Goal: Information Seeking & Learning: Learn about a topic

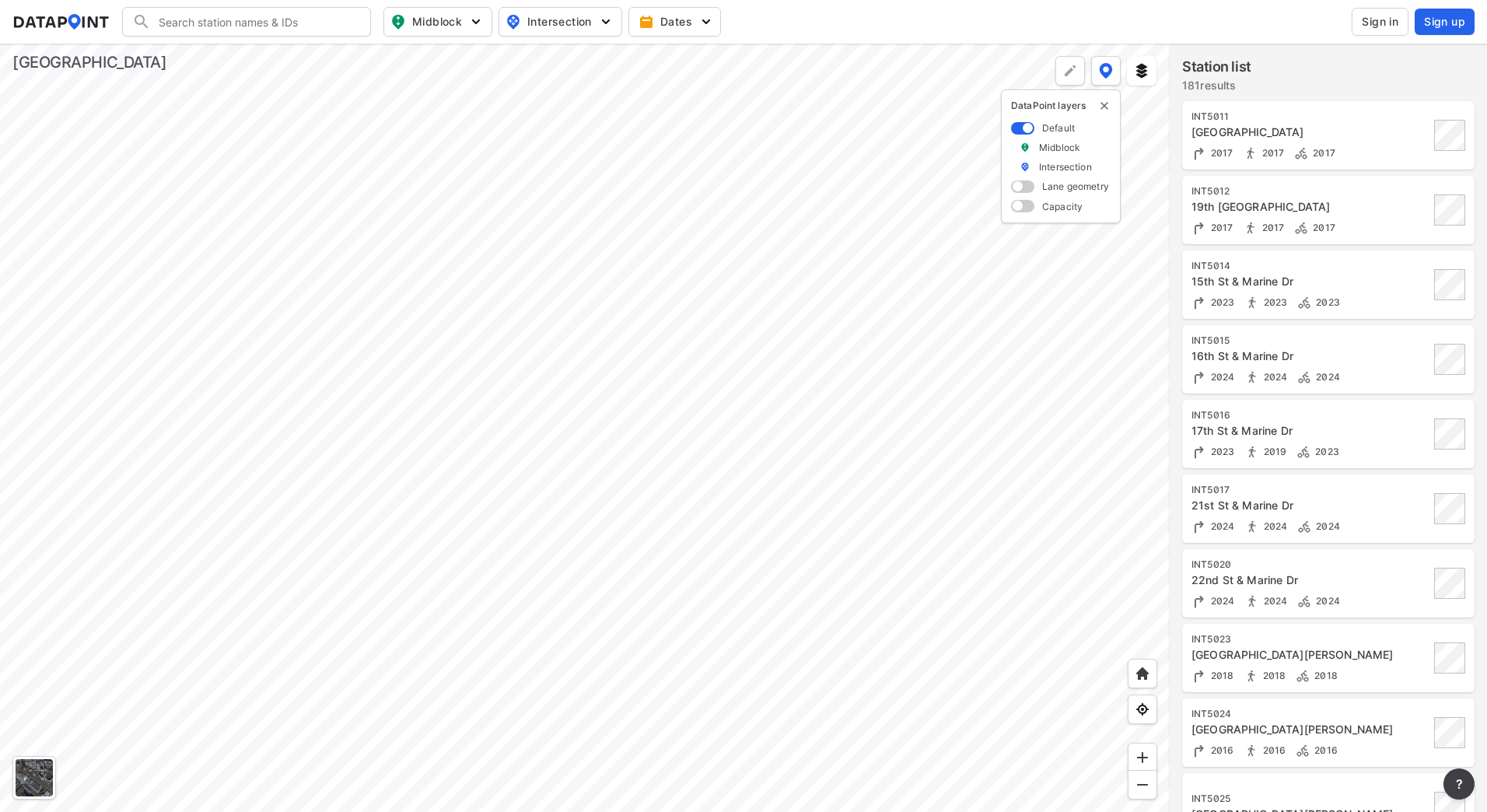
click at [1149, 25] on button "Sign in" at bounding box center [1379, 21] width 57 height 28
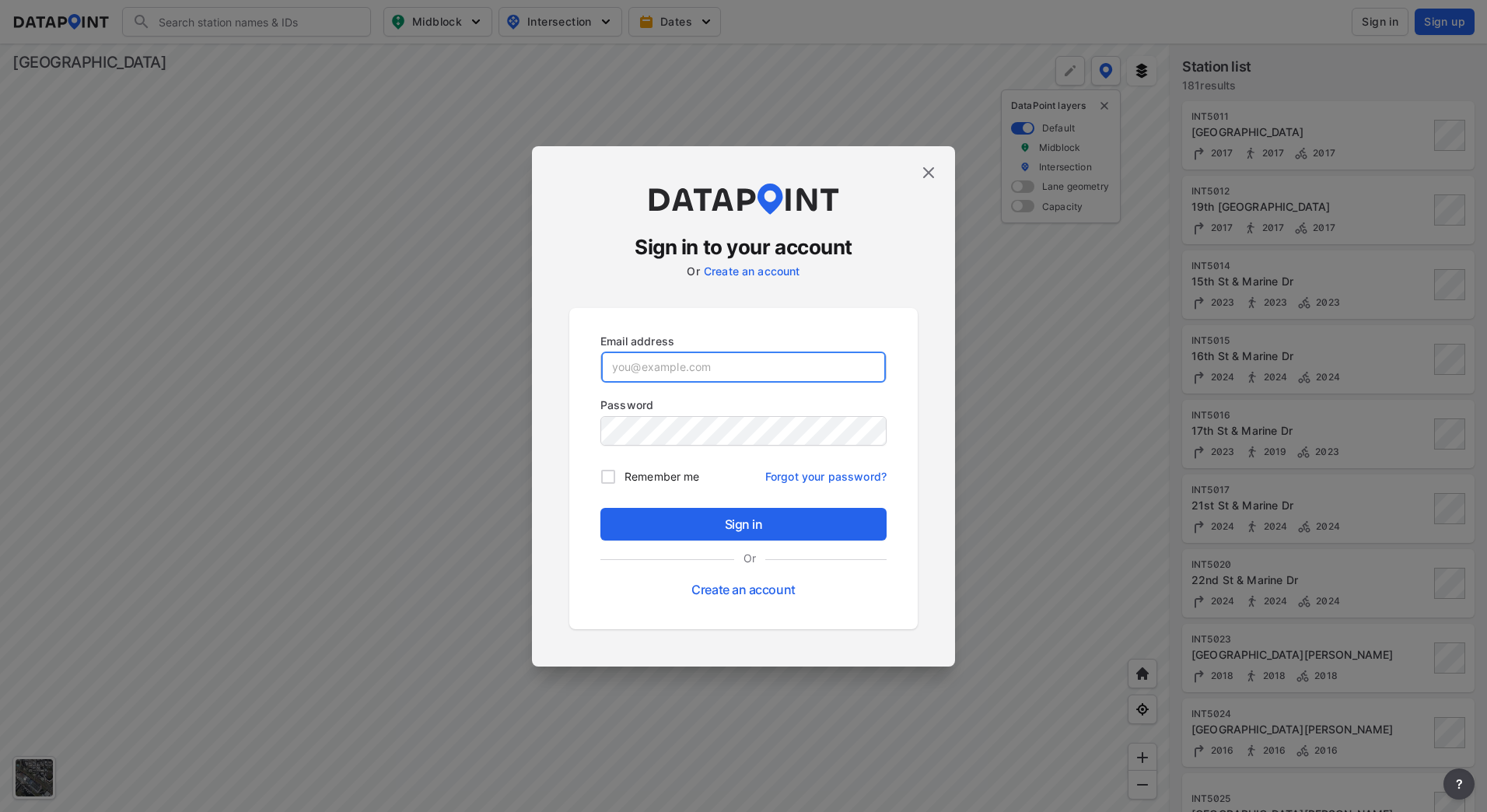
type input "[EMAIL_ADDRESS][DOMAIN_NAME]"
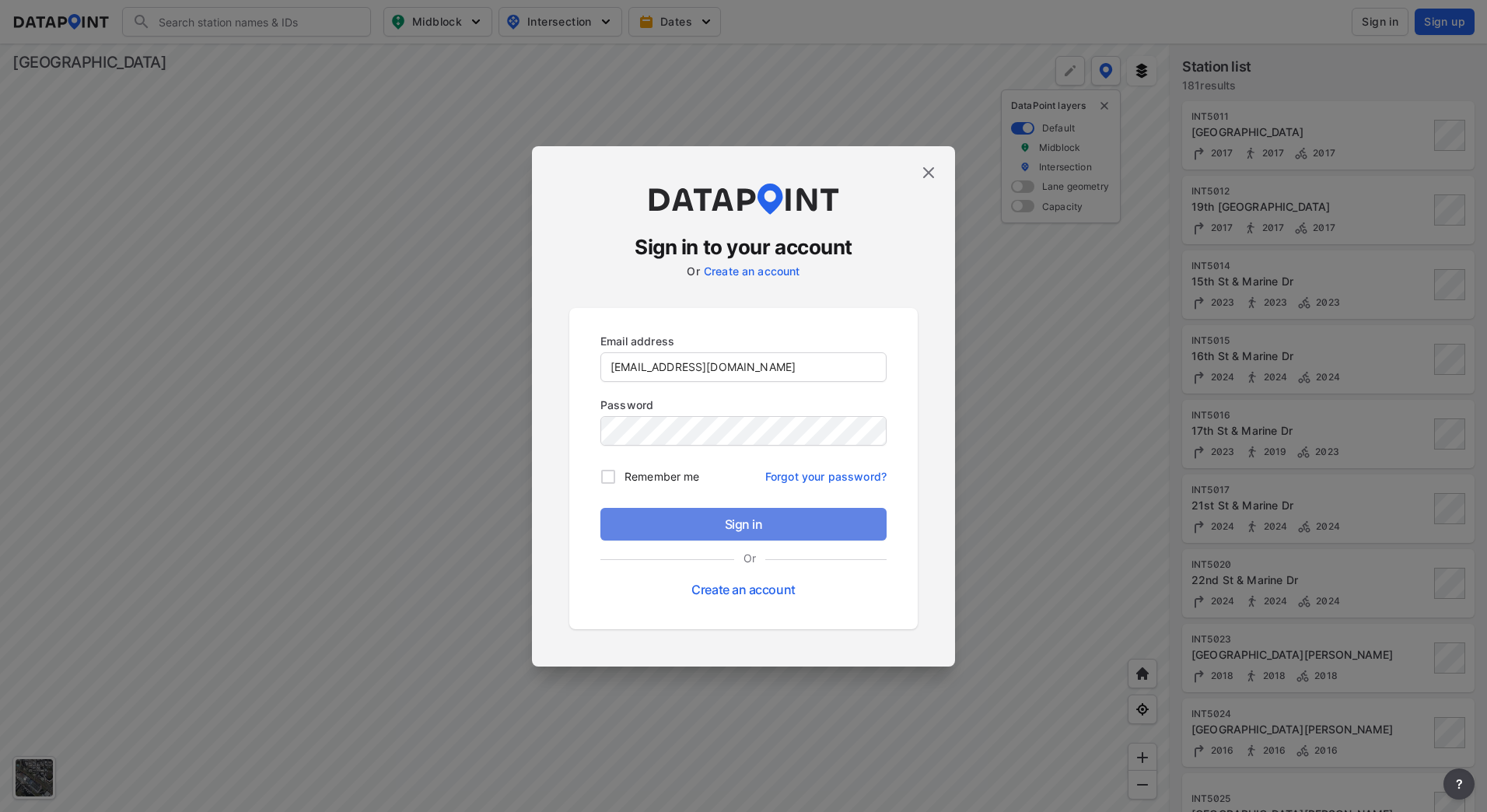
click at [721, 530] on span "Sign in" at bounding box center [744, 523] width 261 height 18
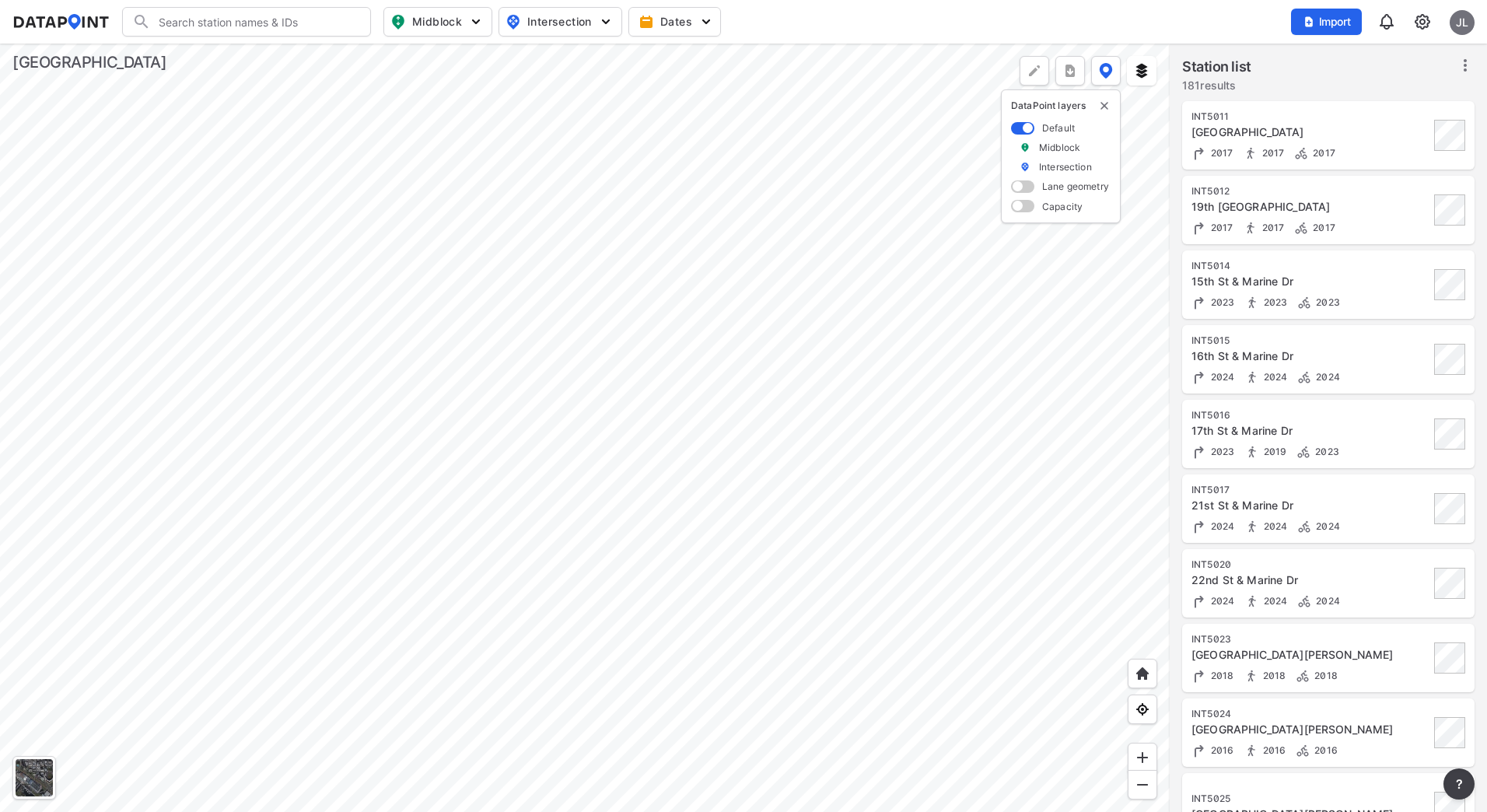
click at [596, 578] on div at bounding box center [585, 427] width 1170 height 769
click at [865, 638] on div at bounding box center [585, 427] width 1170 height 769
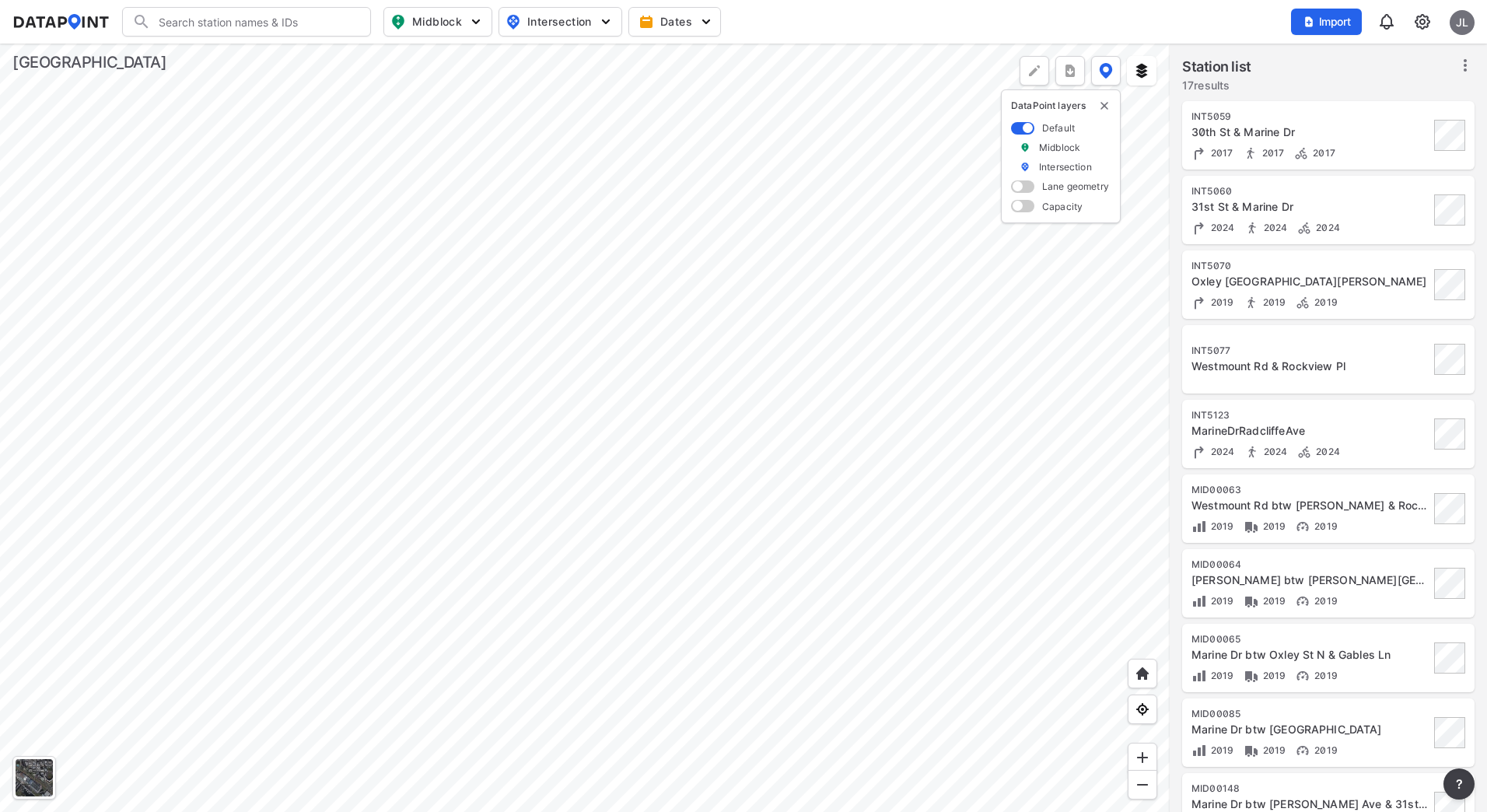
click at [252, 307] on div at bounding box center [585, 427] width 1170 height 769
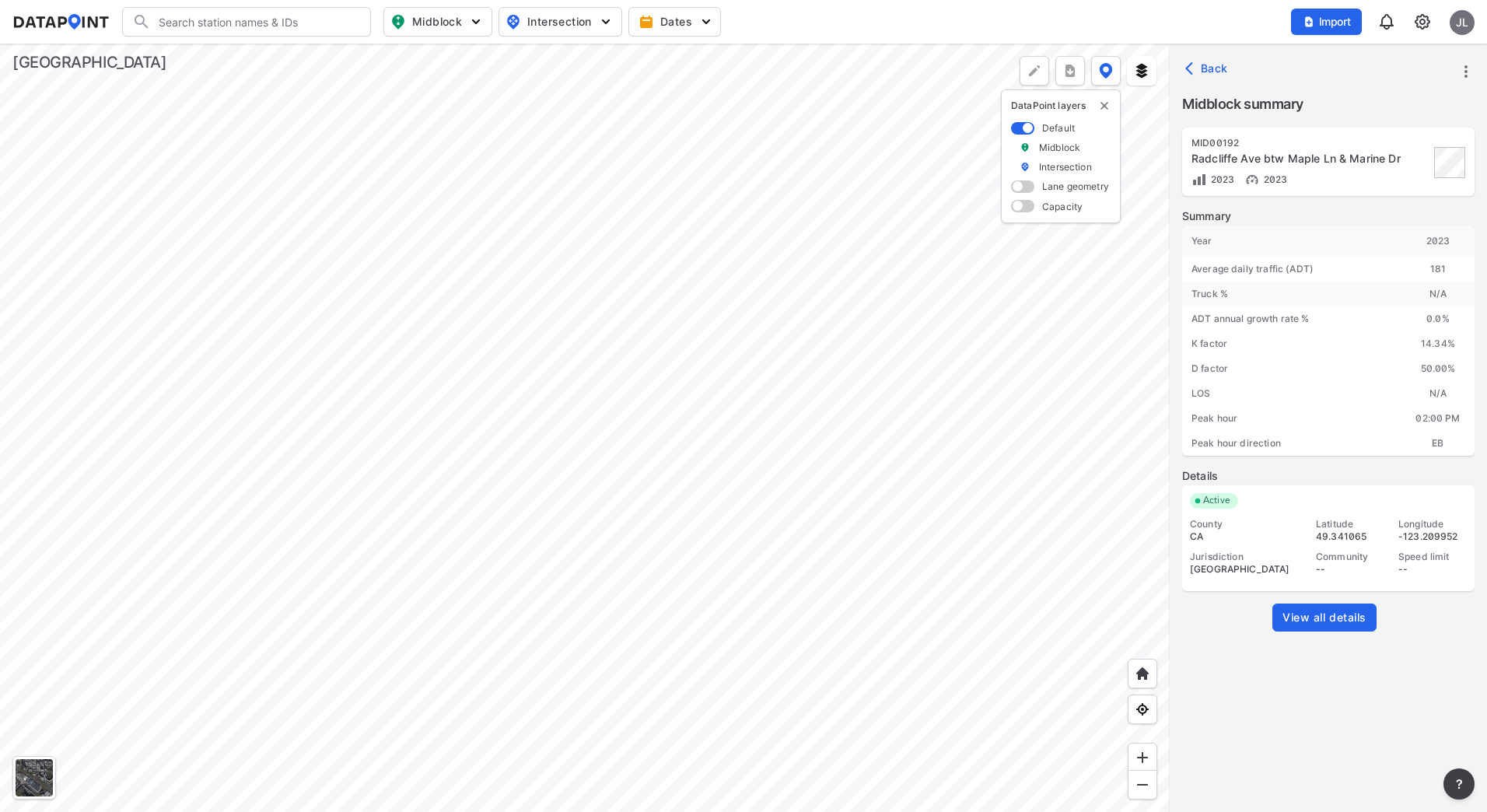
click at [1149, 613] on span "View all details" at bounding box center [1325, 617] width 84 height 15
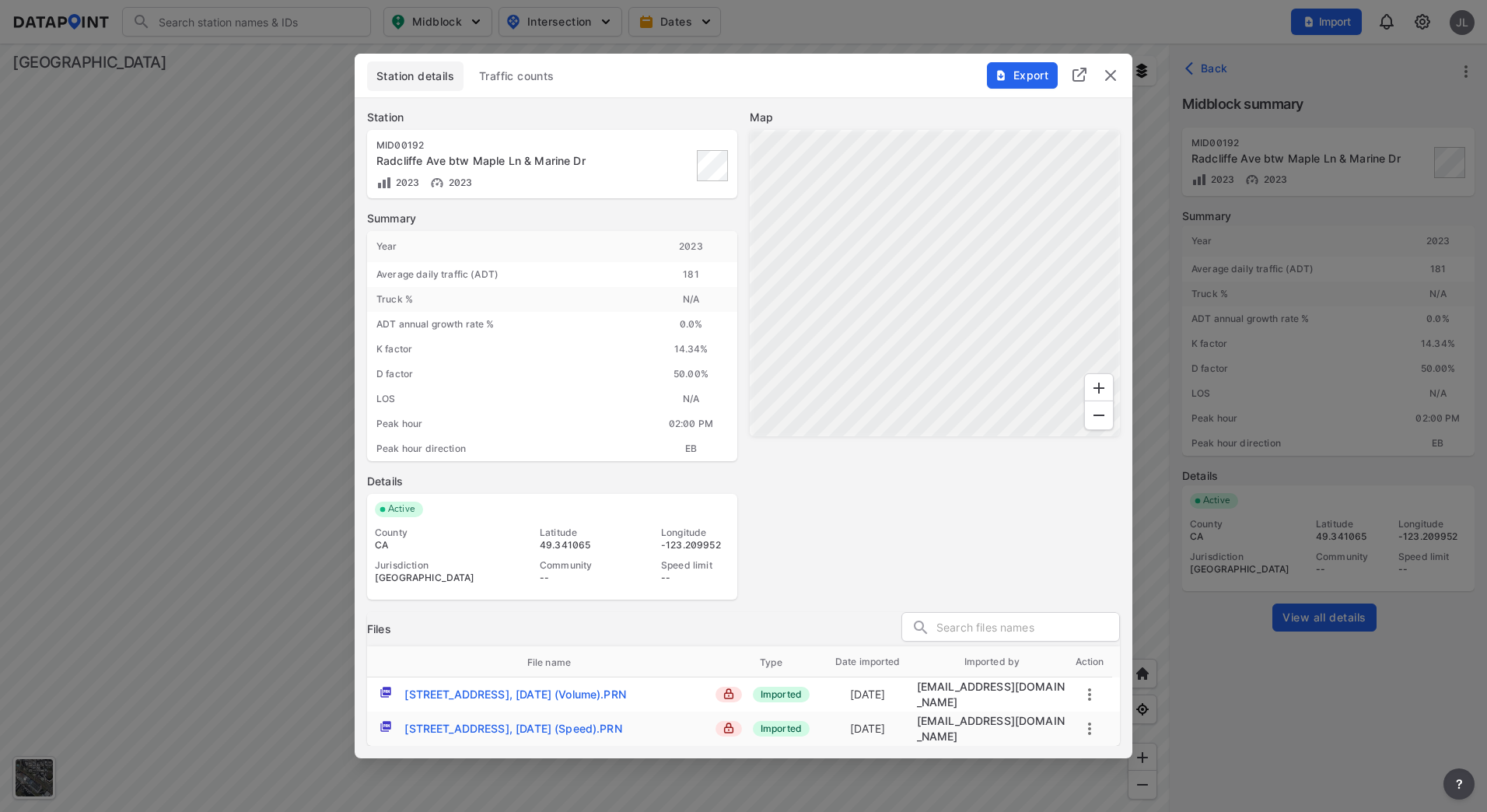
click at [495, 79] on span "Traffic counts" at bounding box center [516, 76] width 76 height 15
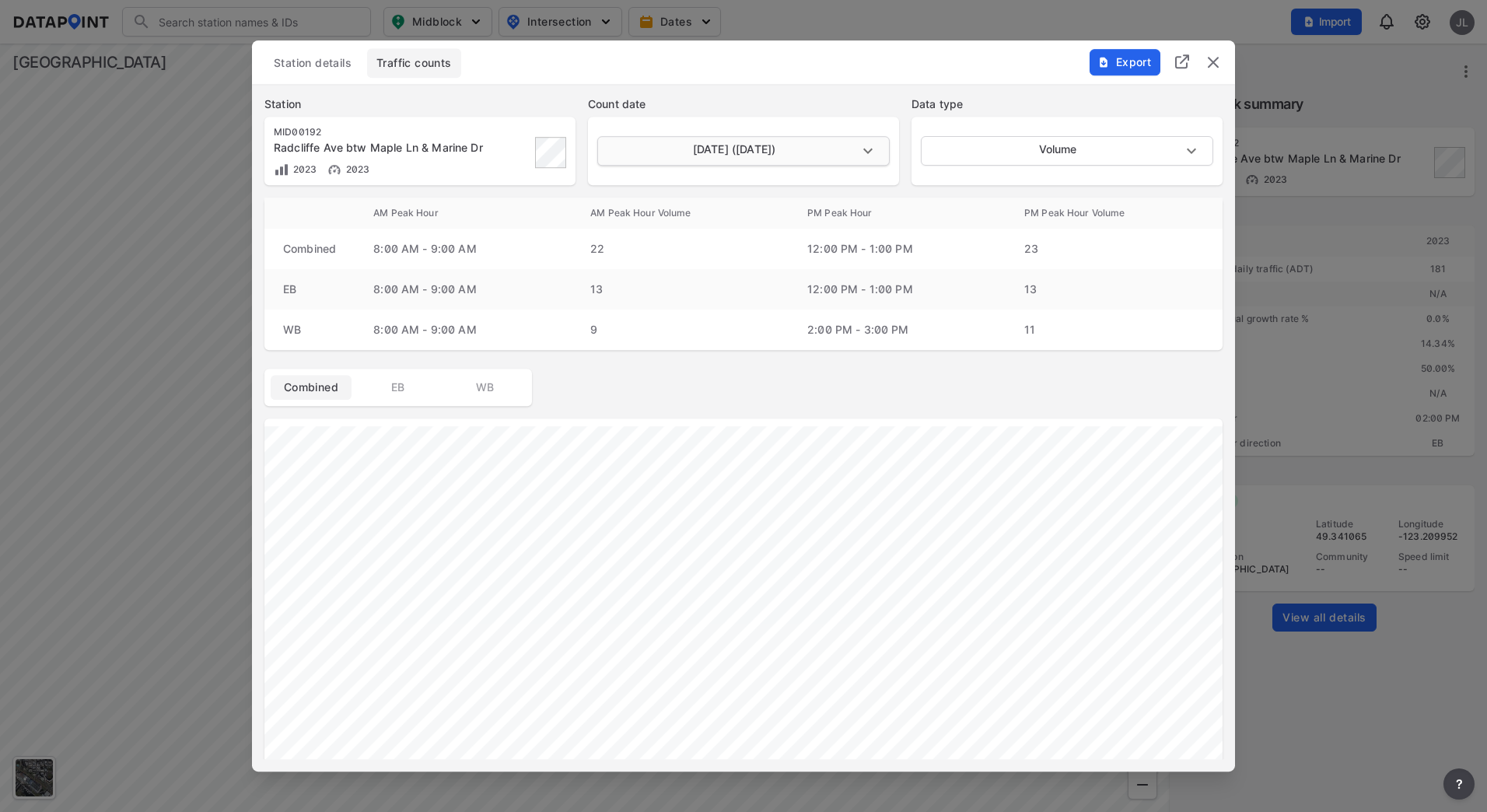
click at [784, 145] on body "Search Please enter a search term. Midblock Intersection Dates Import JL Import…" at bounding box center [743, 406] width 1487 height 812
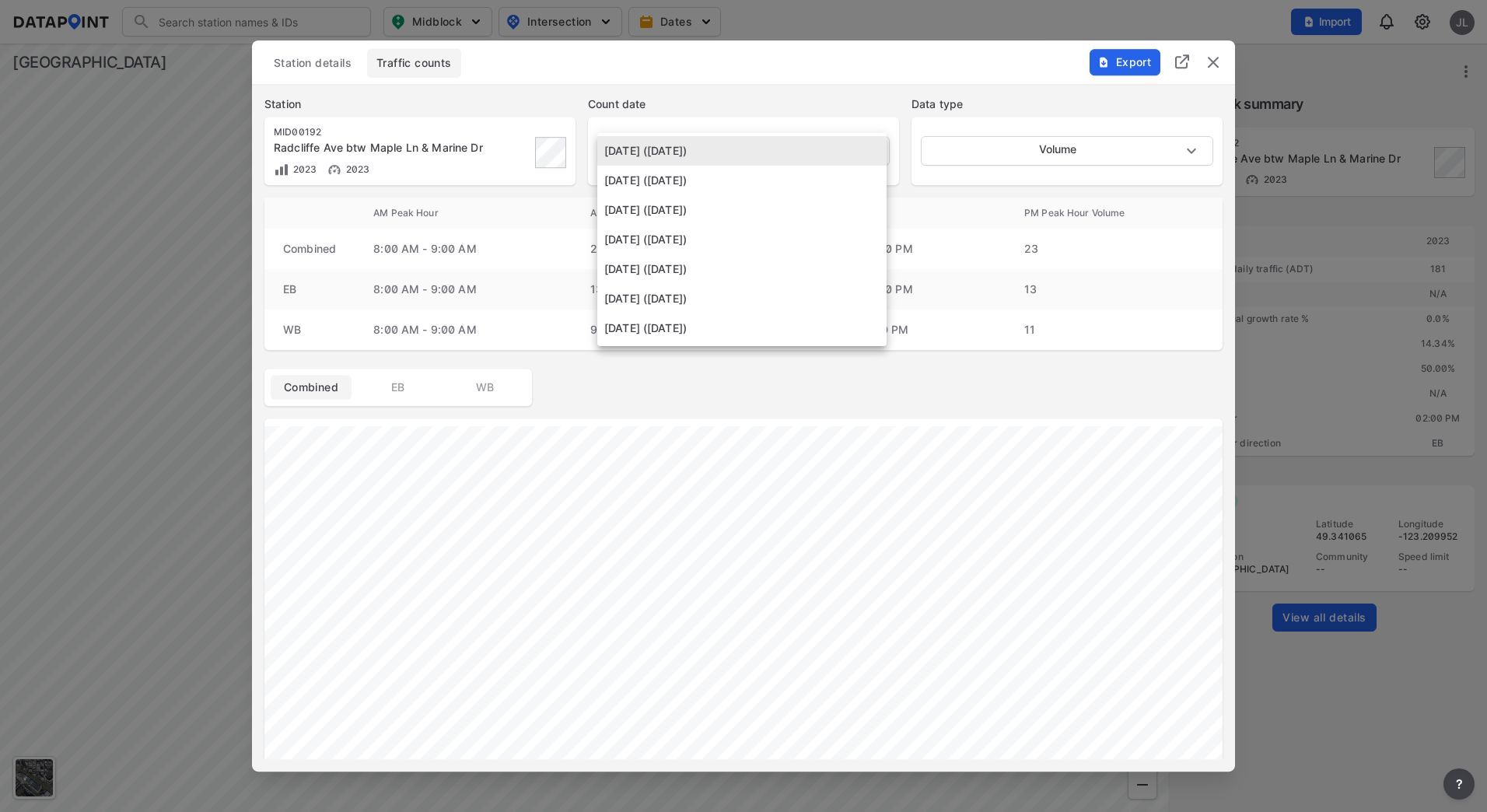
click at [1038, 294] on div at bounding box center [743, 406] width 1487 height 812
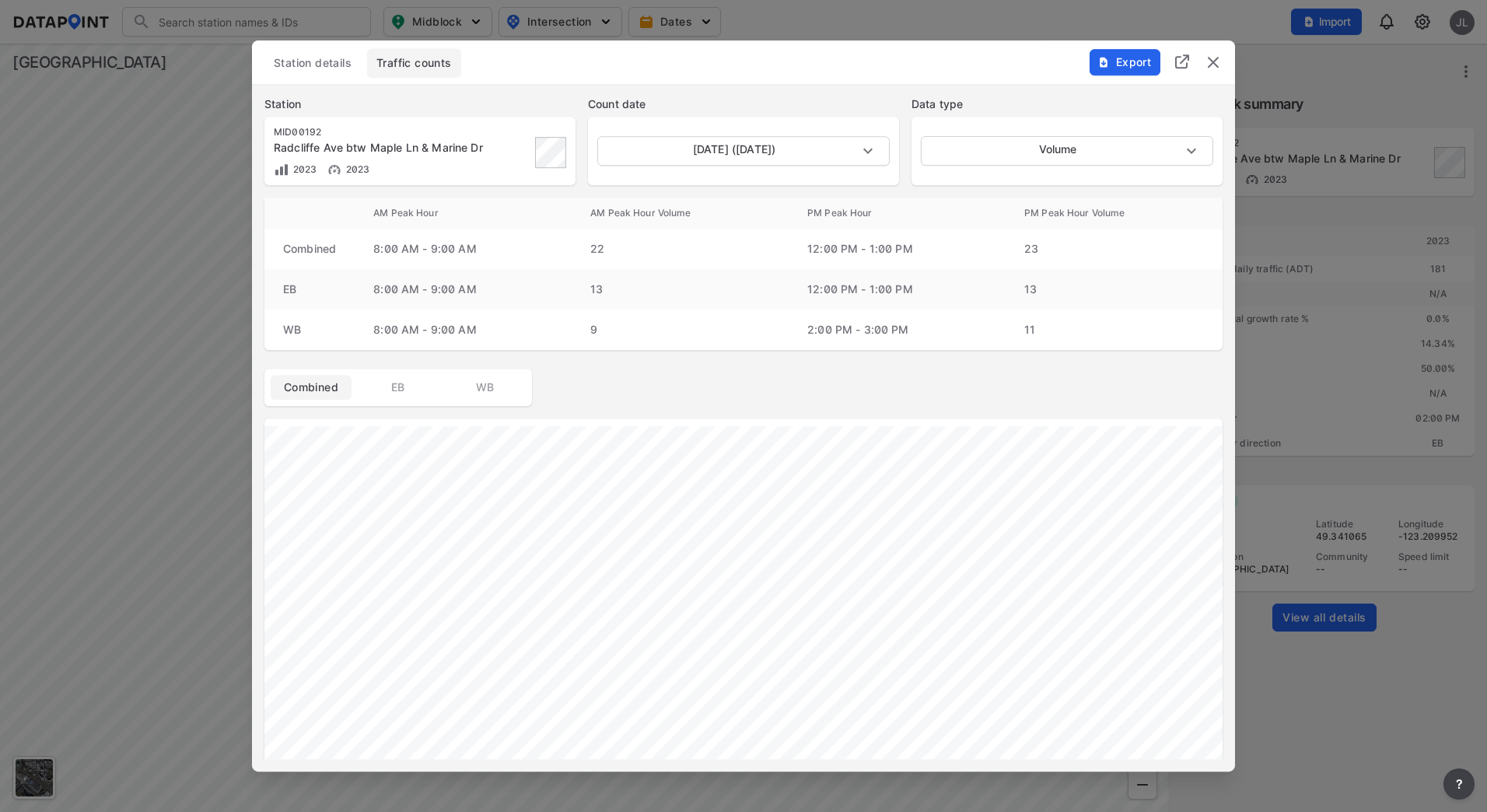
click at [302, 56] on span "Station details" at bounding box center [312, 63] width 78 height 15
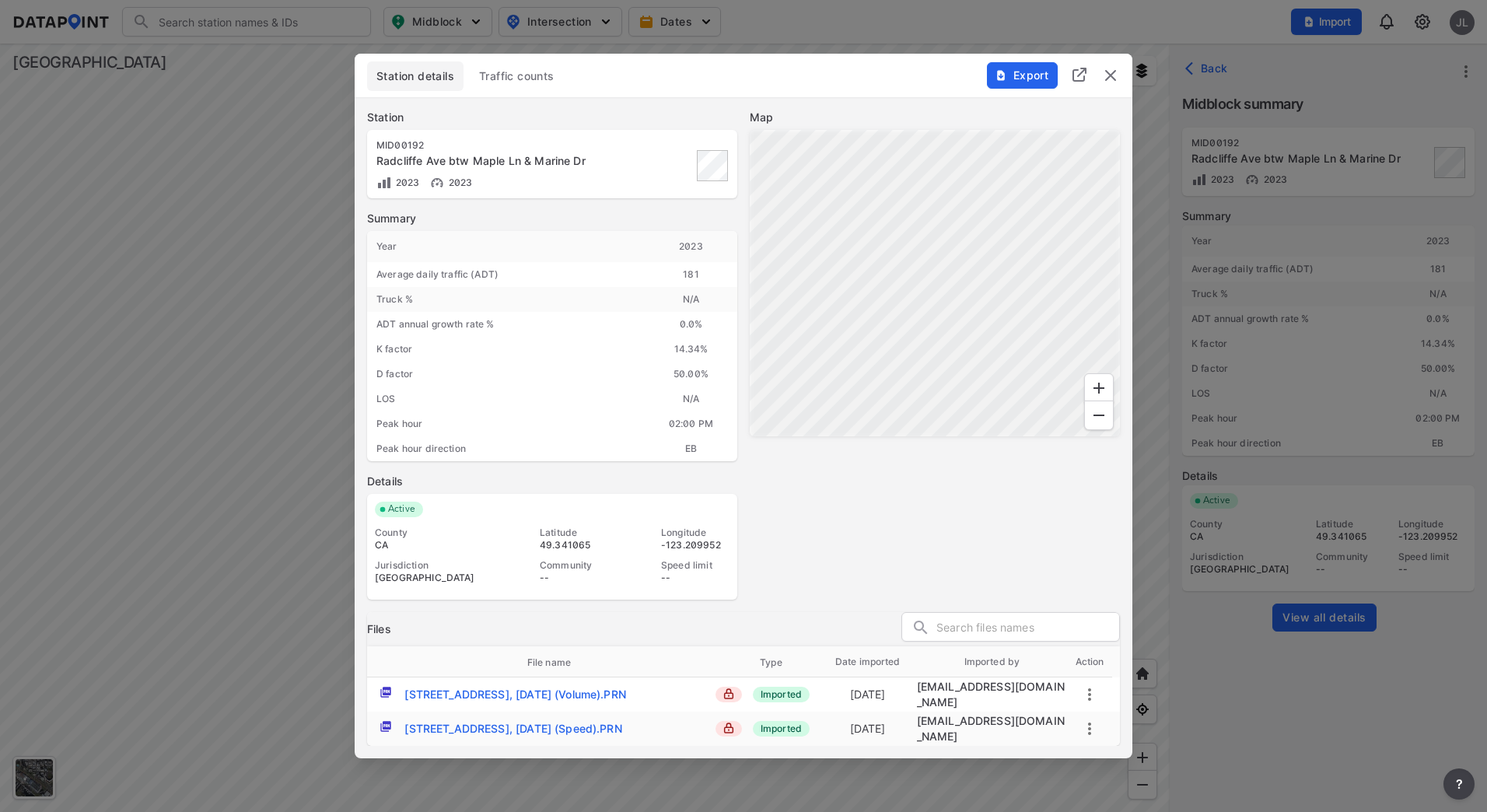
click at [512, 80] on span "Traffic counts" at bounding box center [516, 76] width 76 height 15
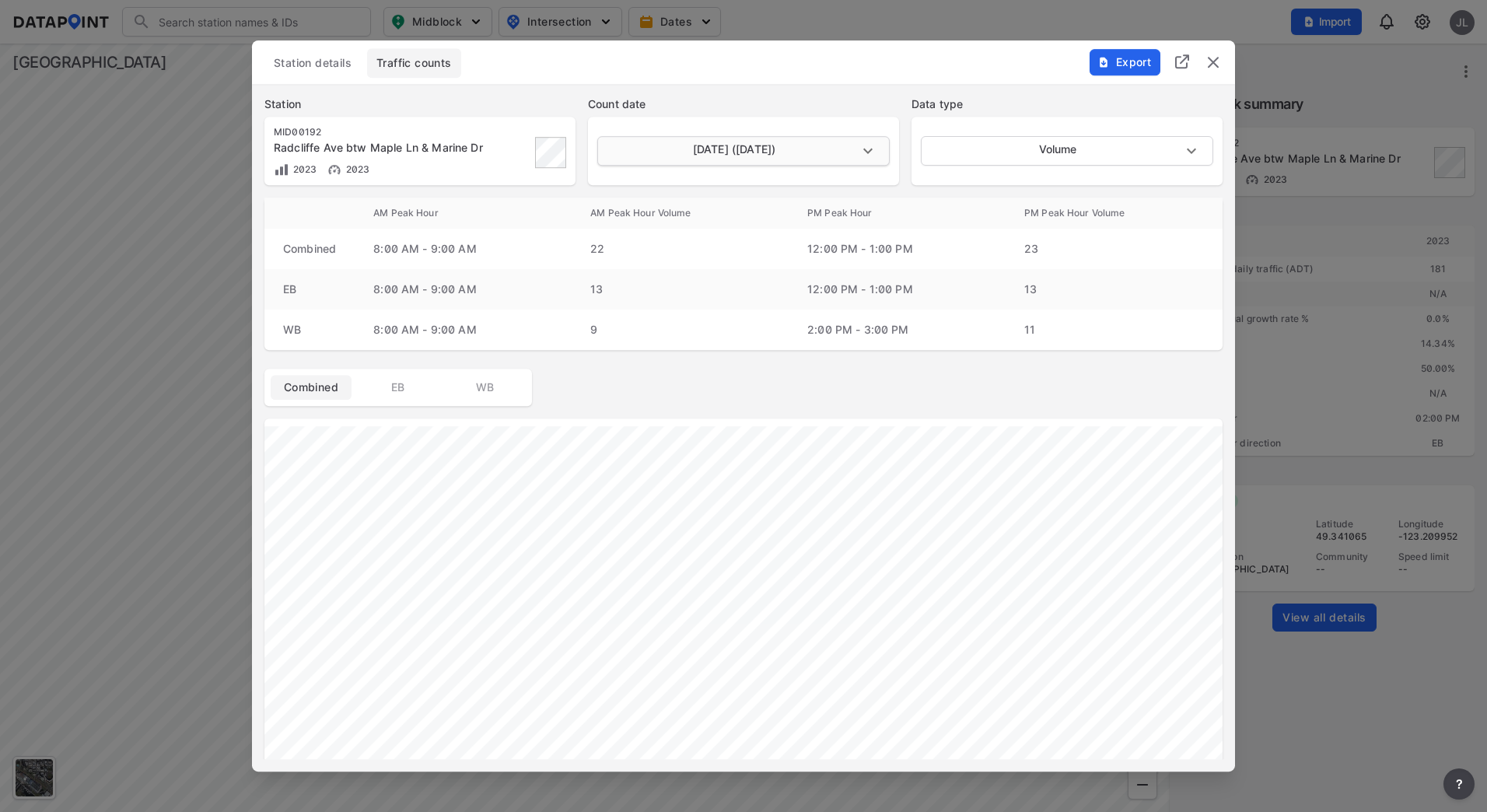
click at [680, 146] on body "Search Please enter a search term. Midblock Intersection Dates Import JL Import…" at bounding box center [743, 406] width 1487 height 812
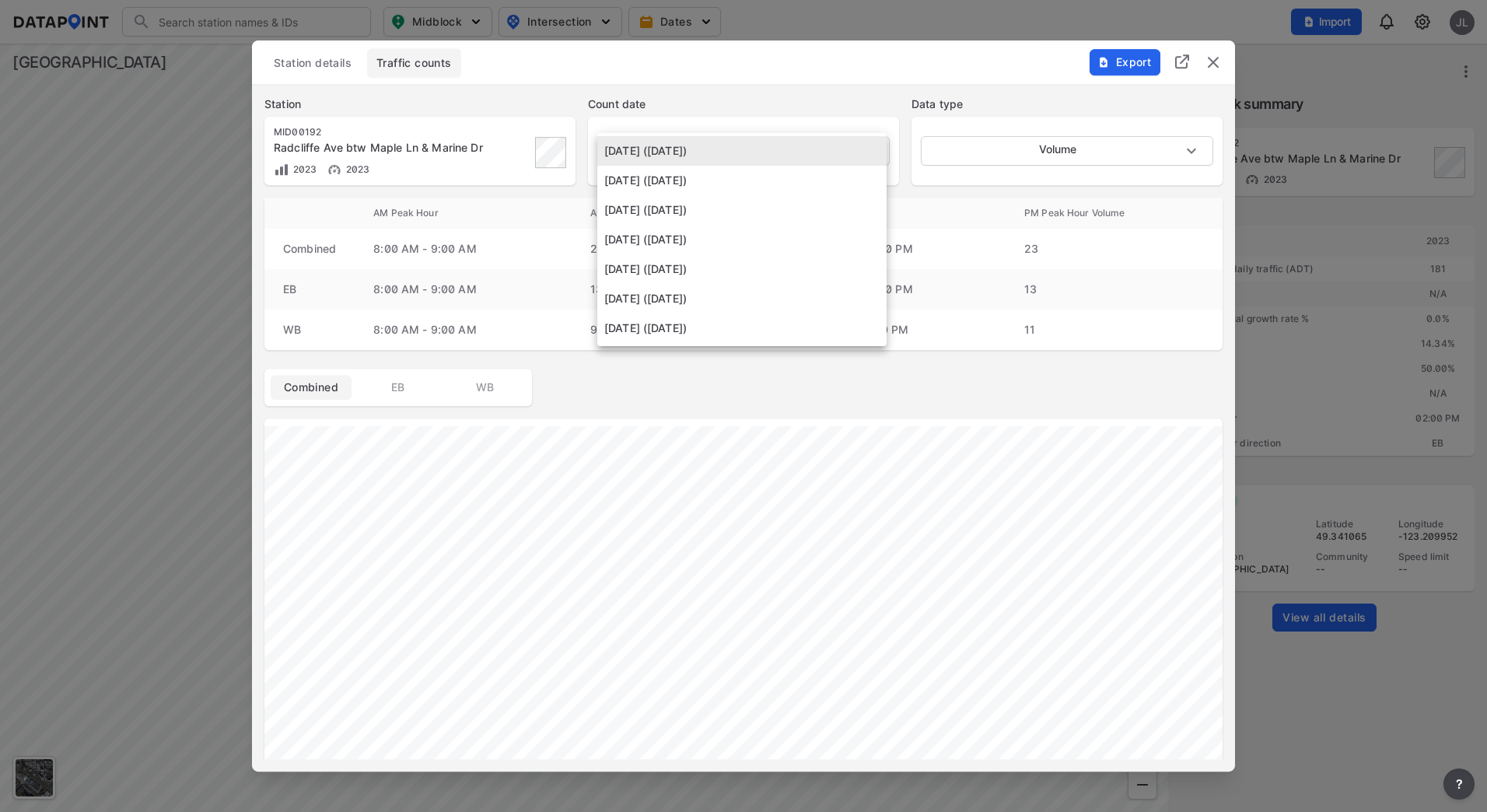
drag, startPoint x: 1042, startPoint y: 177, endPoint x: 1051, endPoint y: 159, distance: 20.1
click at [1042, 176] on div at bounding box center [743, 406] width 1487 height 812
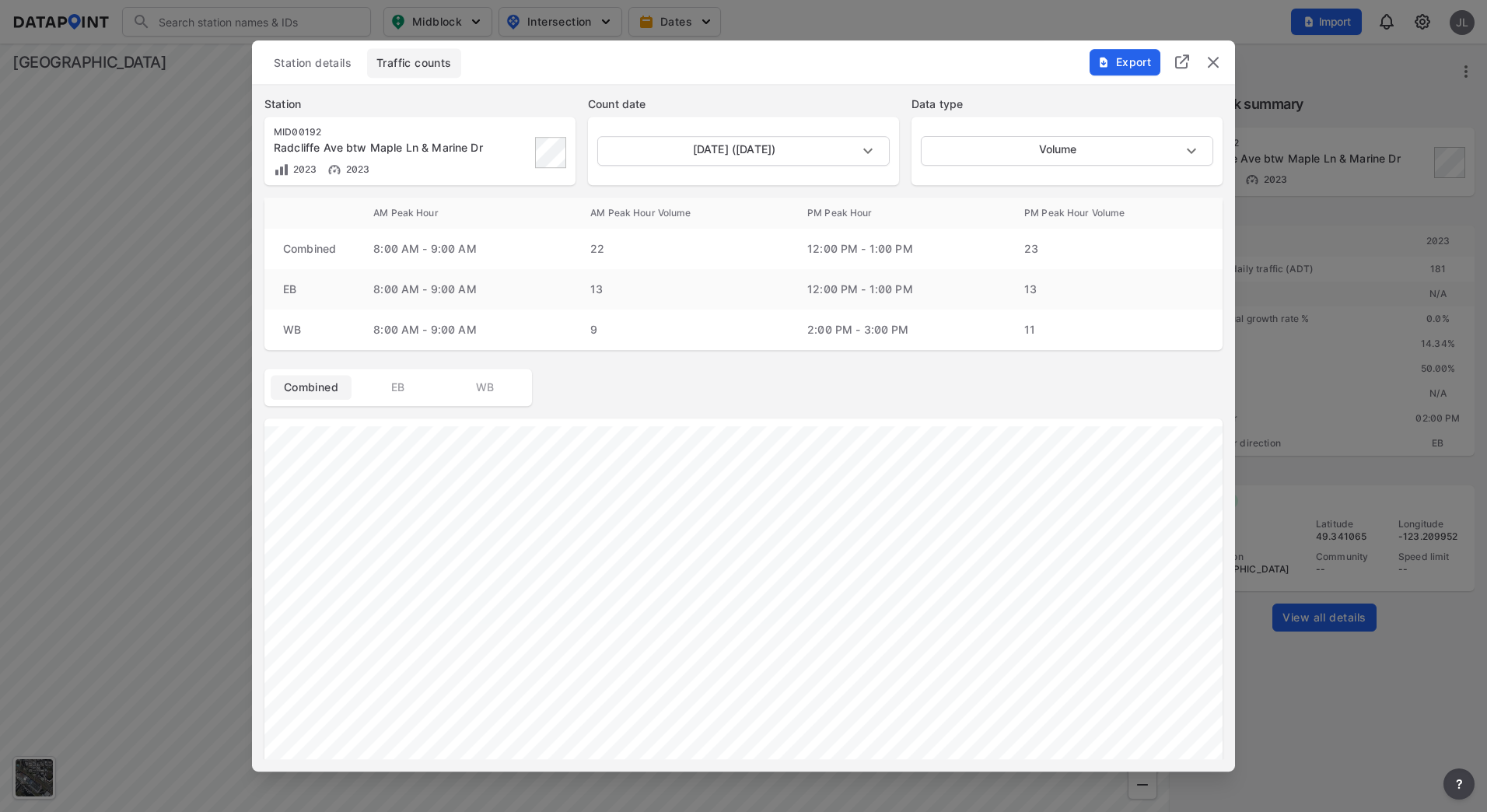
click at [1051, 159] on div "[DATE] ([DATE]) [DATE] ([DATE]) [DATE] ([DATE]) [DATE] ([DATE]) [DATE] ([DATE])…" at bounding box center [743, 406] width 1487 height 812
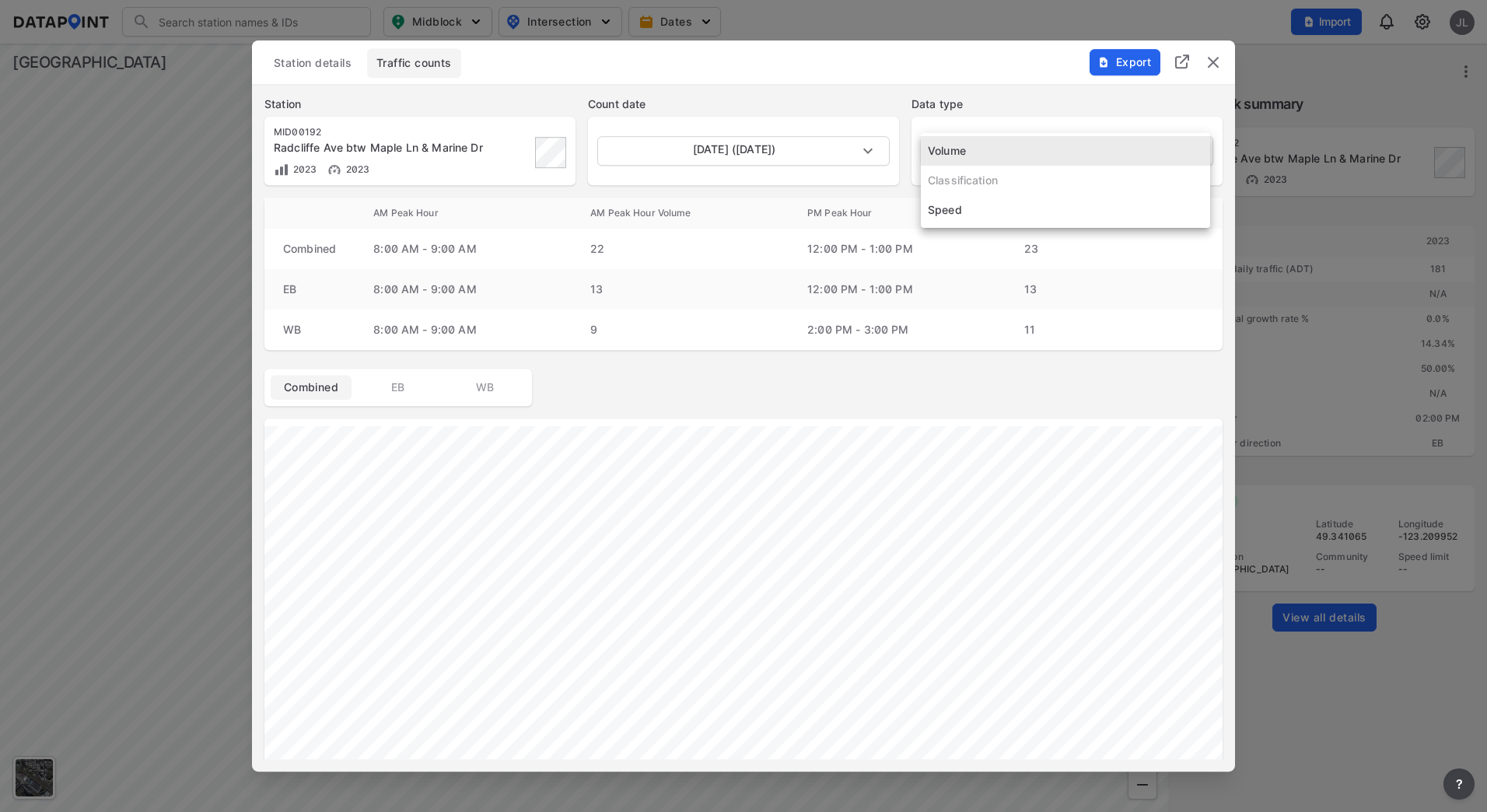
click at [1056, 154] on body "Search Please enter a search term. Midblock Intersection Dates Import JL Import…" at bounding box center [743, 406] width 1487 height 812
click at [1028, 211] on li "Speed" at bounding box center [1065, 209] width 289 height 30
type input "Speed"
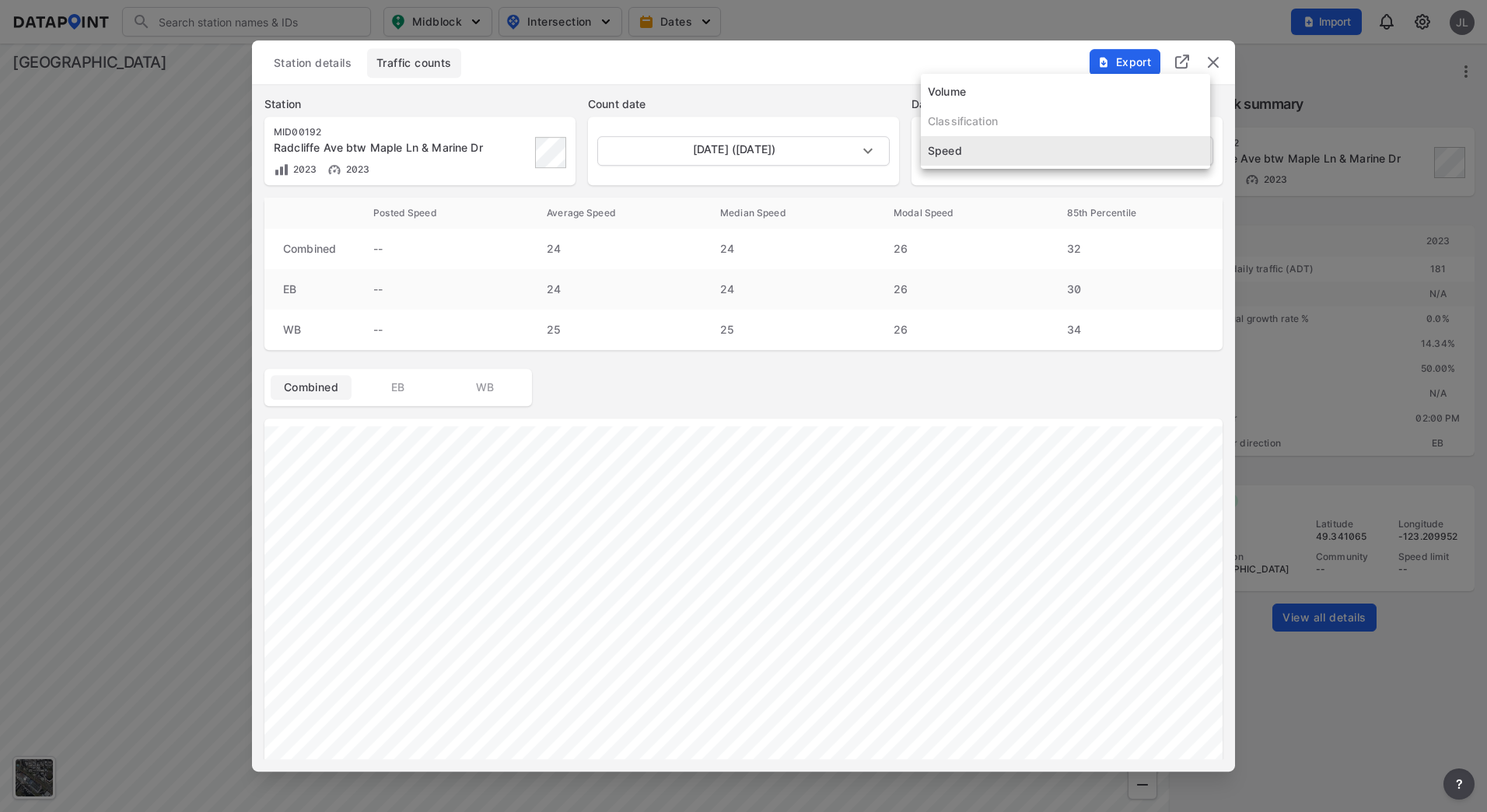
click at [1020, 161] on body "Search Please enter a search term. Midblock Intersection Dates Import JL Import…" at bounding box center [743, 406] width 1487 height 812
drag, startPoint x: 769, startPoint y: 108, endPoint x: 783, endPoint y: 141, distance: 35.8
click at [772, 113] on div at bounding box center [743, 406] width 1487 height 812
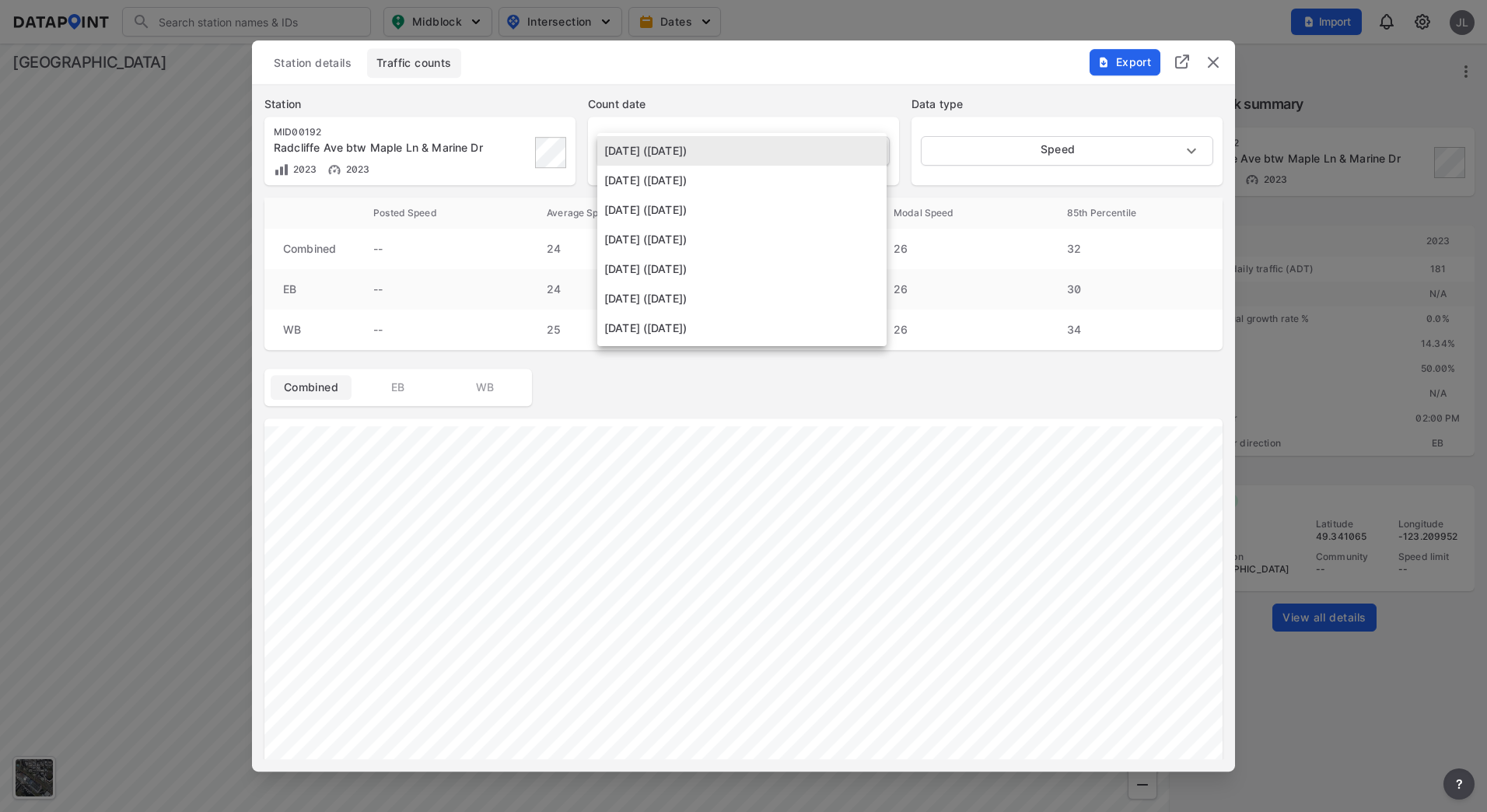
click at [754, 154] on body "Search Please enter a search term. Midblock Intersection Dates Import JL Import…" at bounding box center [743, 406] width 1487 height 812
click at [732, 181] on li "[DATE] ([DATE])" at bounding box center [741, 180] width 289 height 30
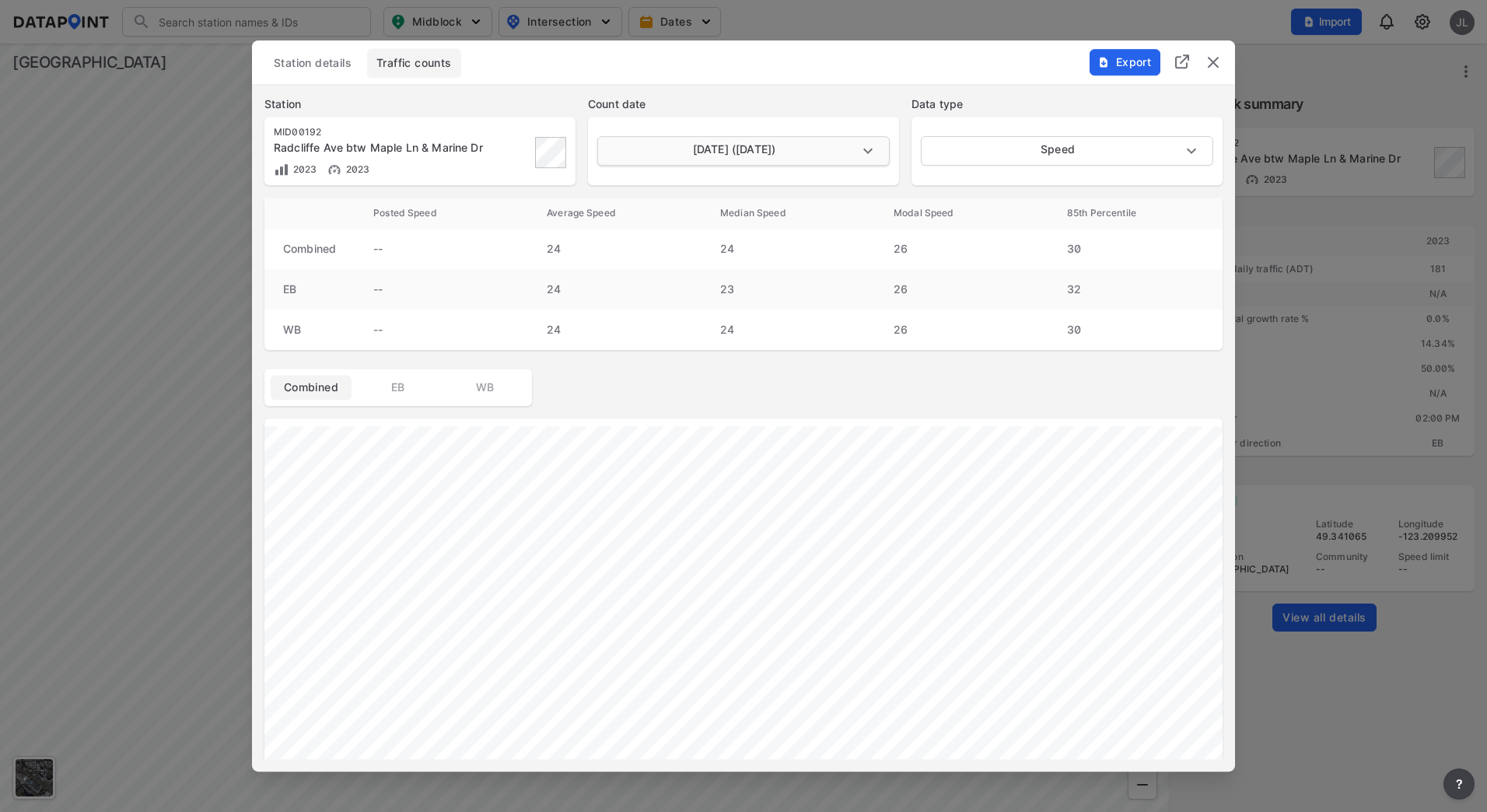
click at [759, 151] on body "Search Please enter a search term. Midblock Intersection Dates Import JL Import…" at bounding box center [743, 406] width 1487 height 812
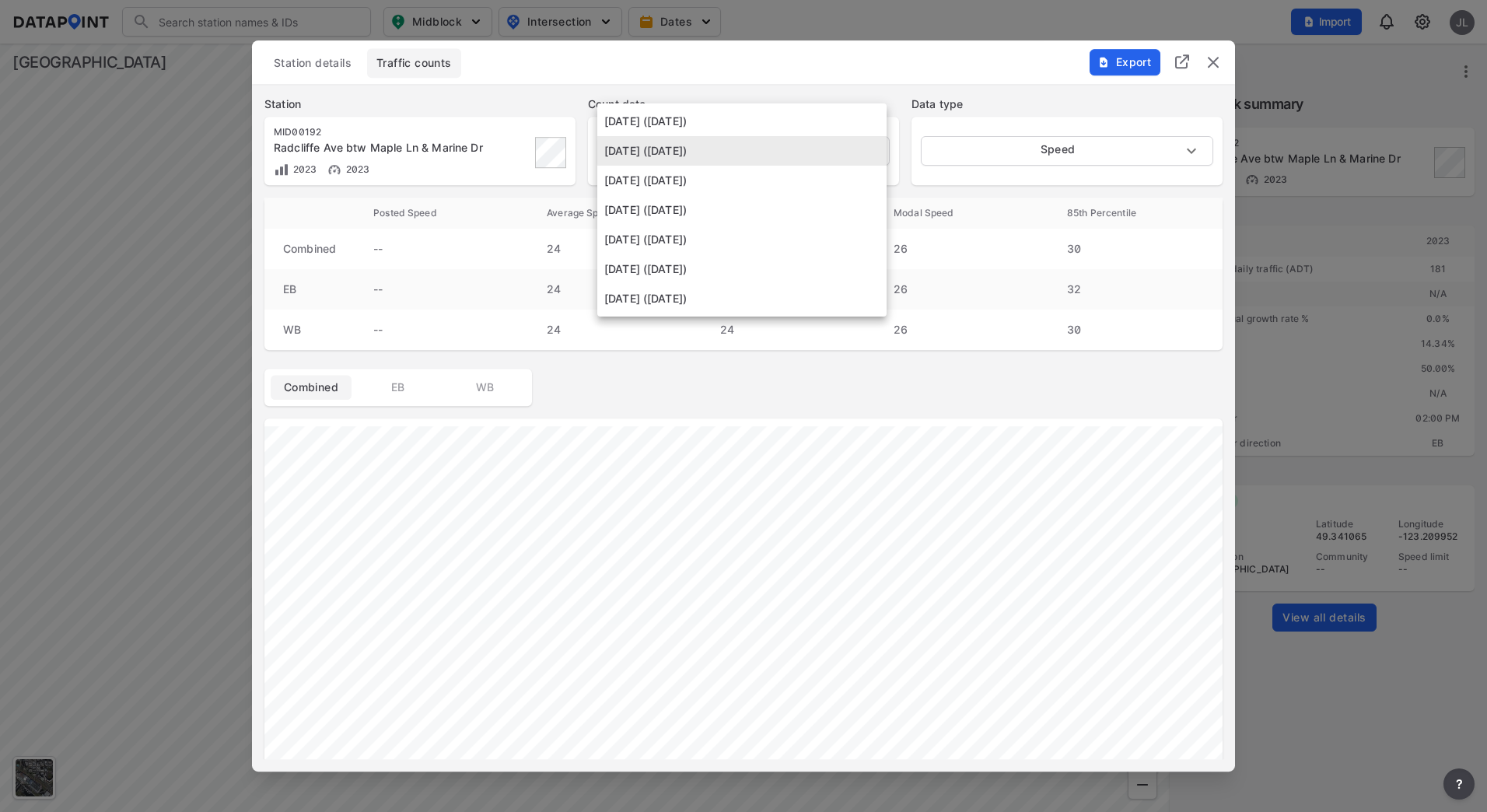
click at [742, 206] on li "[DATE] ([DATE])" at bounding box center [741, 209] width 289 height 30
type input "[DATE]"
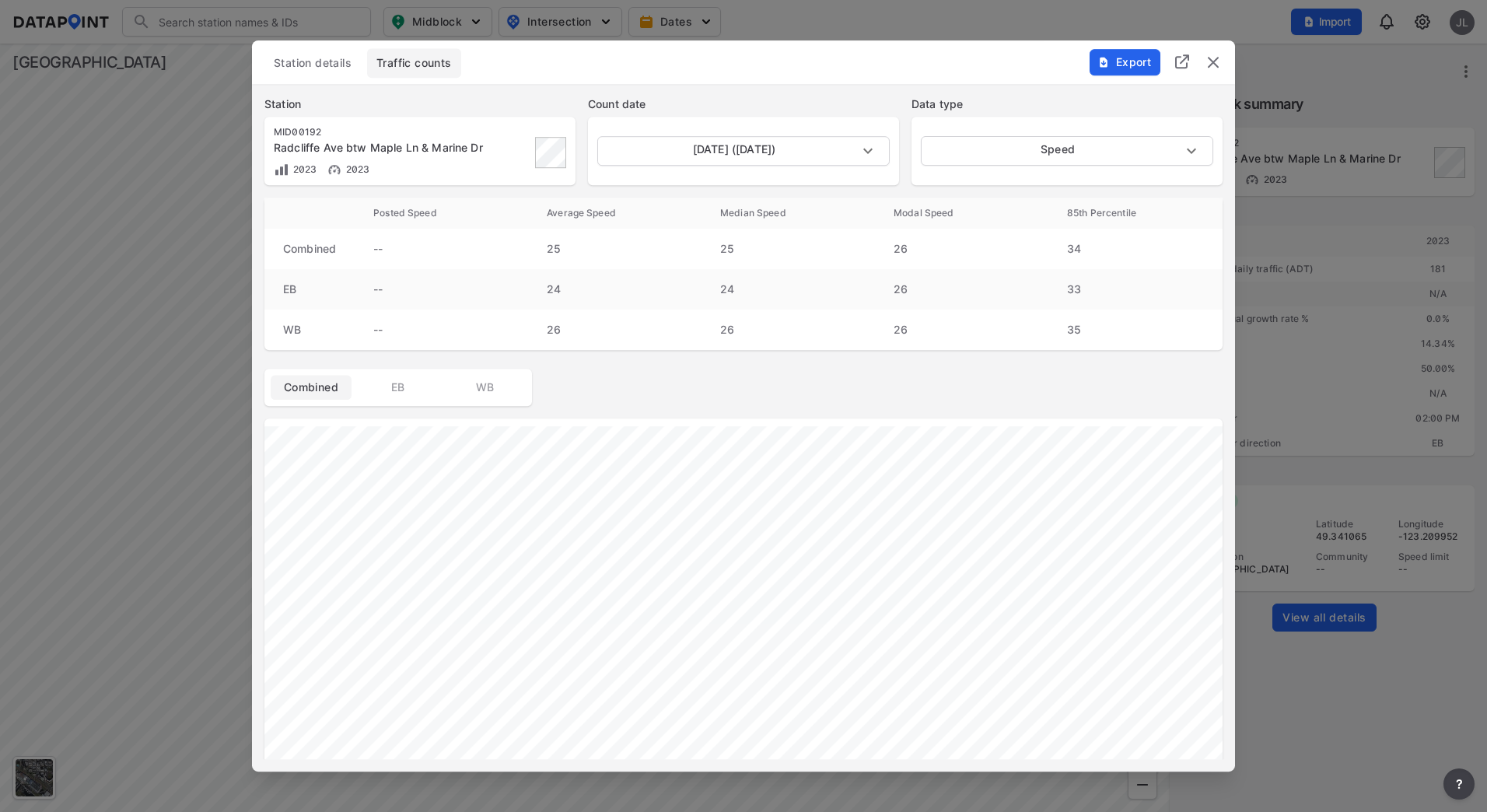
click at [340, 56] on span "Station details" at bounding box center [312, 63] width 78 height 15
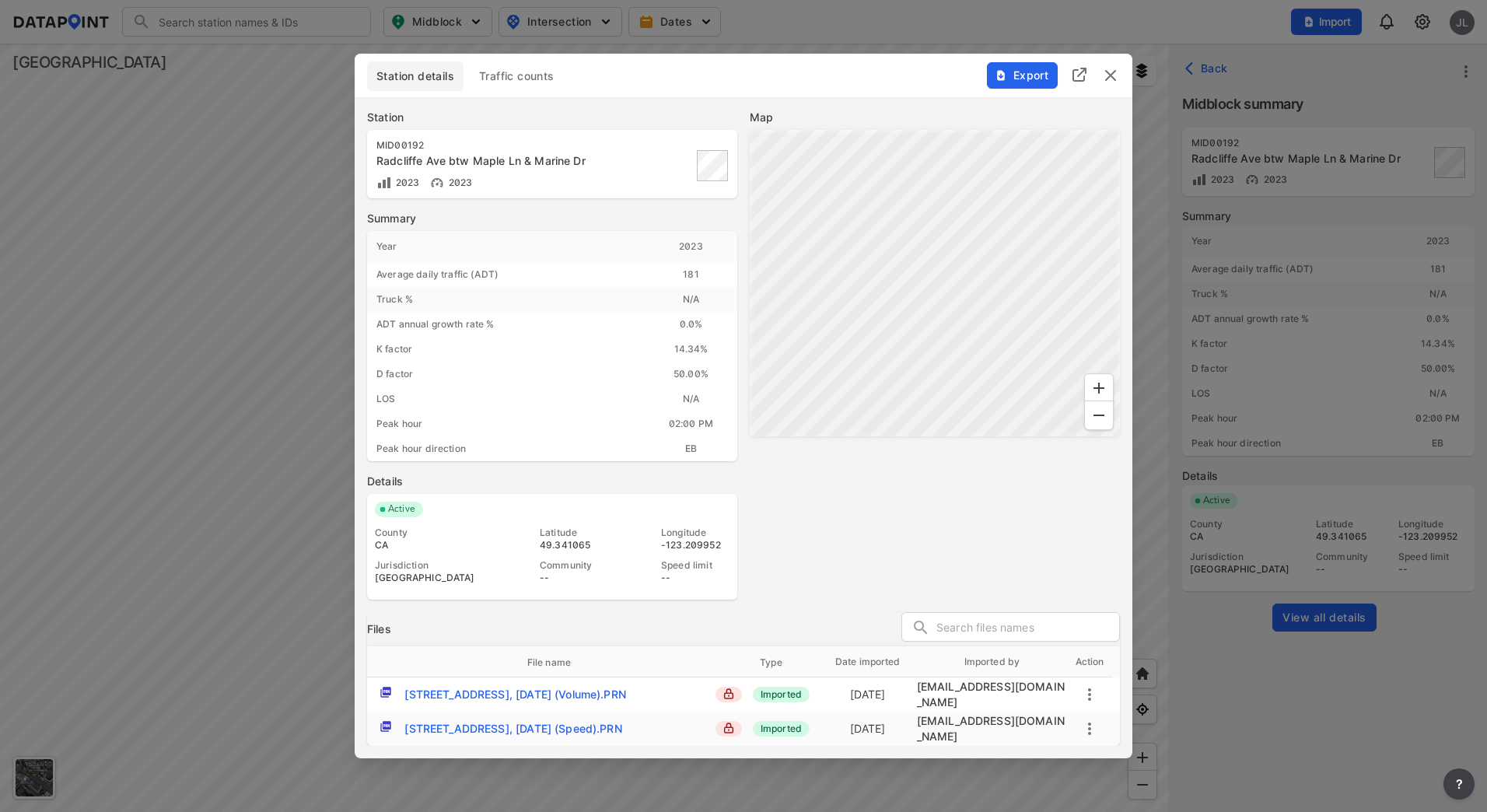
click at [1115, 84] on img "delete" at bounding box center [1110, 75] width 18 height 18
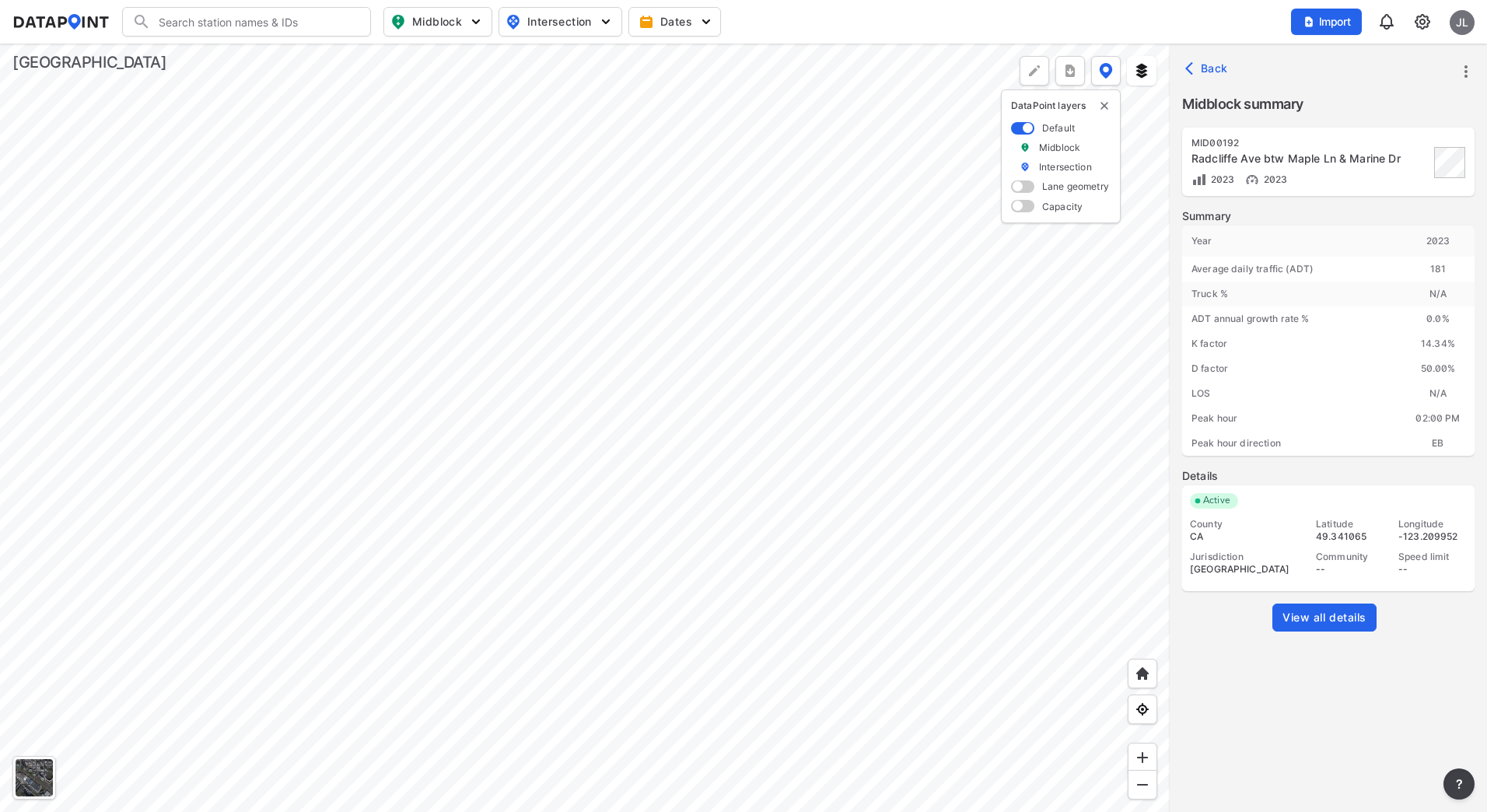
click at [339, 322] on div at bounding box center [585, 427] width 1170 height 769
click at [684, 489] on div at bounding box center [585, 427] width 1170 height 769
click at [318, 359] on div at bounding box center [585, 427] width 1170 height 769
click at [412, 370] on div at bounding box center [585, 427] width 1170 height 769
click at [774, 564] on div at bounding box center [585, 427] width 1170 height 769
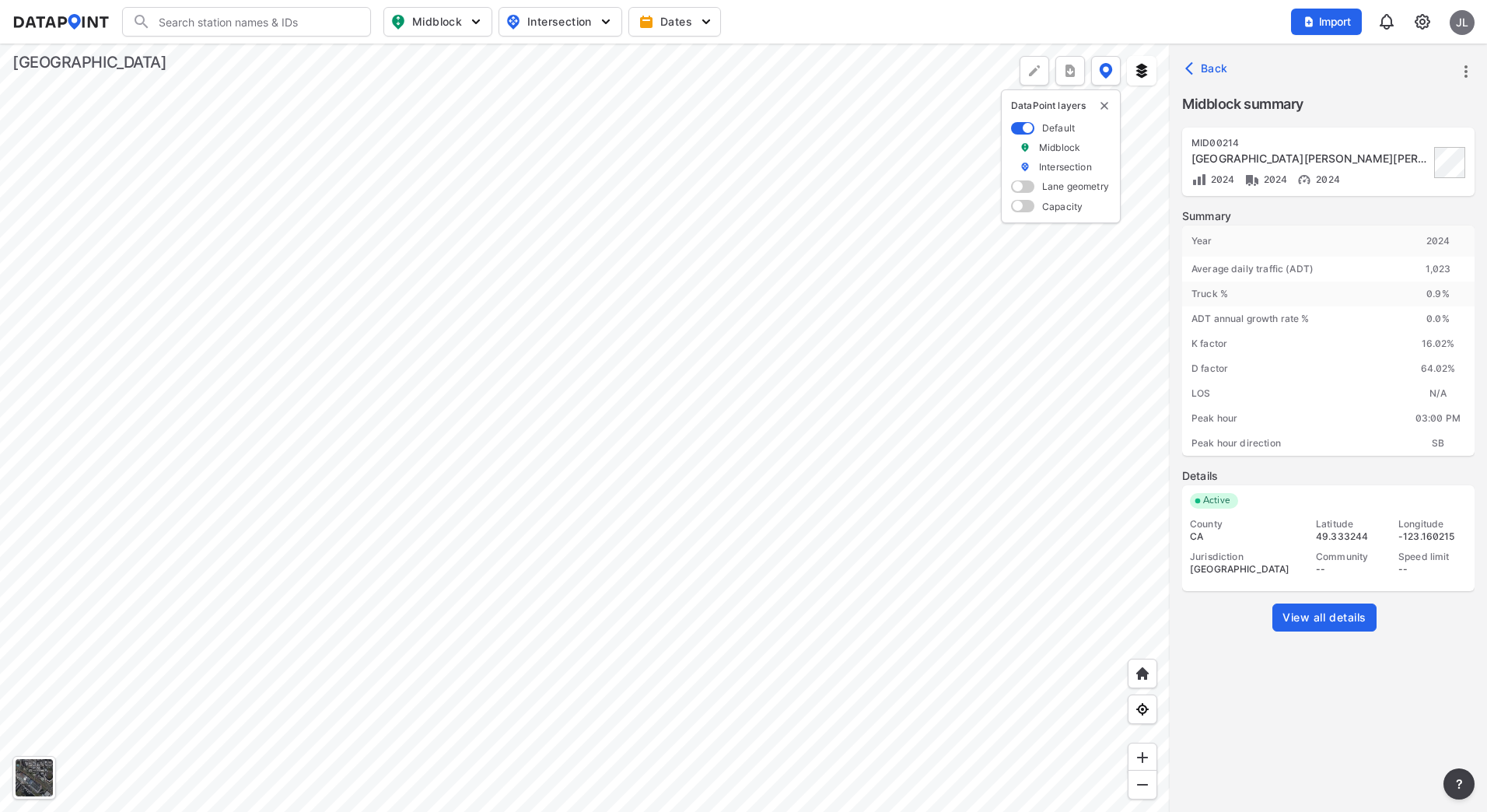
click at [1149, 622] on span "View all details" at bounding box center [1325, 617] width 84 height 15
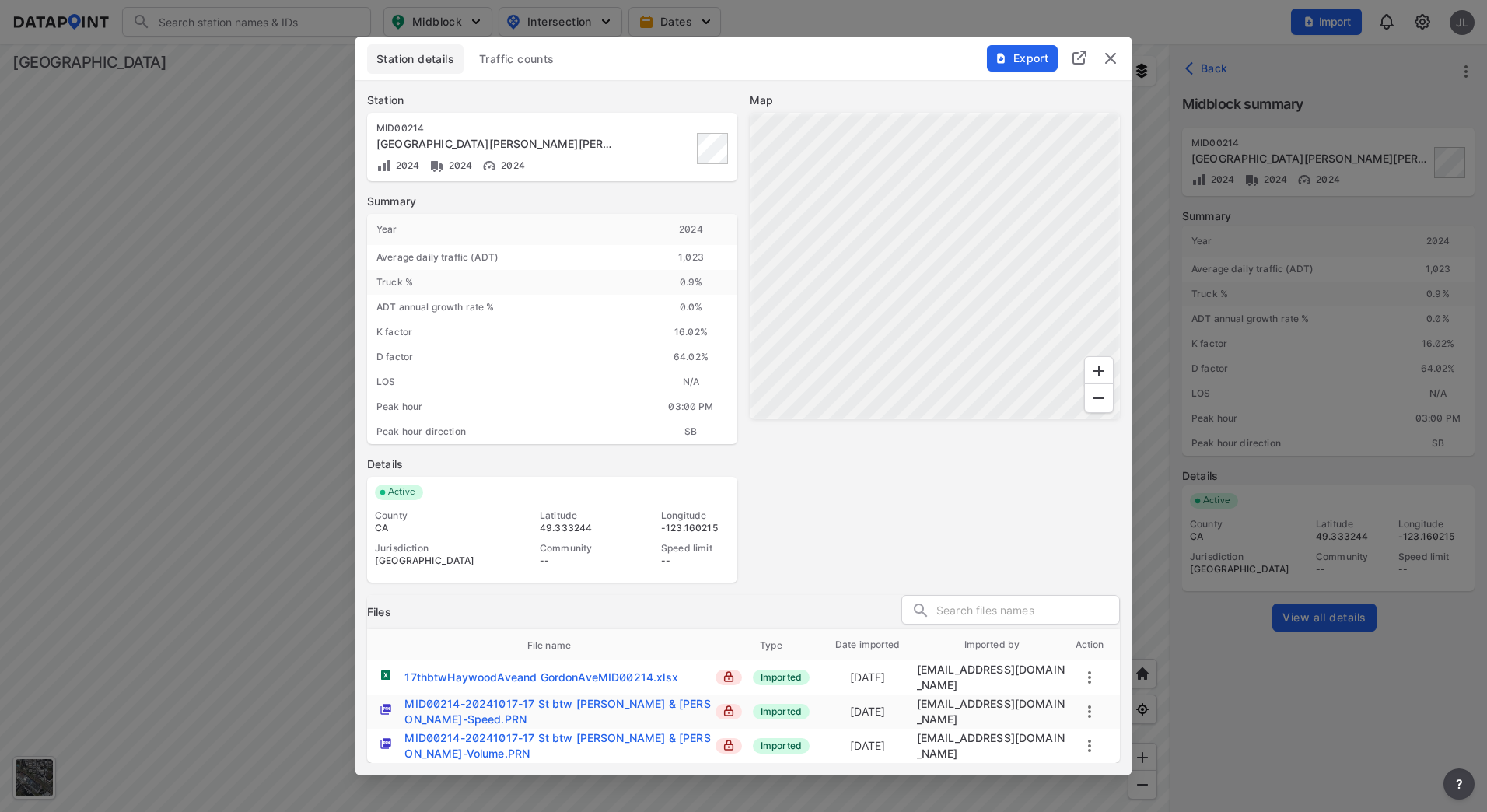
click at [537, 55] on span "Traffic counts" at bounding box center [516, 59] width 76 height 15
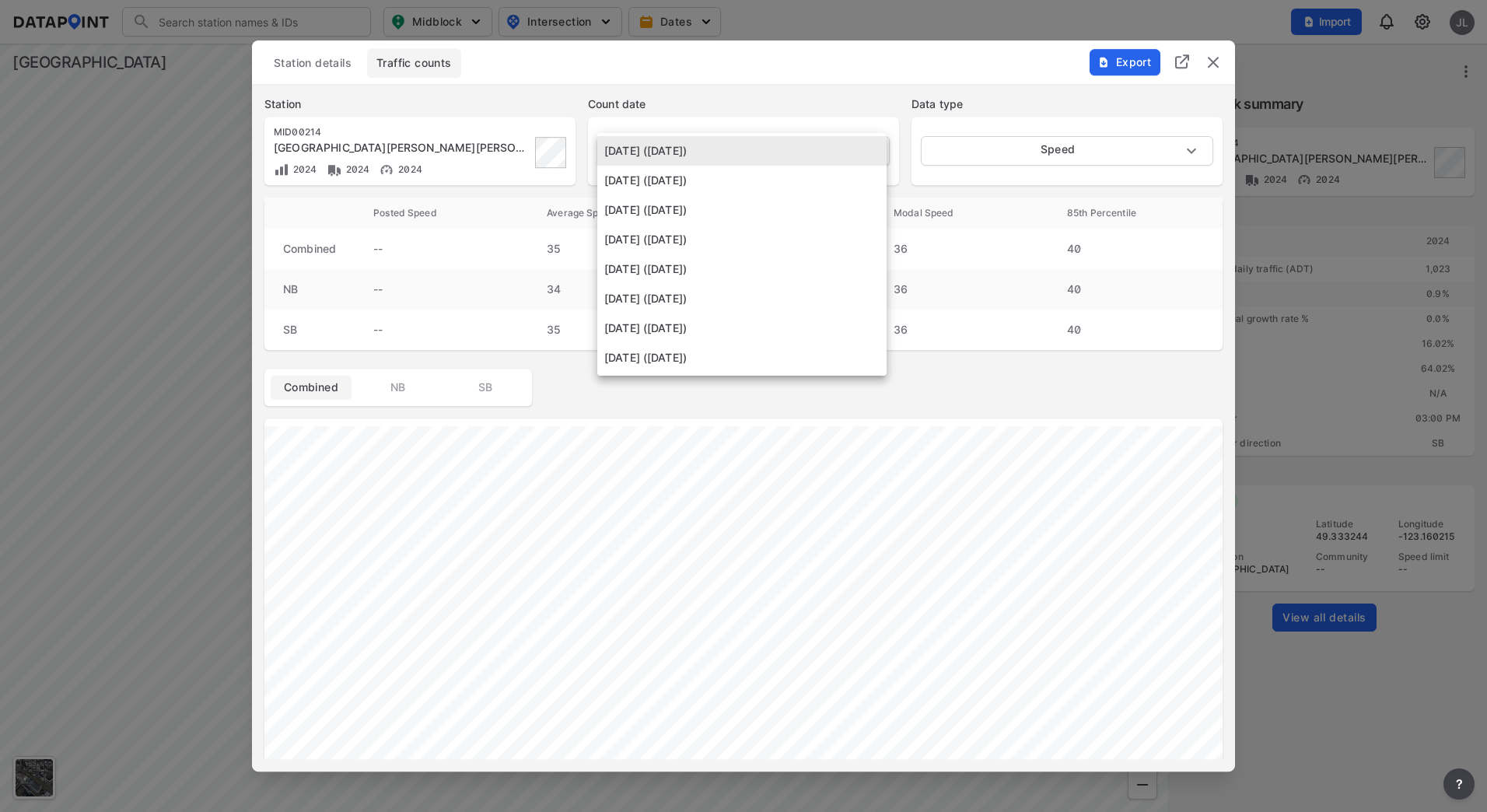
click at [865, 158] on body "Search Please enter a search term. Midblock Intersection Dates Import JL Import…" at bounding box center [743, 406] width 1487 height 812
click at [806, 221] on li "[DATE] ([DATE])" at bounding box center [741, 209] width 289 height 30
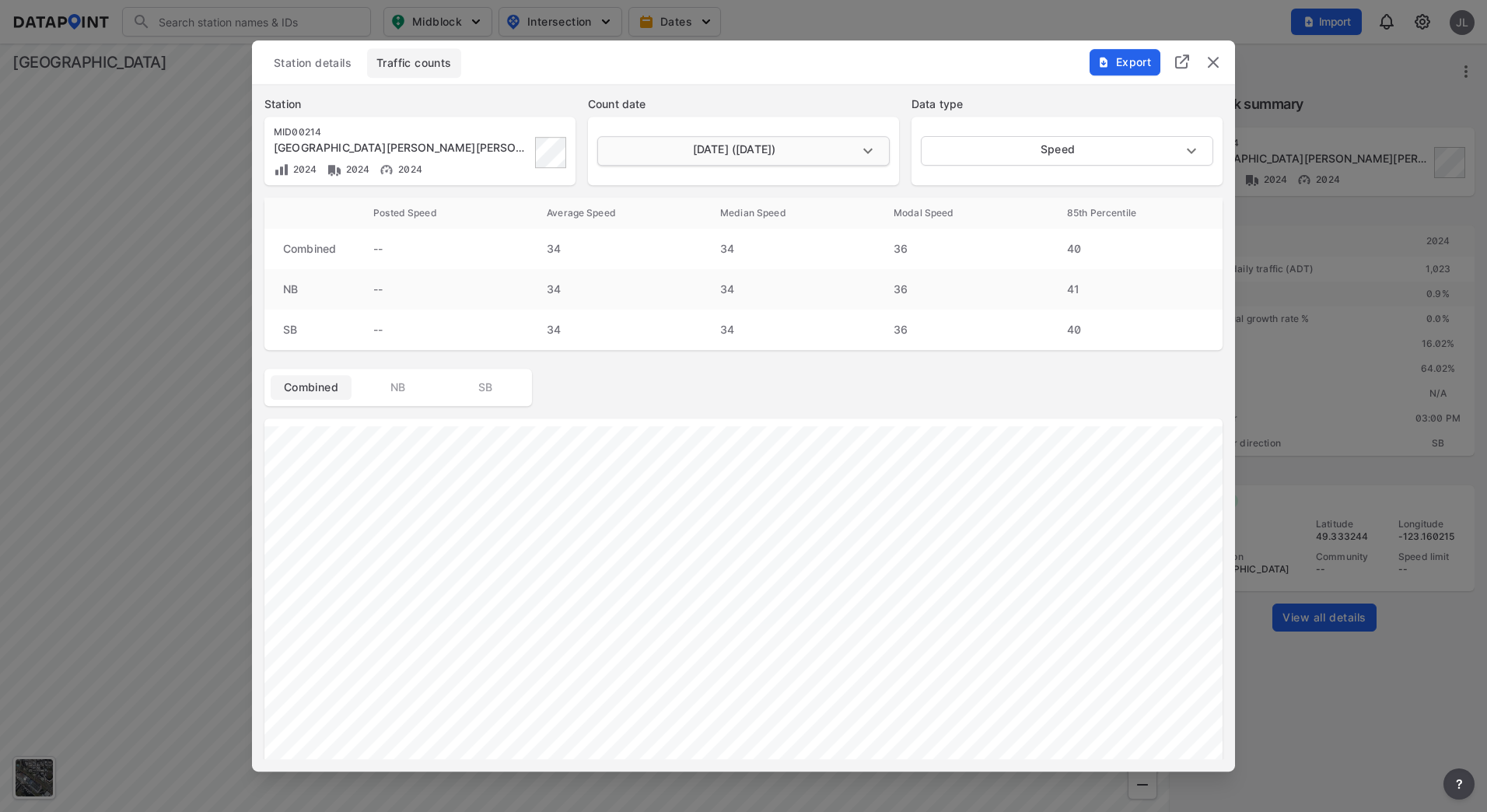
click at [807, 146] on body "Search Please enter a search term. Midblock Intersection Dates Import JL Import…" at bounding box center [743, 406] width 1487 height 812
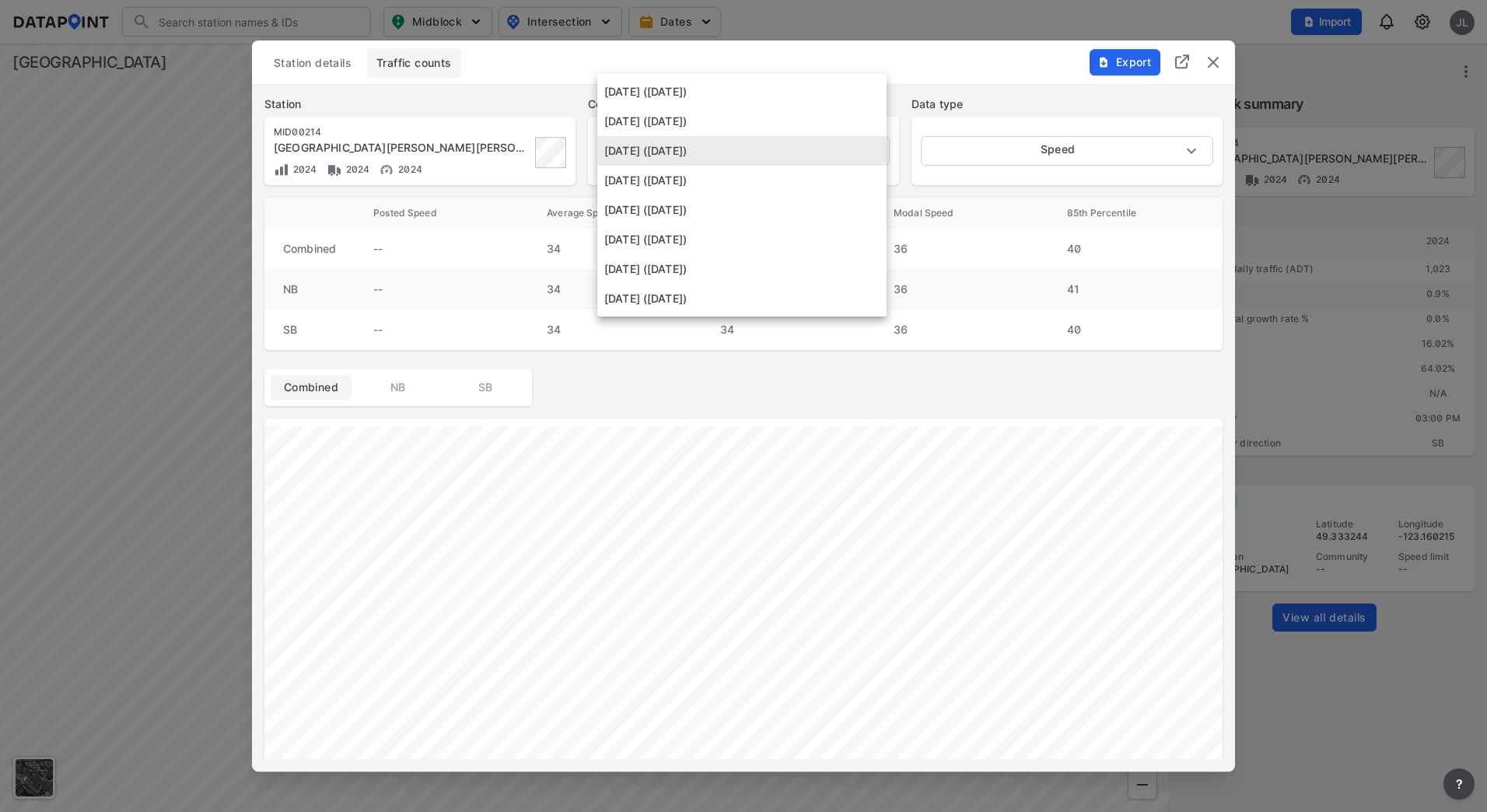
click at [766, 215] on li "[DATE] ([DATE])" at bounding box center [741, 209] width 289 height 30
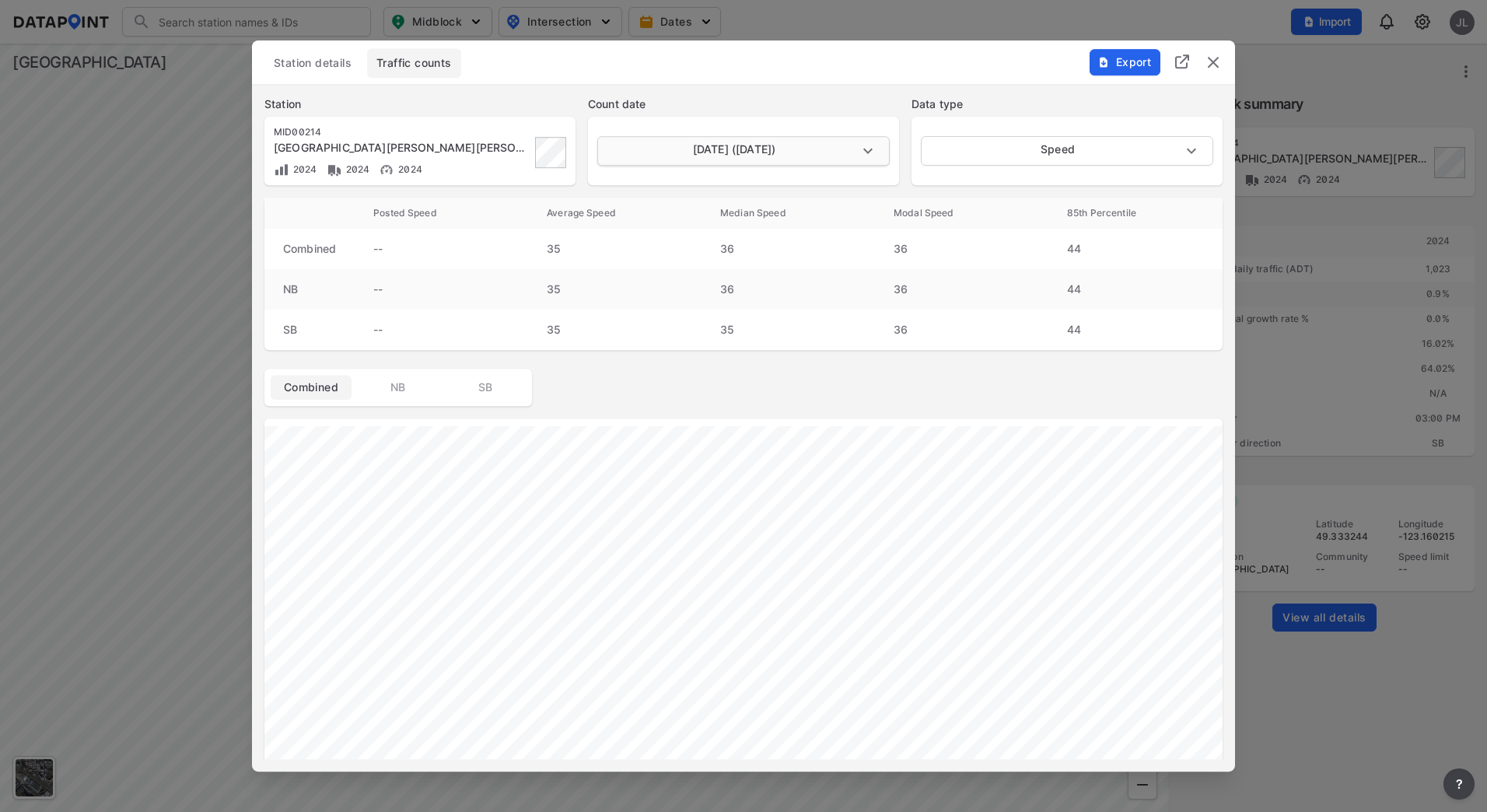
click at [765, 145] on body "Search Please enter a search term. Midblock Intersection Dates Import JL Import…" at bounding box center [743, 406] width 1487 height 812
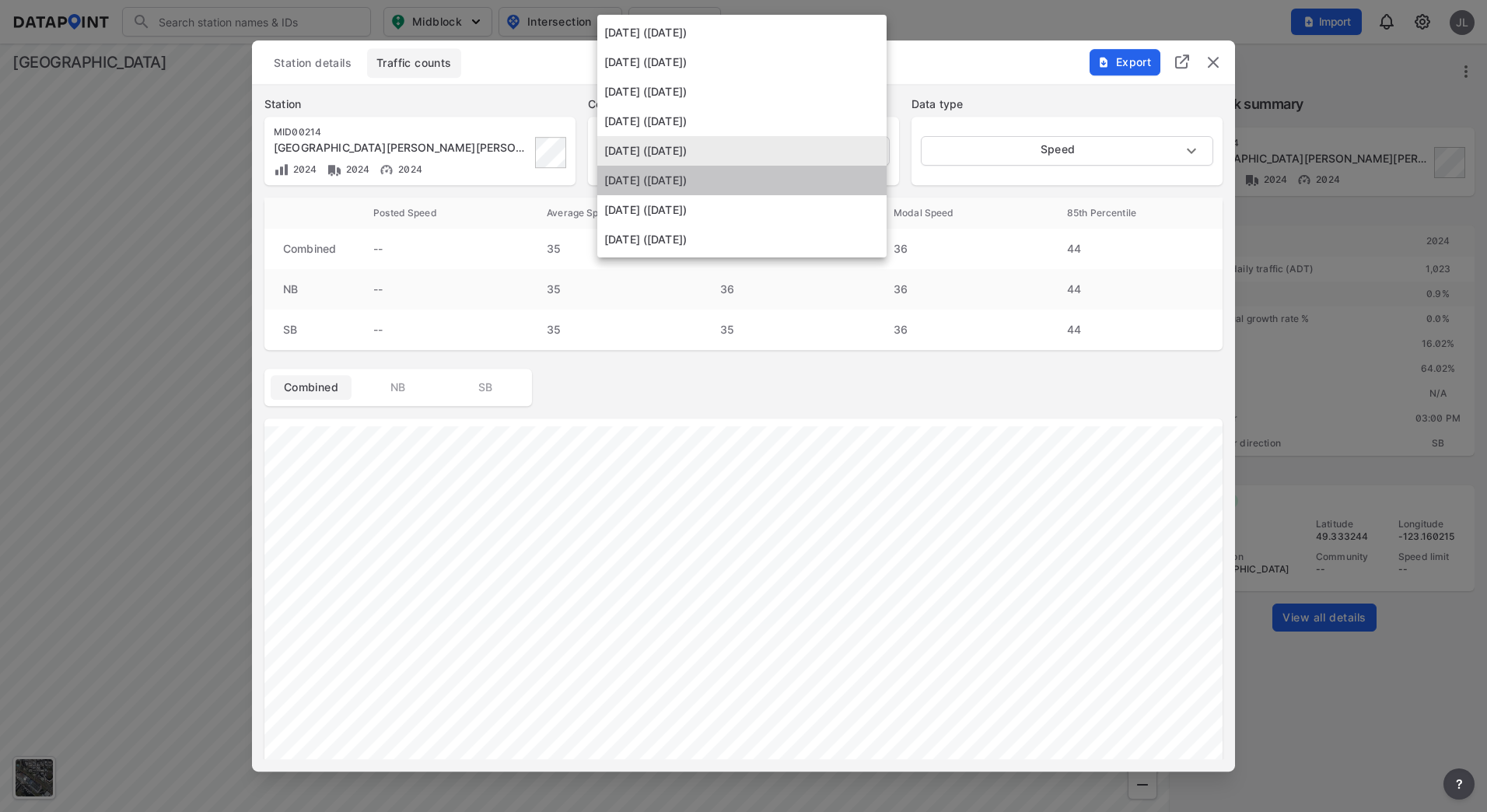
click at [753, 182] on li "[DATE] ([DATE])" at bounding box center [741, 180] width 289 height 30
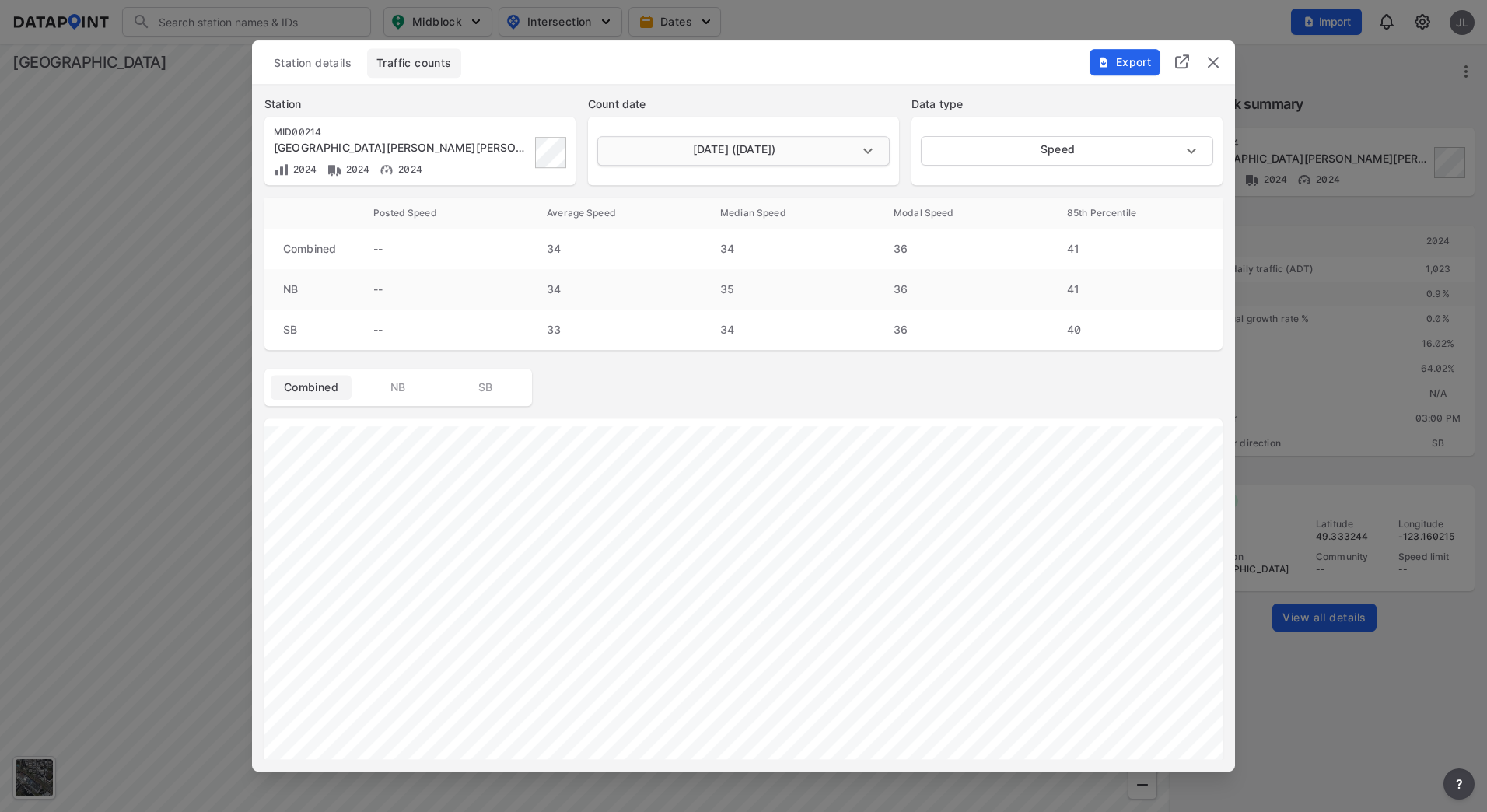
click at [769, 160] on body "Search Please enter a search term. Midblock Intersection Dates Import JL Import…" at bounding box center [743, 406] width 1487 height 812
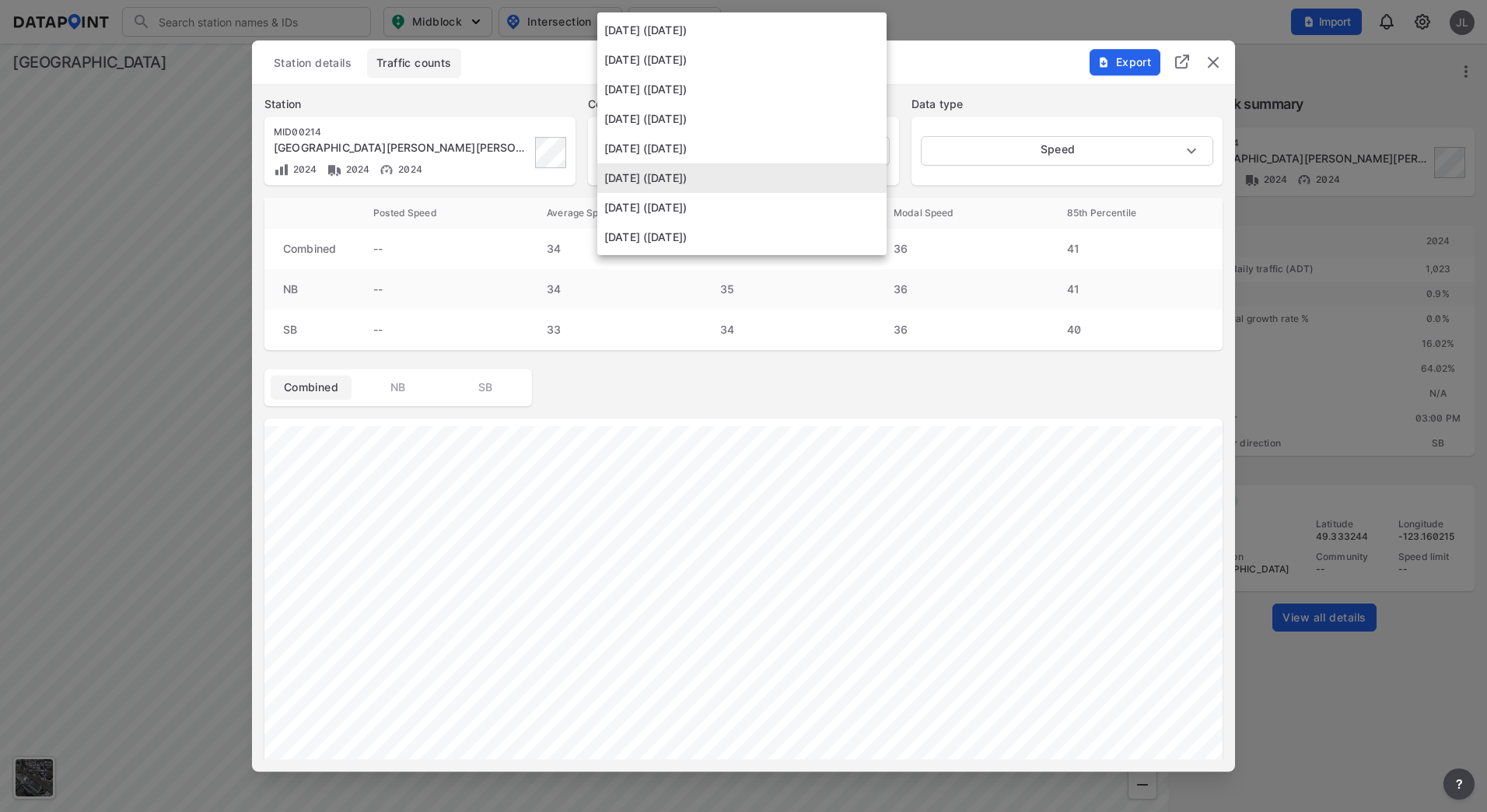
click at [765, 203] on li "[DATE] ([DATE])" at bounding box center [741, 207] width 289 height 30
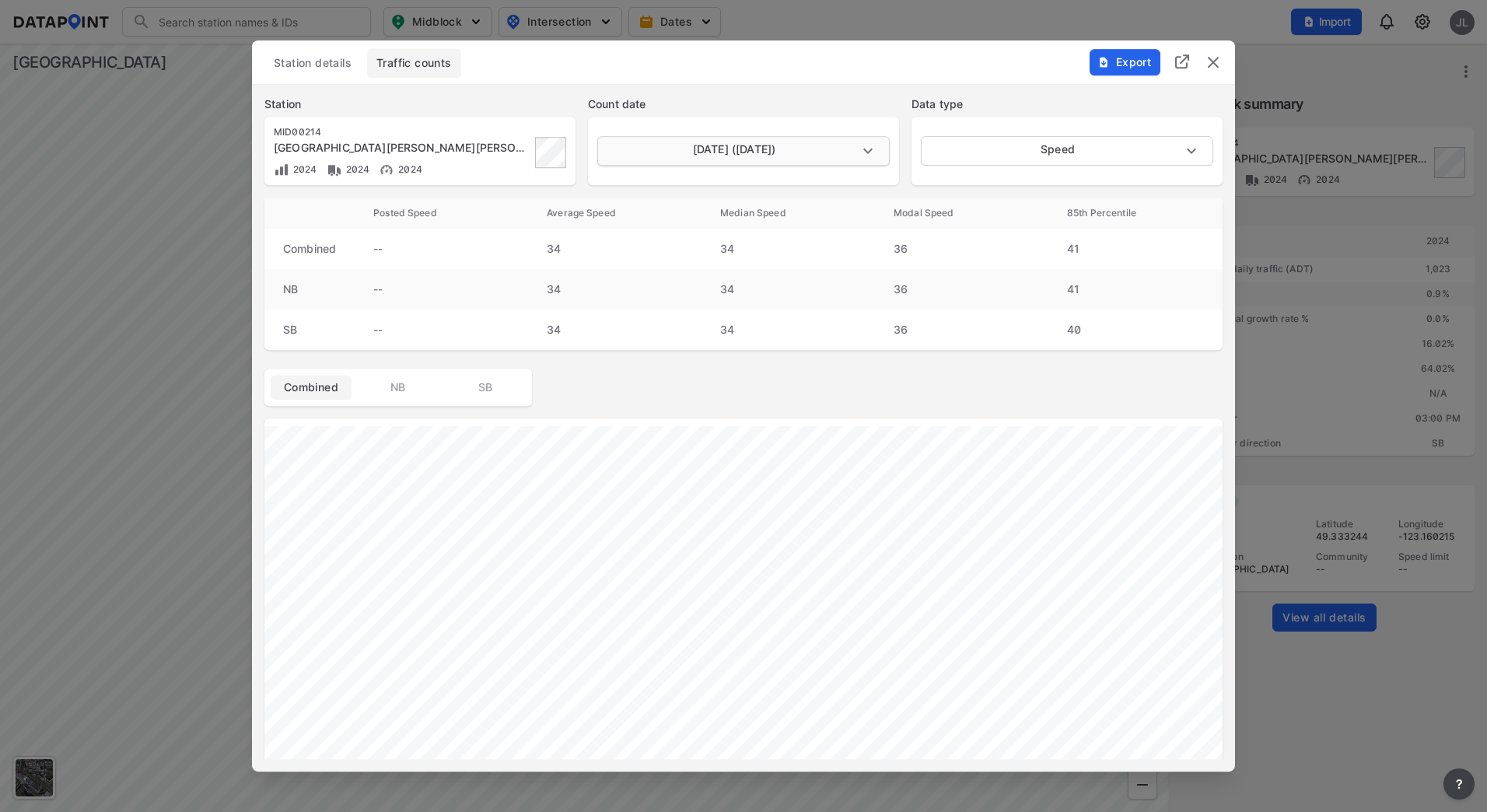
click at [774, 151] on body "Search Please enter a search term. Midblock Intersection Dates Import JL Import…" at bounding box center [743, 406] width 1487 height 812
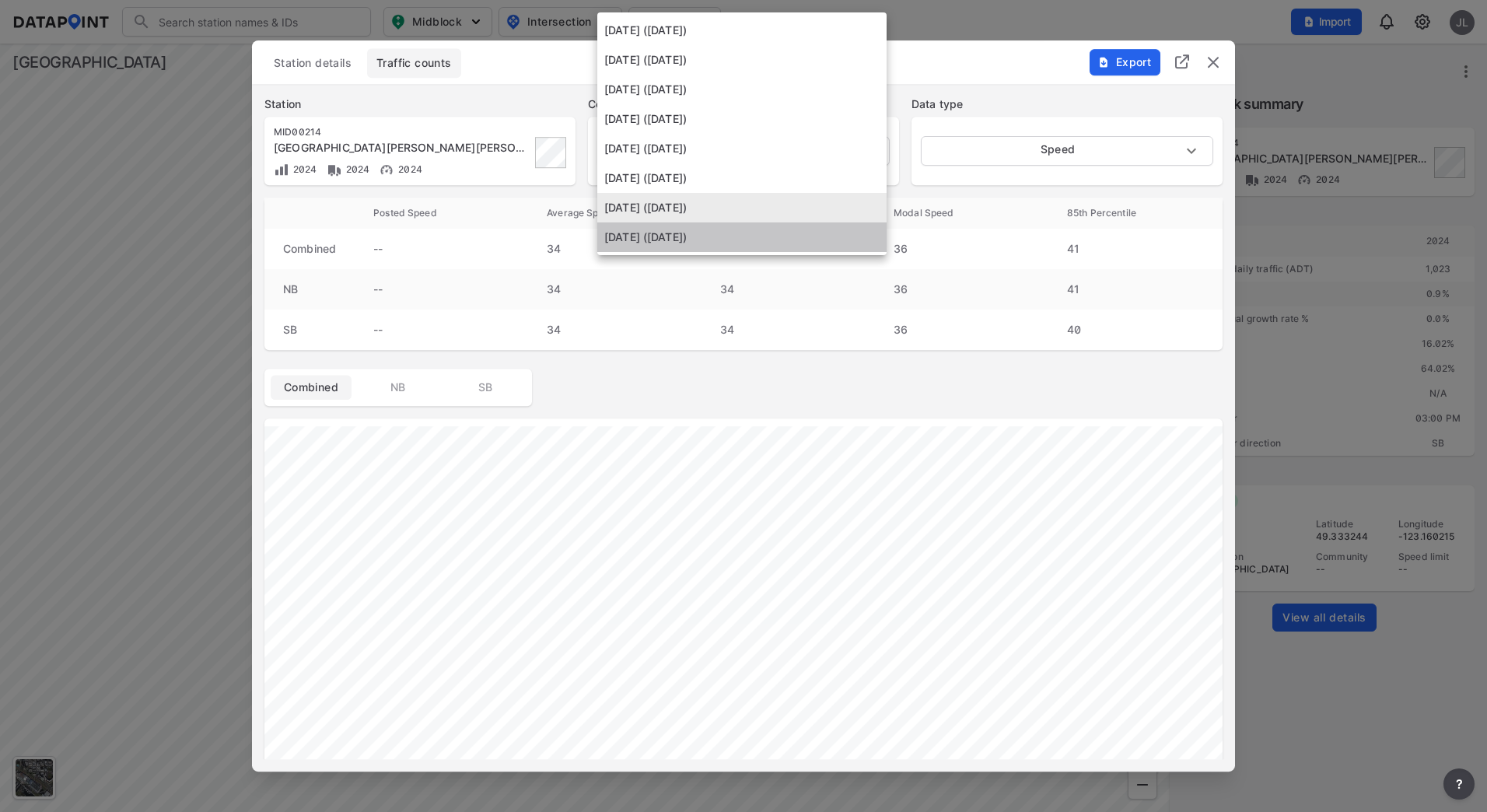
click at [764, 235] on li "[DATE] ([DATE])" at bounding box center [741, 237] width 289 height 30
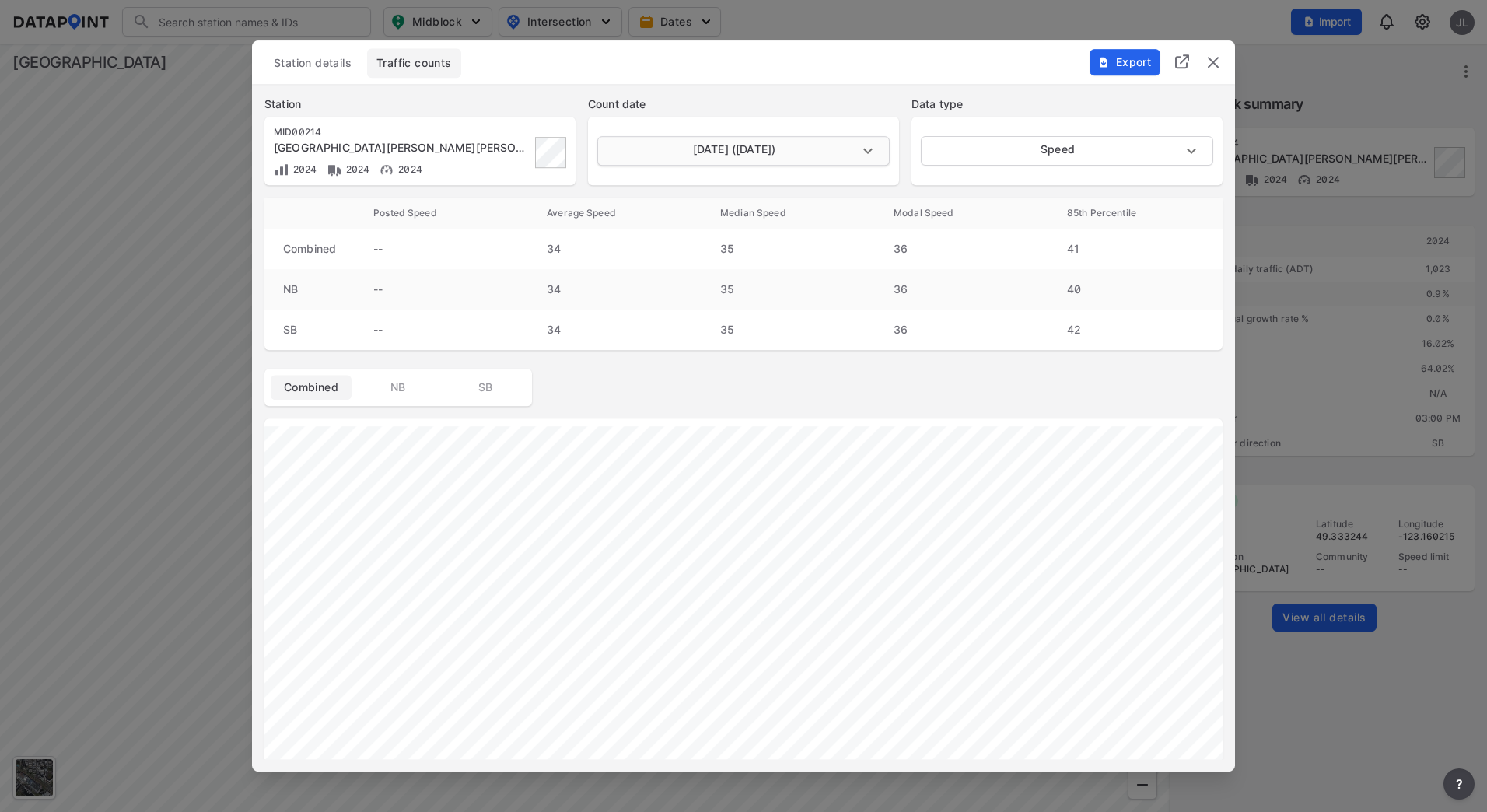
click at [774, 155] on body "Search Please enter a search term. Midblock Intersection Dates Import JL Import…" at bounding box center [743, 406] width 1487 height 812
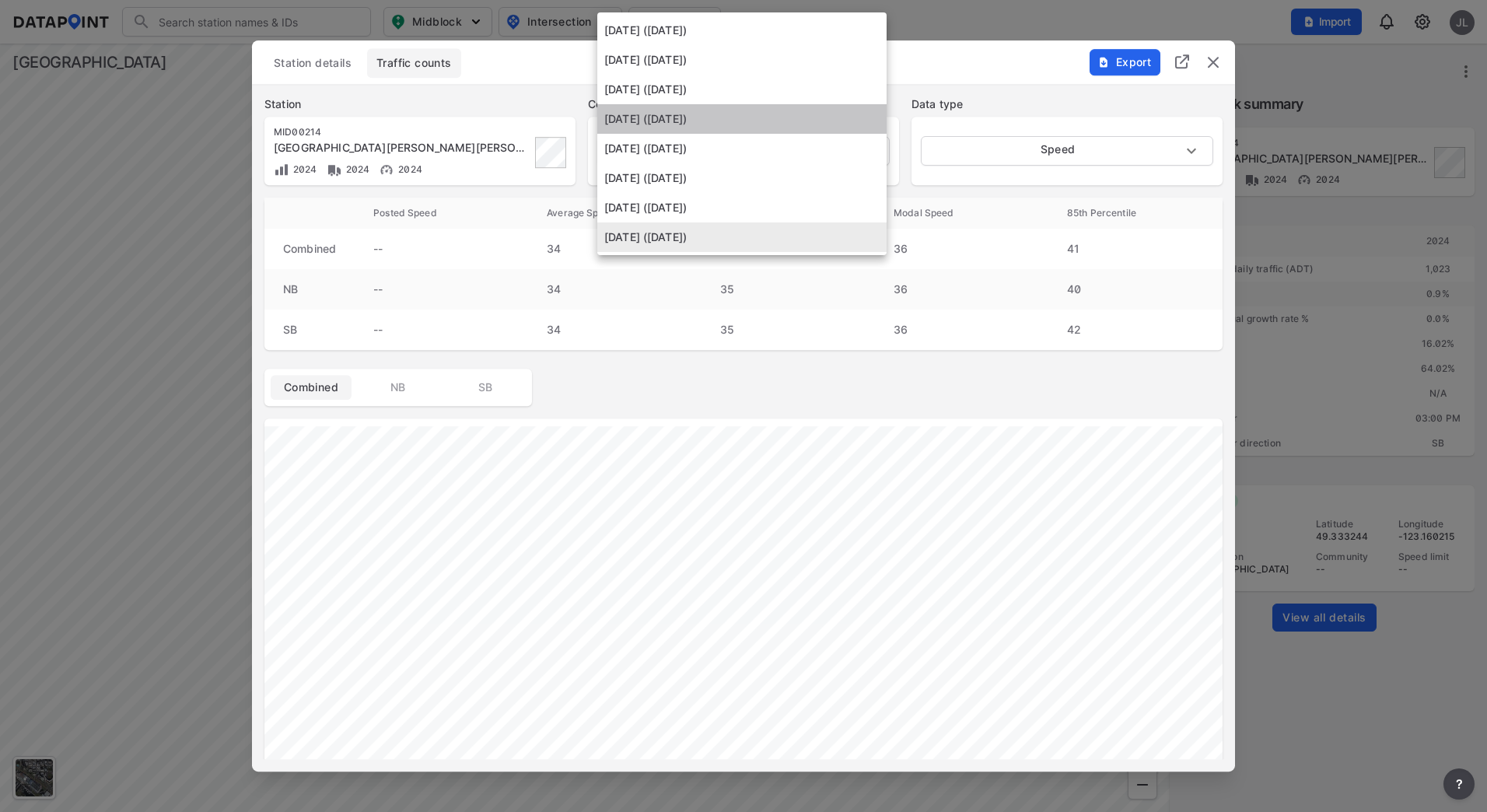
click at [754, 126] on li "[DATE] ([DATE])" at bounding box center [741, 119] width 289 height 30
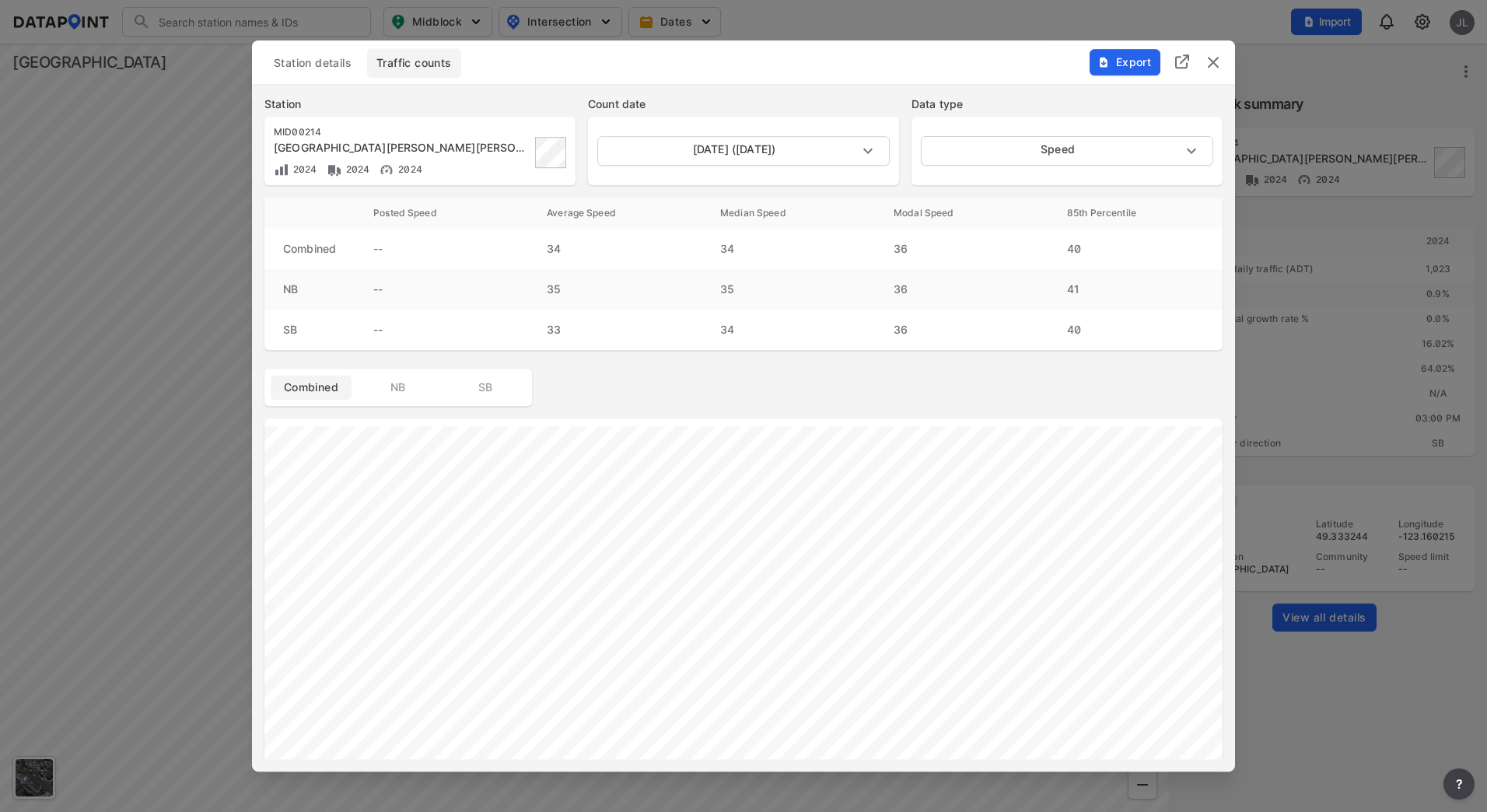
click at [751, 133] on div "[DATE] ([DATE]) [DATE]" at bounding box center [744, 151] width 311 height 68
click at [734, 141] on body "Search Please enter a search term. Midblock Intersection Dates Import JL Import…" at bounding box center [743, 406] width 1487 height 812
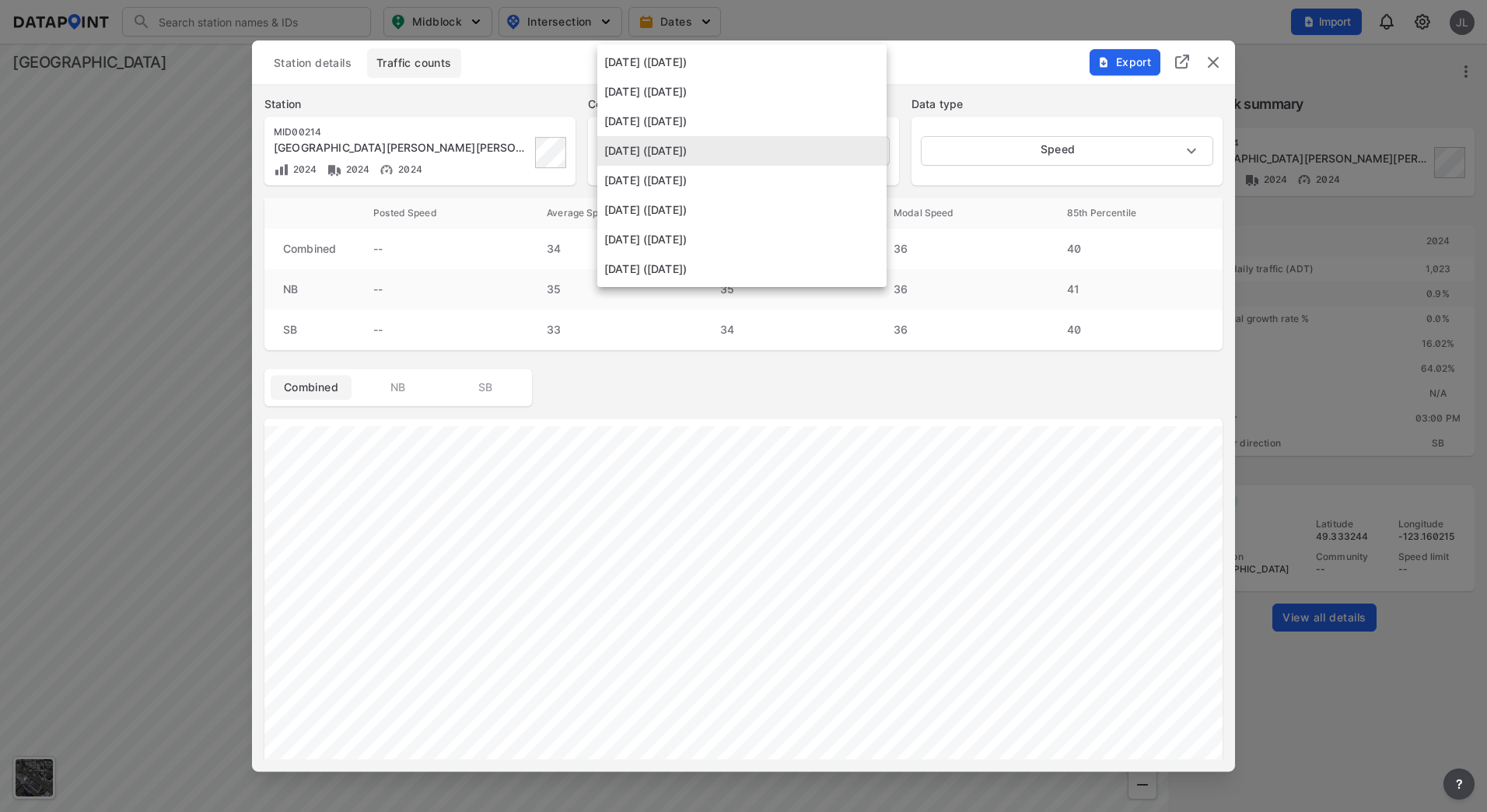
click at [734, 131] on li "[DATE] ([DATE])" at bounding box center [741, 121] width 289 height 30
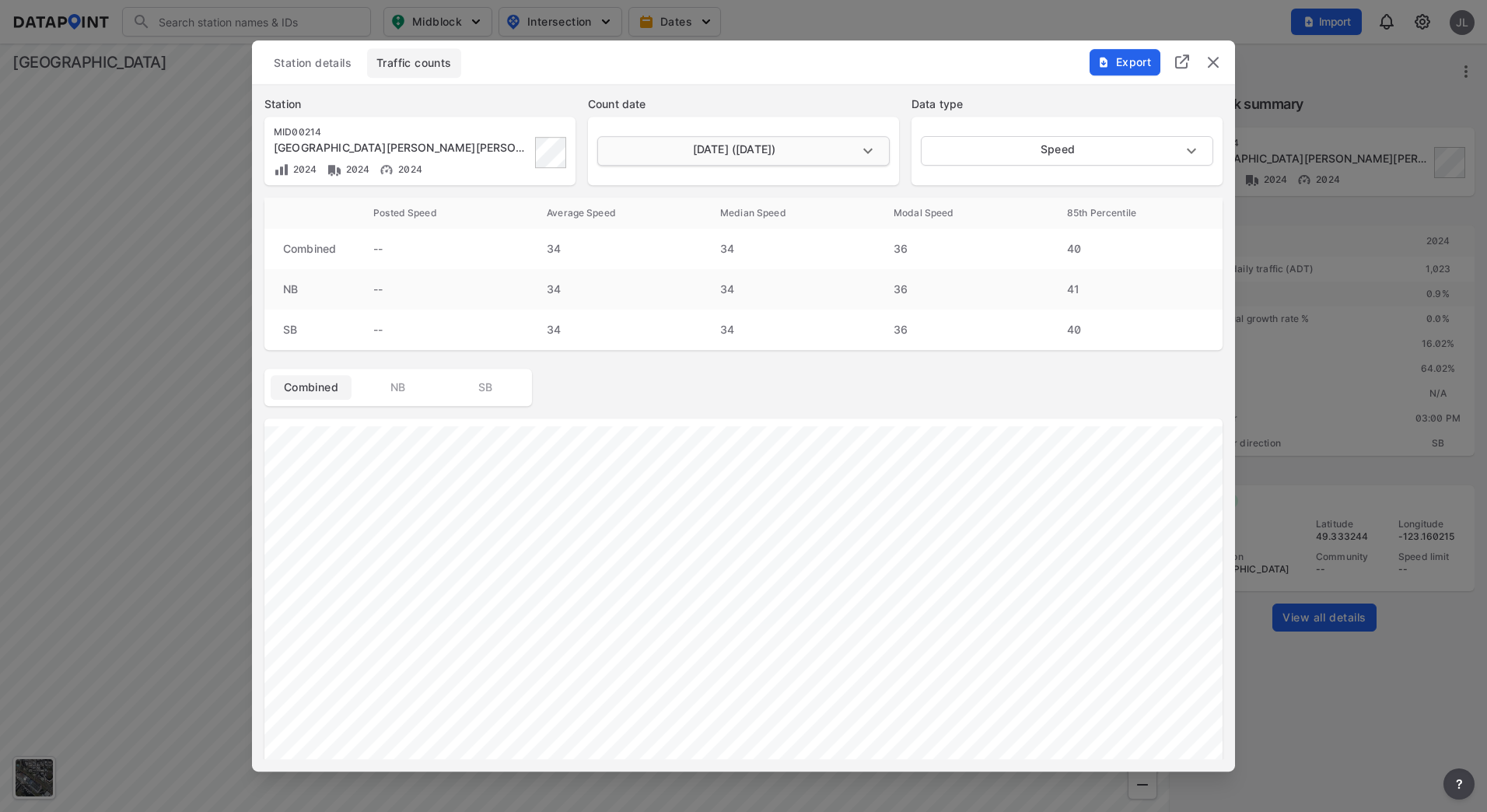
click at [736, 159] on body "Search Please enter a search term. Midblock Intersection Dates Import JL Import…" at bounding box center [743, 406] width 1487 height 812
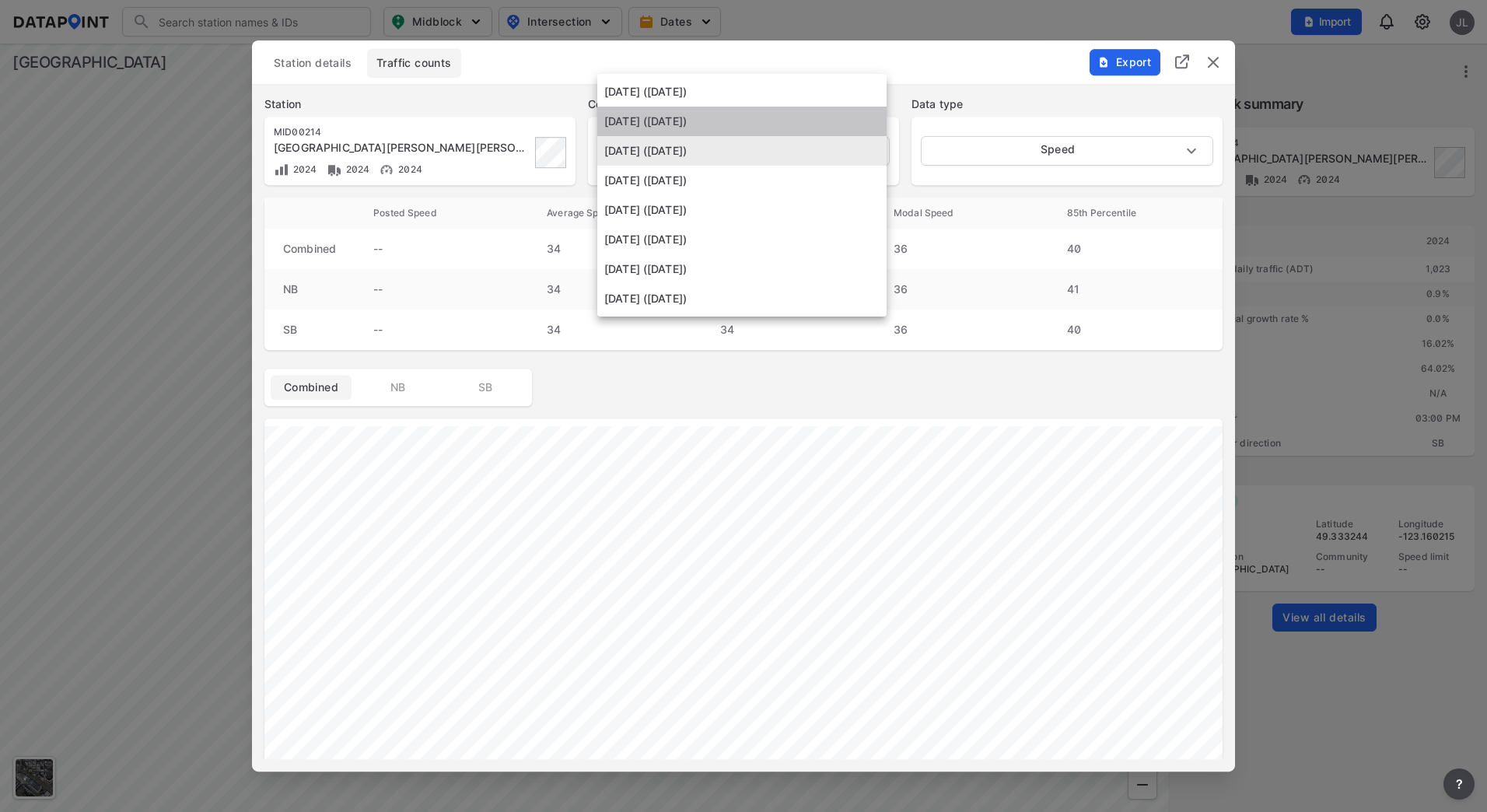
click at [738, 128] on li "[DATE] ([DATE])" at bounding box center [741, 121] width 289 height 30
type input "[DATE]"
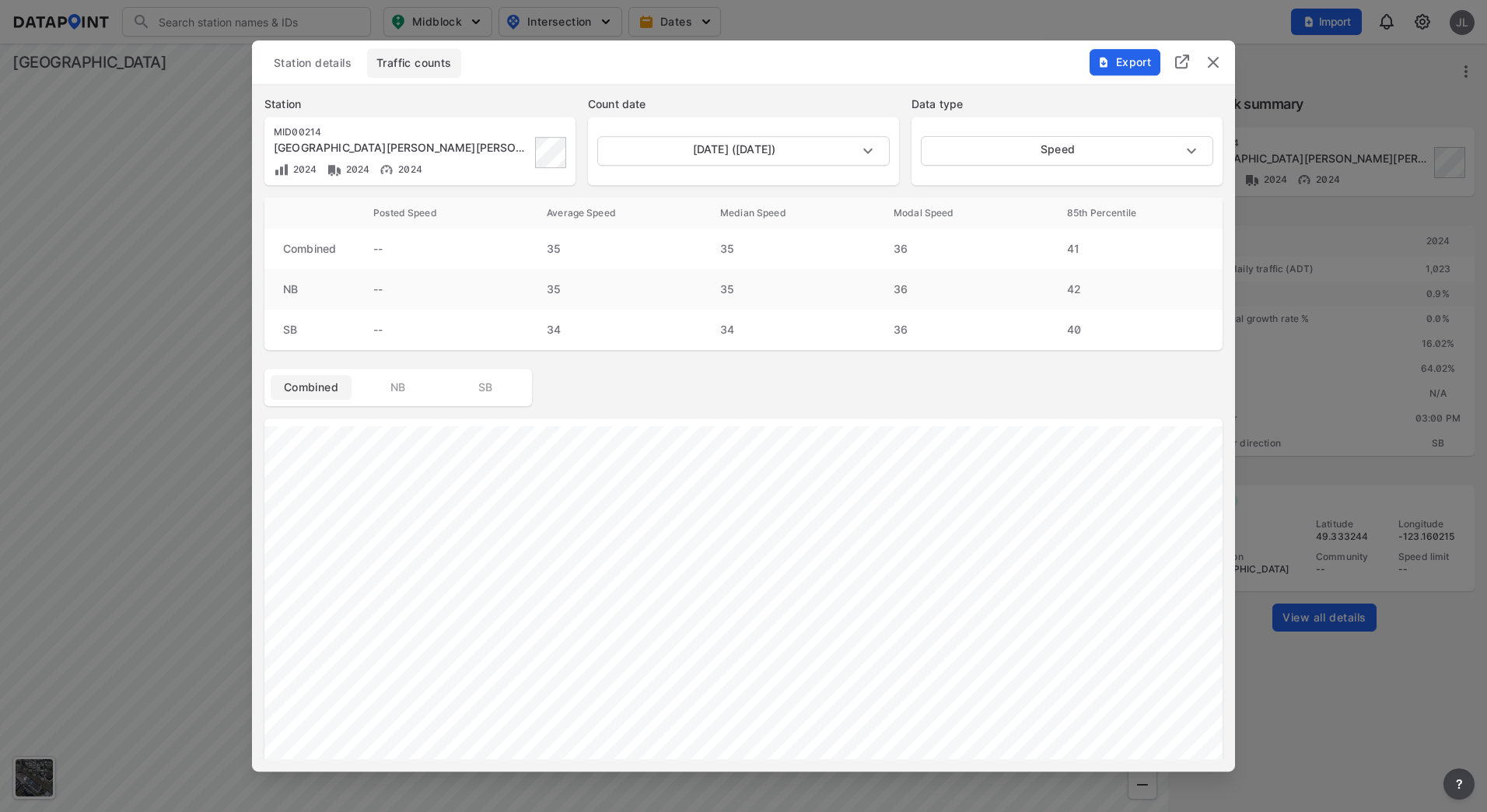
drag, startPoint x: 1218, startPoint y: 63, endPoint x: 1187, endPoint y: 85, distance: 38.0
click at [1149, 63] on img "delete" at bounding box center [1212, 61] width 18 height 18
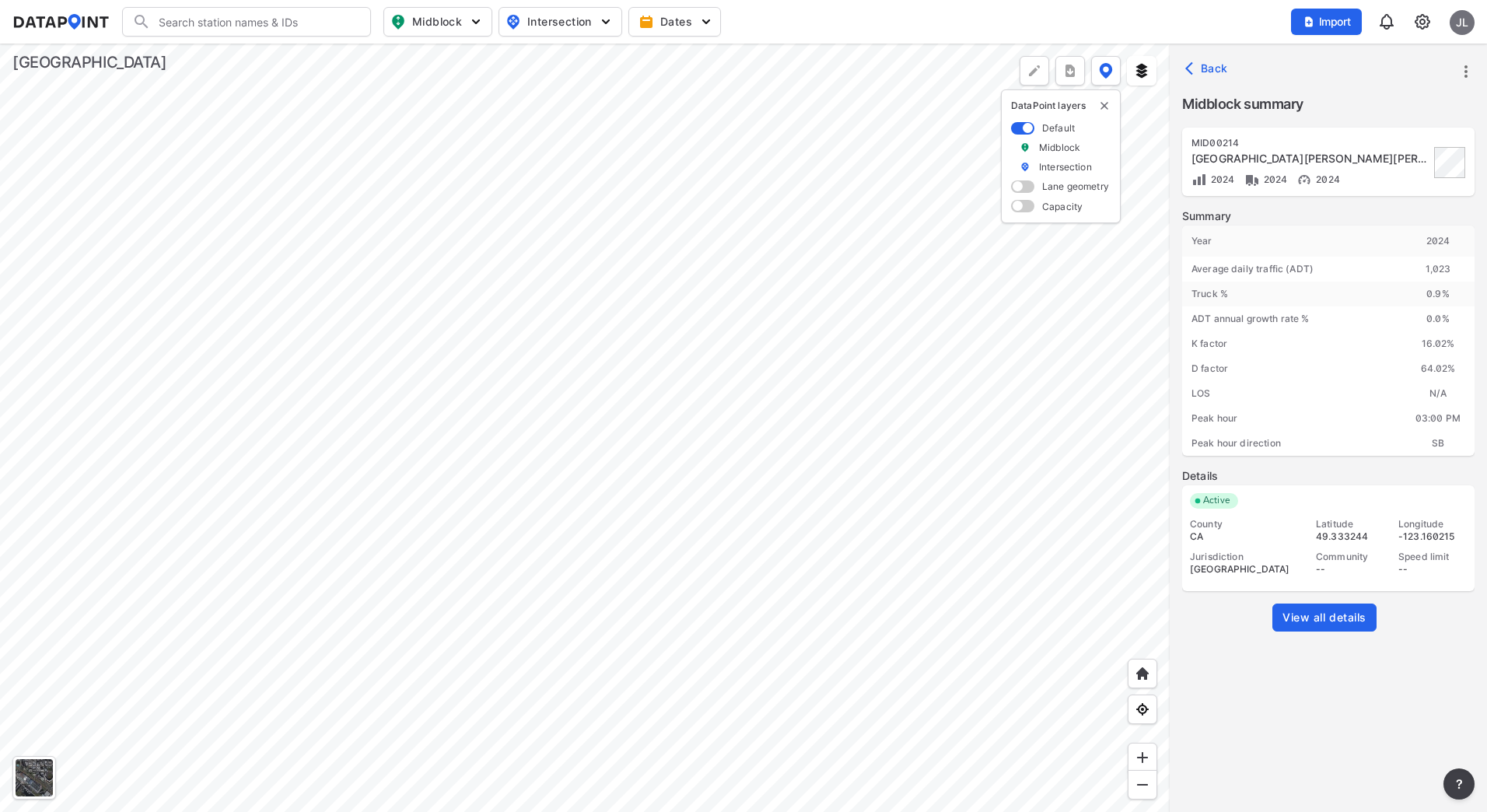
click at [502, 438] on div at bounding box center [585, 427] width 1170 height 769
click at [776, 381] on div at bounding box center [585, 427] width 1170 height 769
click at [490, 453] on div at bounding box center [585, 427] width 1170 height 769
click at [526, 440] on div at bounding box center [585, 427] width 1170 height 769
click at [1149, 613] on span "View all details" at bounding box center [1325, 617] width 84 height 15
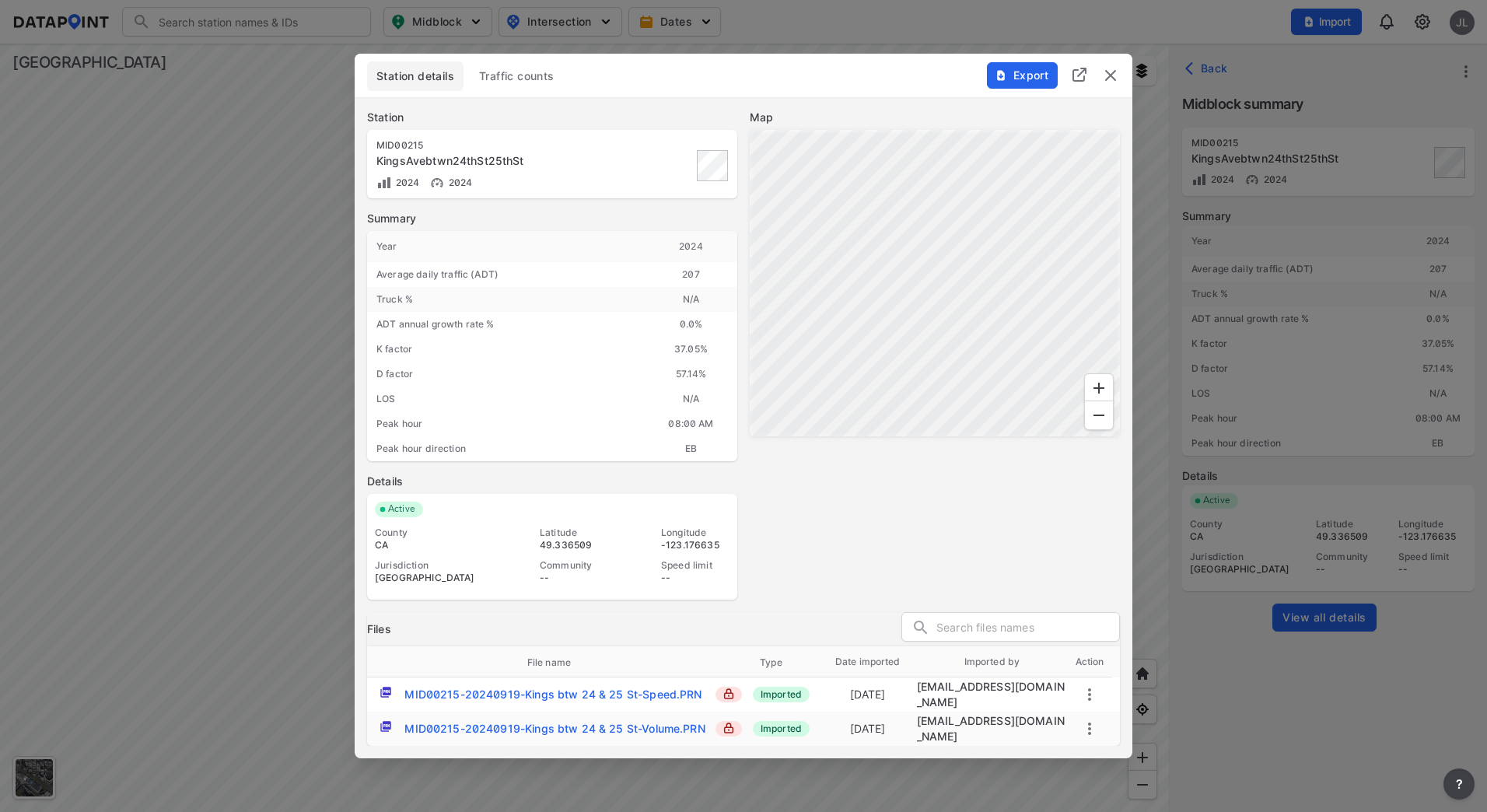
click at [492, 77] on span "Traffic counts" at bounding box center [516, 76] width 76 height 15
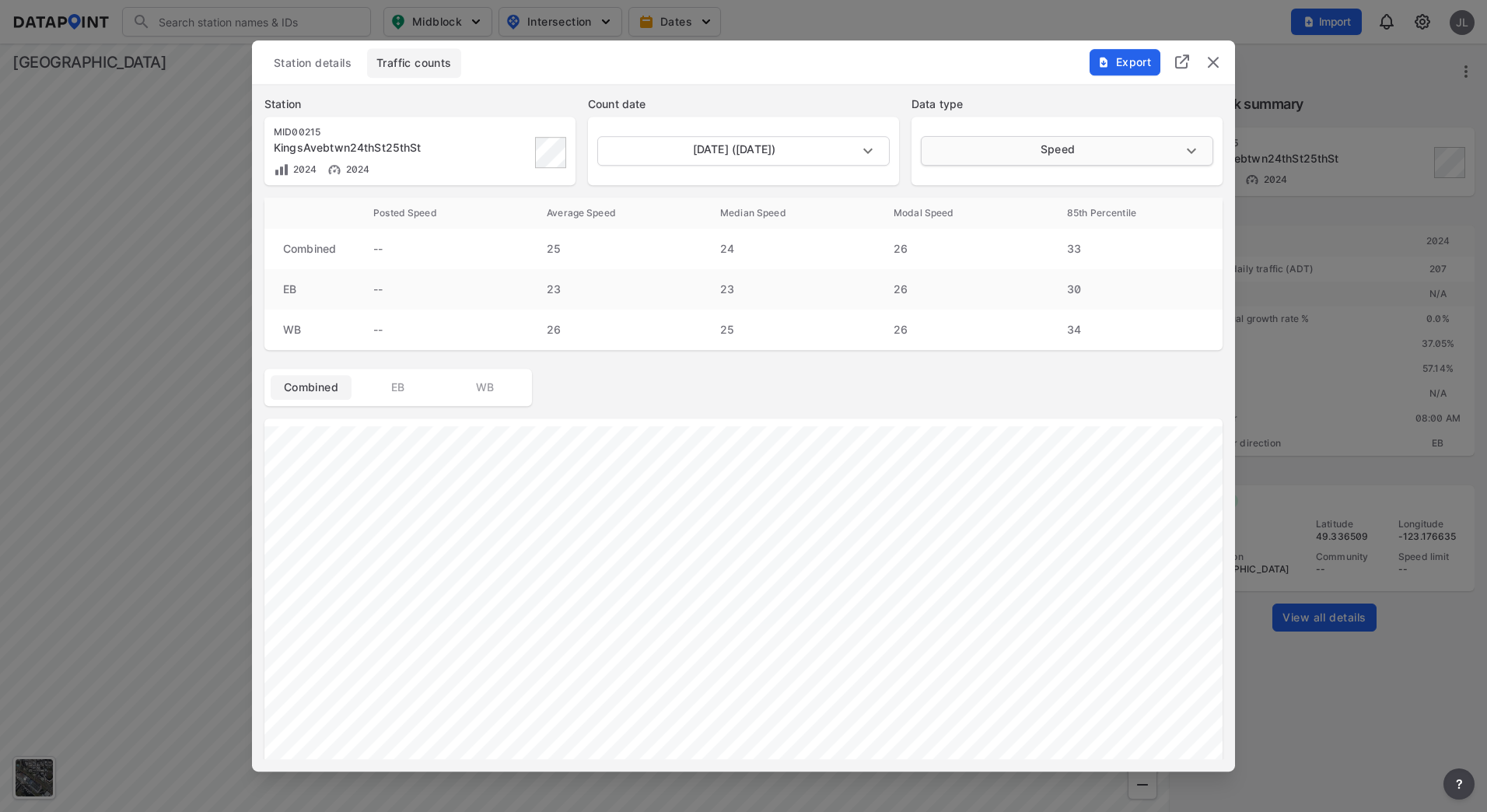
click at [1021, 158] on body "Search Please enter a search term. Midblock Intersection Dates Import JL Import…" at bounding box center [743, 406] width 1487 height 812
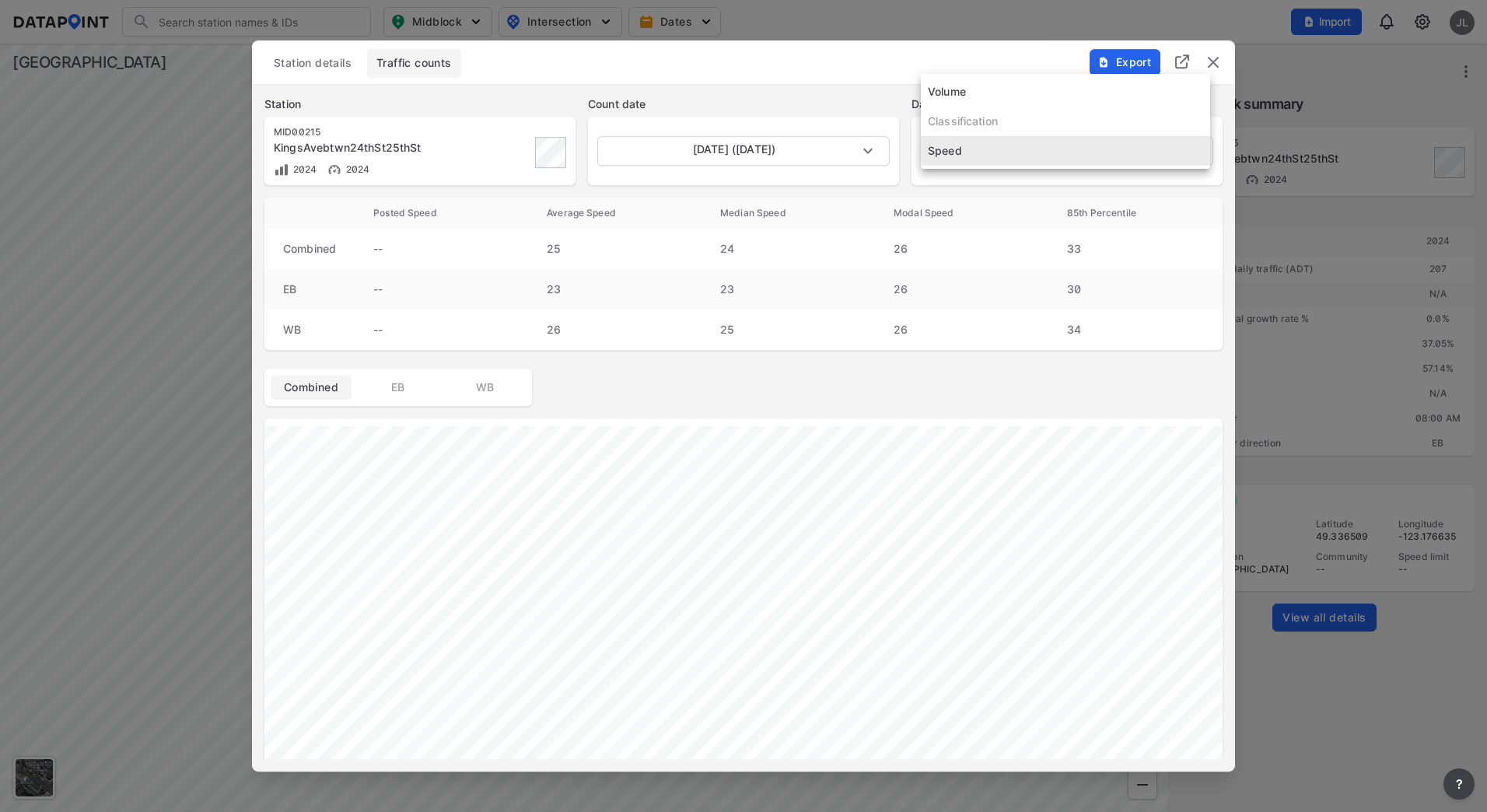
click at [1048, 335] on div at bounding box center [743, 406] width 1487 height 812
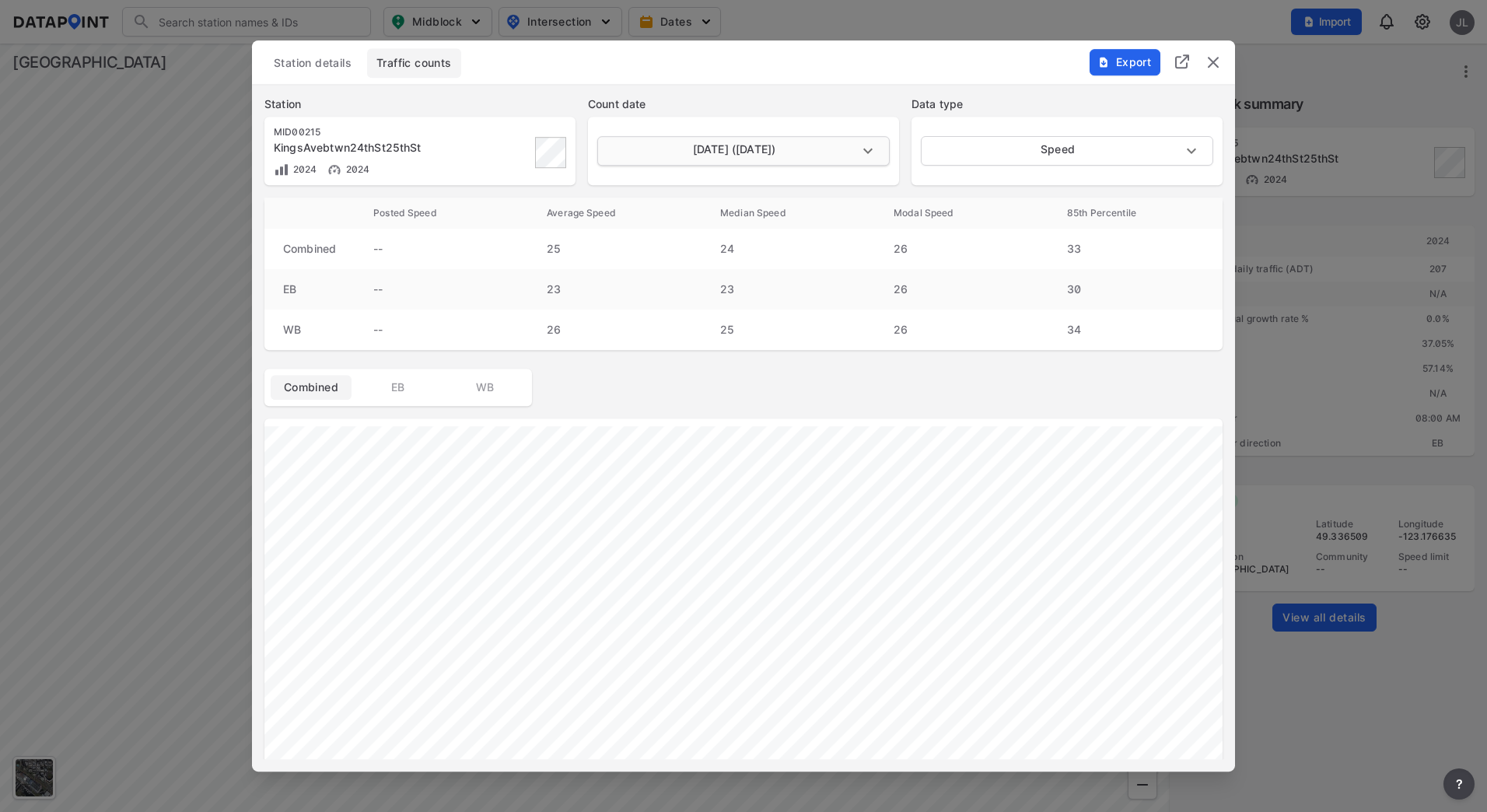
click at [801, 149] on body "Search Please enter a search term. Midblock Intersection Dates Import JL Import…" at bounding box center [743, 406] width 1487 height 812
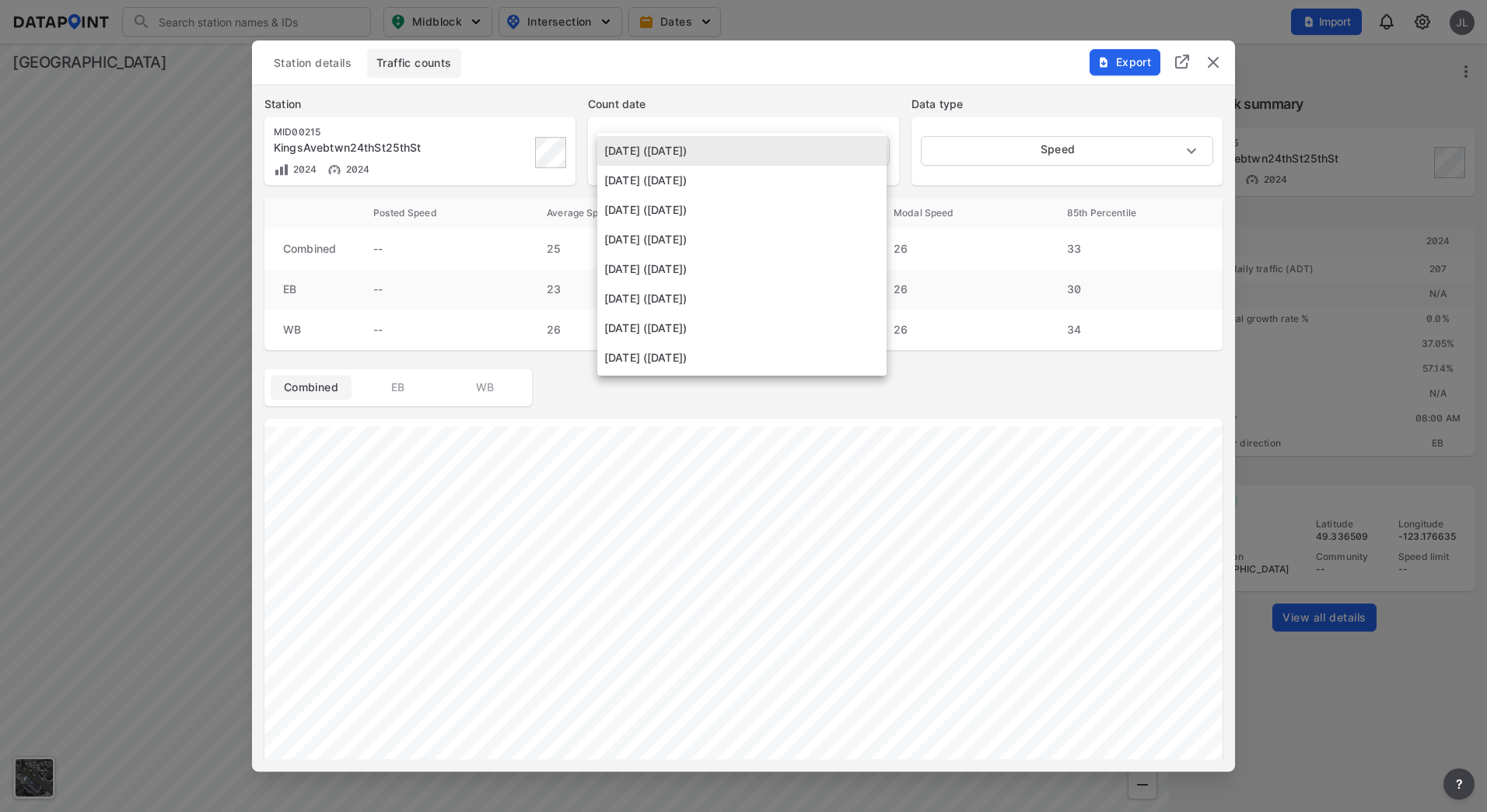
click at [768, 193] on li "[DATE] ([DATE])" at bounding box center [741, 180] width 289 height 30
click at [761, 149] on body "Search Please enter a search term. Midblock Intersection Dates Import JL Import…" at bounding box center [743, 406] width 1487 height 812
click at [743, 183] on li "[DATE] ([DATE])" at bounding box center [741, 180] width 289 height 30
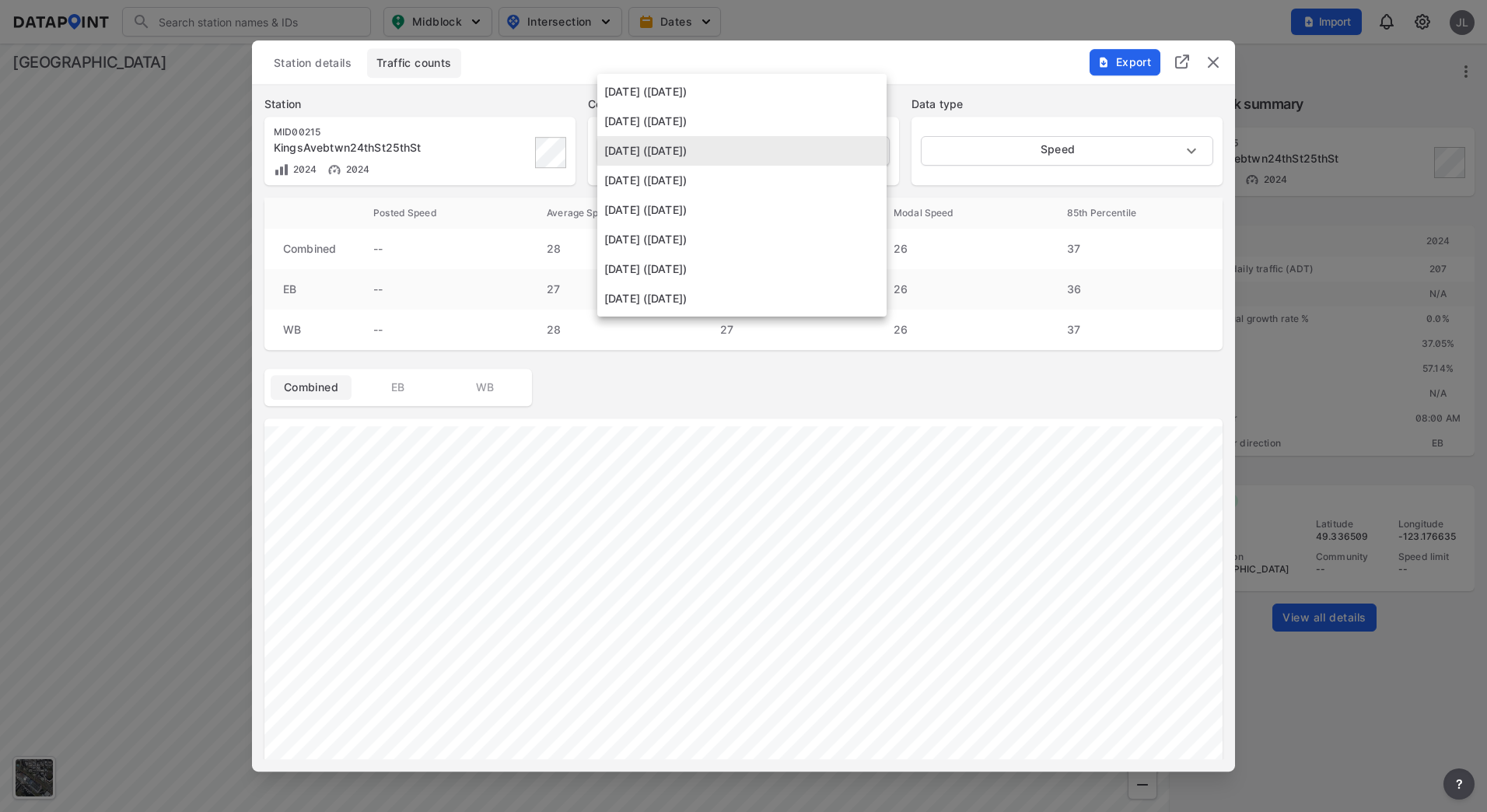
click at [749, 157] on body "Search Please enter a search term. Midblock Intersection Dates Import JL Import…" at bounding box center [743, 406] width 1487 height 812
click at [746, 214] on li "[DATE] ([DATE])" at bounding box center [741, 209] width 289 height 30
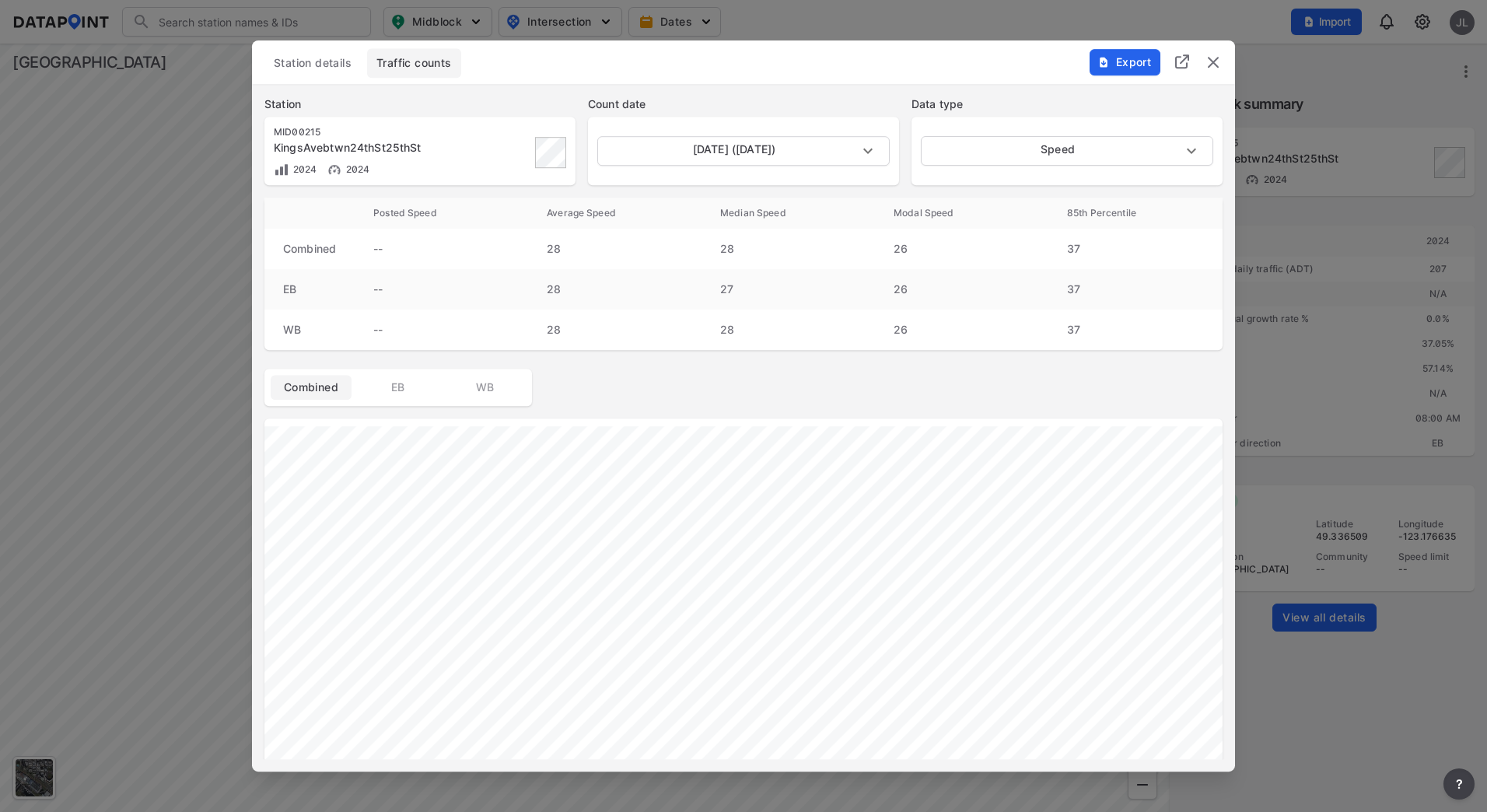
click at [750, 166] on div "[DATE] ([DATE]) [DATE]" at bounding box center [744, 151] width 311 height 68
click at [751, 146] on body "Search Please enter a search term. Midblock Intersection Dates Import JL Import…" at bounding box center [743, 406] width 1487 height 812
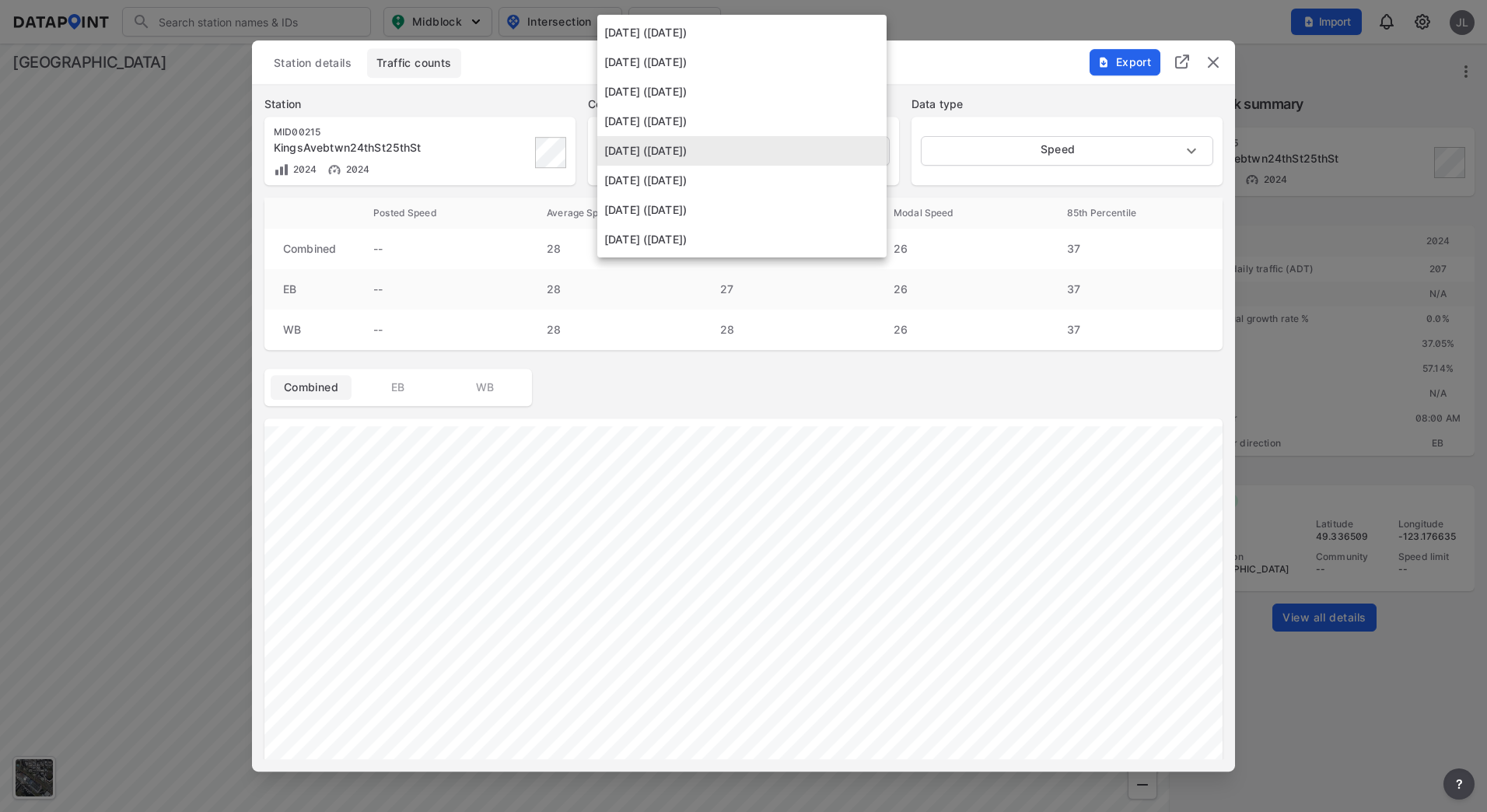
click at [757, 203] on li "[DATE] ([DATE])" at bounding box center [741, 209] width 289 height 30
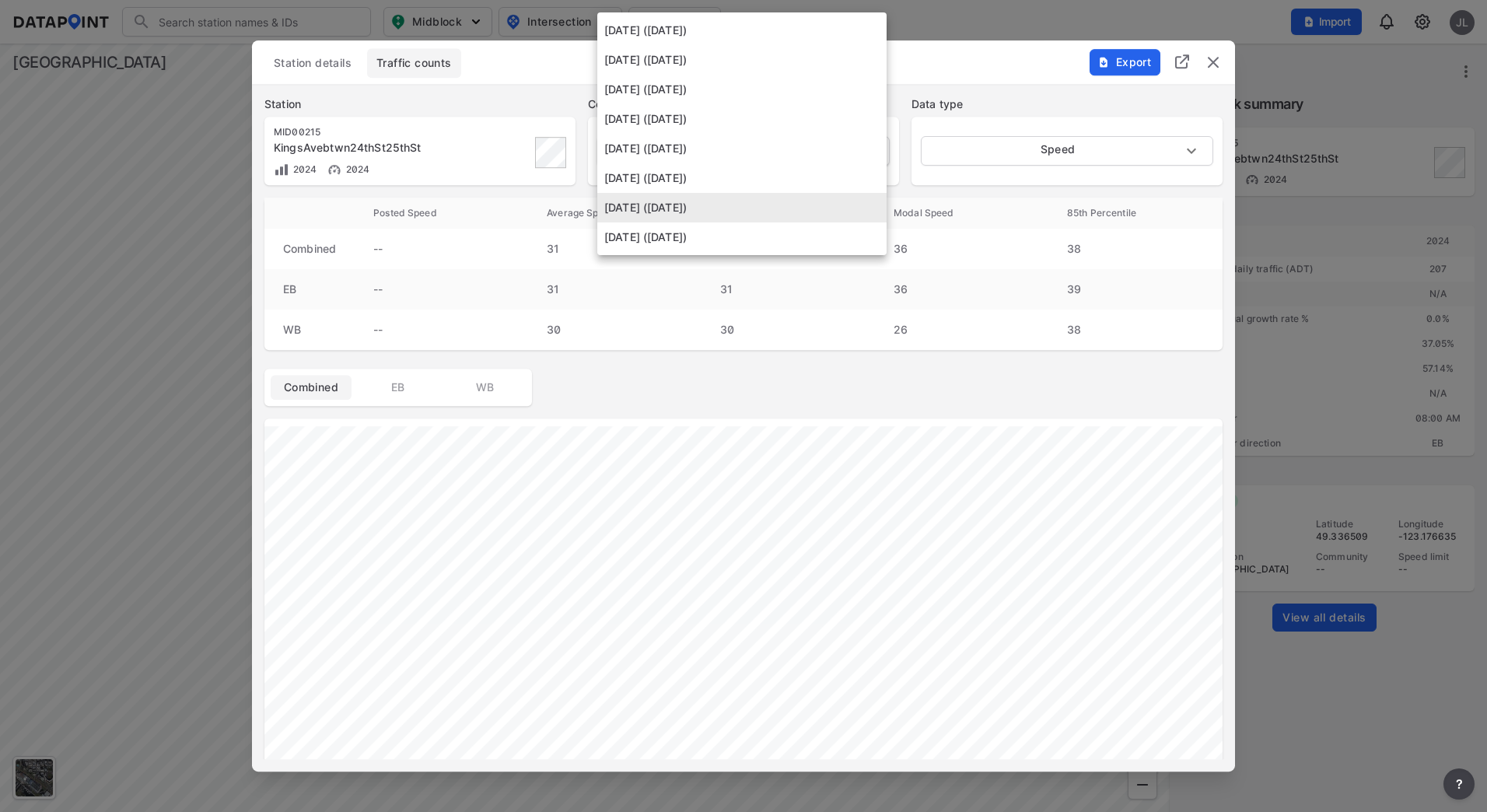
click at [773, 150] on body "Search Please enter a search term. Midblock Intersection Dates Import JL Import…" at bounding box center [743, 406] width 1487 height 812
click at [765, 233] on li "[DATE] ([DATE])" at bounding box center [741, 237] width 289 height 30
type input "[DATE]"
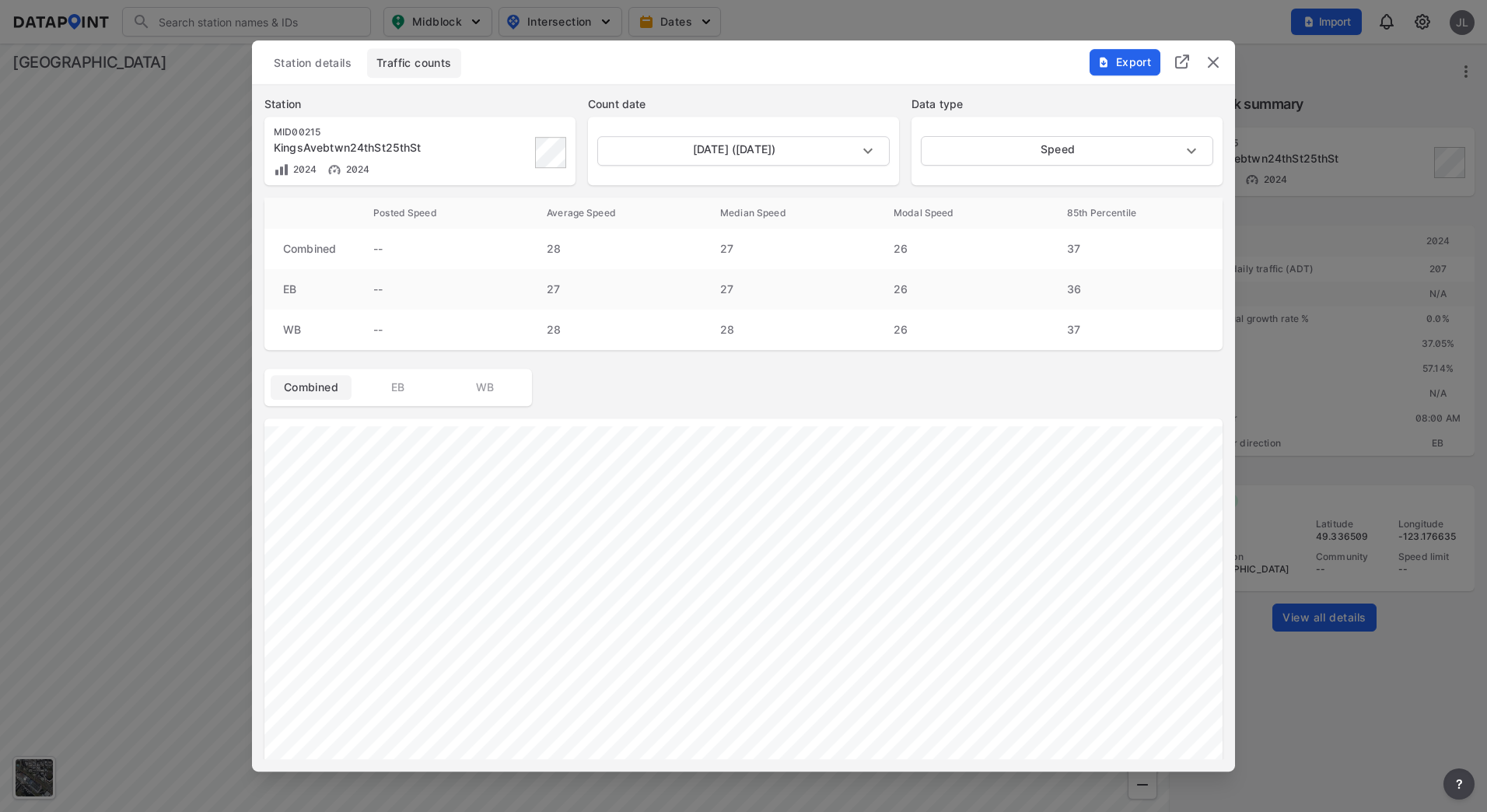
drag, startPoint x: 1204, startPoint y: 64, endPoint x: 1194, endPoint y: 67, distance: 10.4
click at [1149, 64] on img "delete" at bounding box center [1212, 61] width 18 height 18
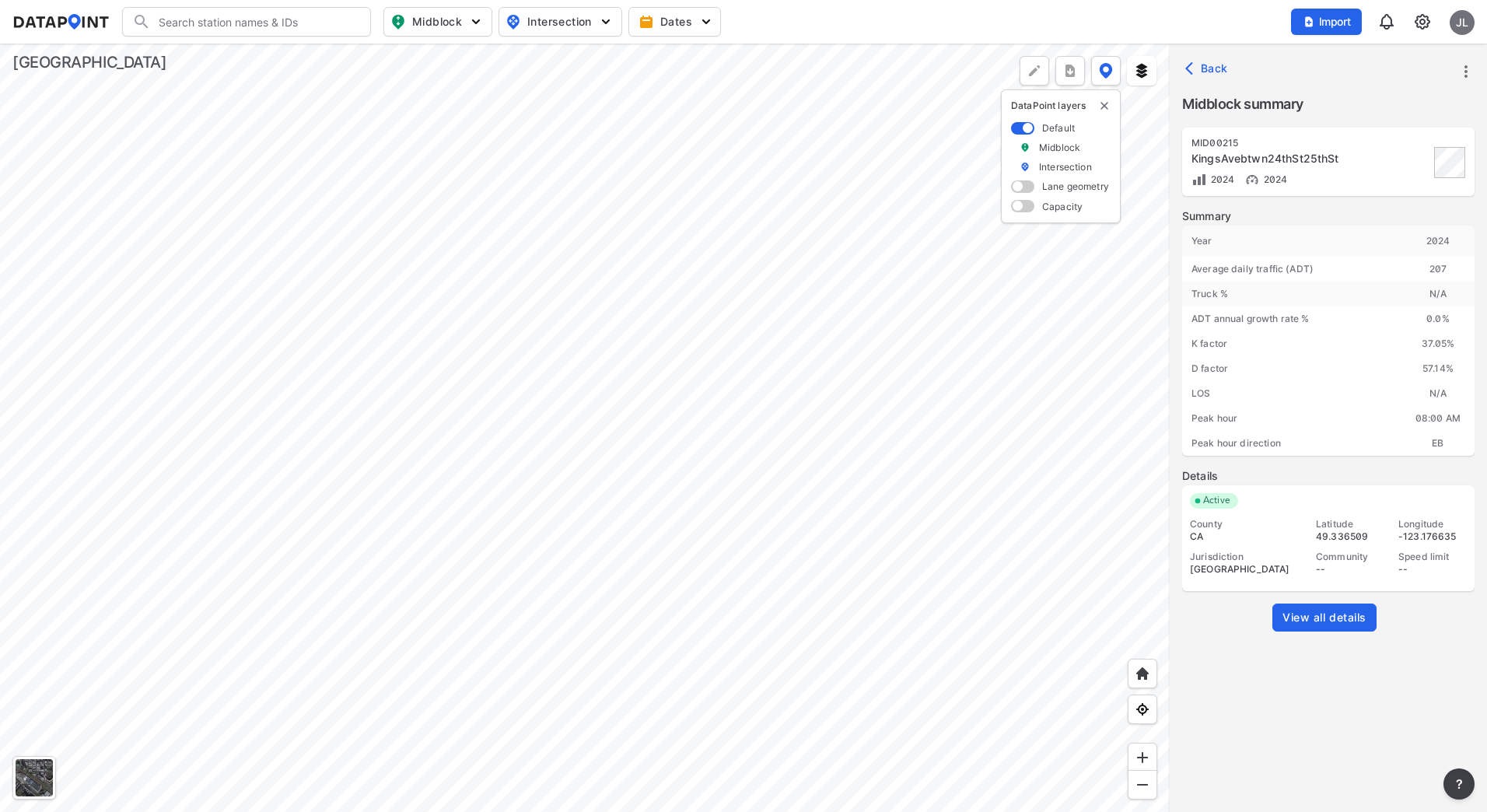
click at [899, 434] on div at bounding box center [585, 427] width 1170 height 769
click at [274, 223] on div at bounding box center [585, 427] width 1170 height 769
click at [1149, 616] on span "View all details" at bounding box center [1325, 617] width 84 height 15
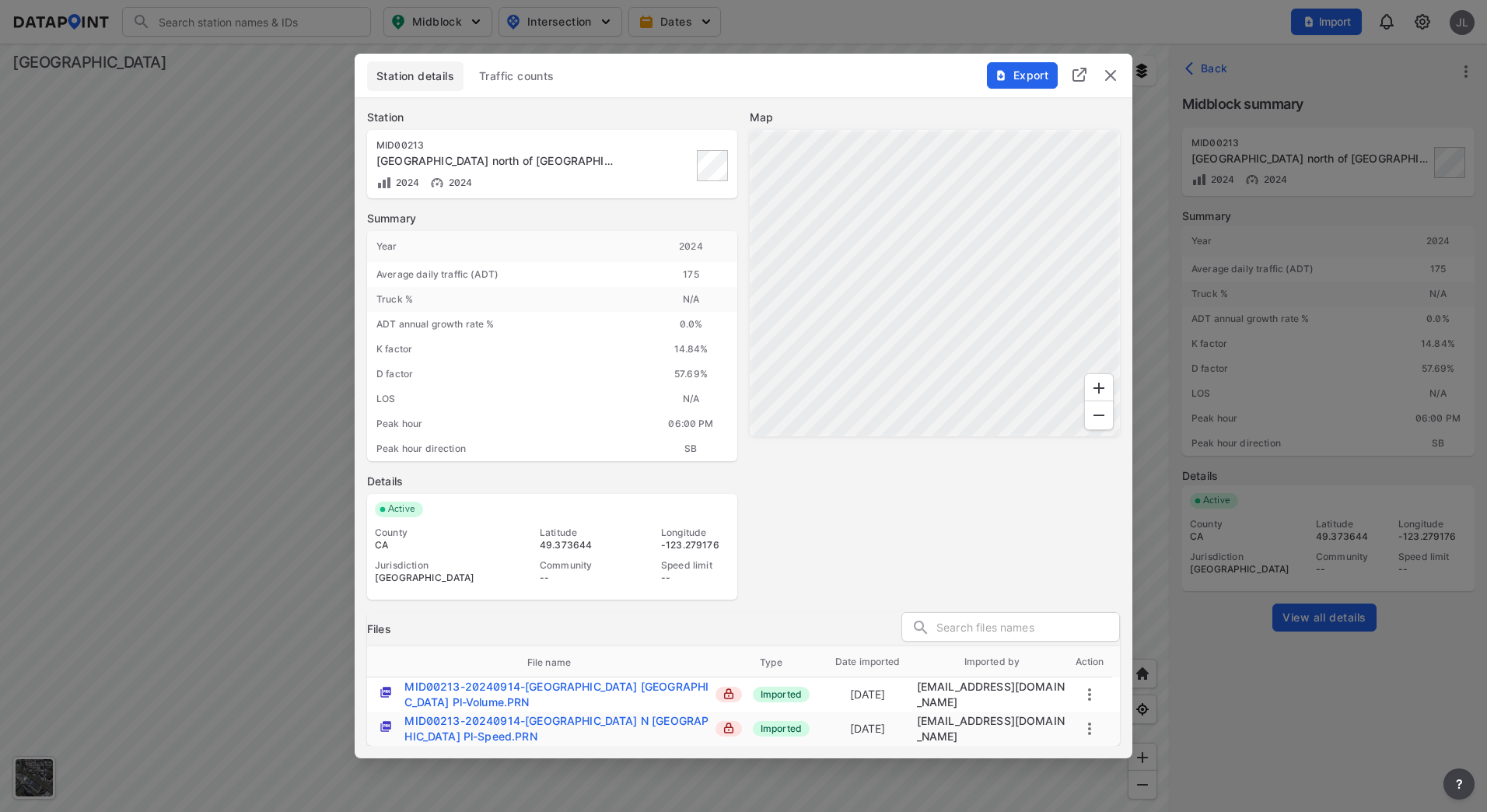
click at [536, 68] on span "Traffic counts" at bounding box center [516, 76] width 76 height 15
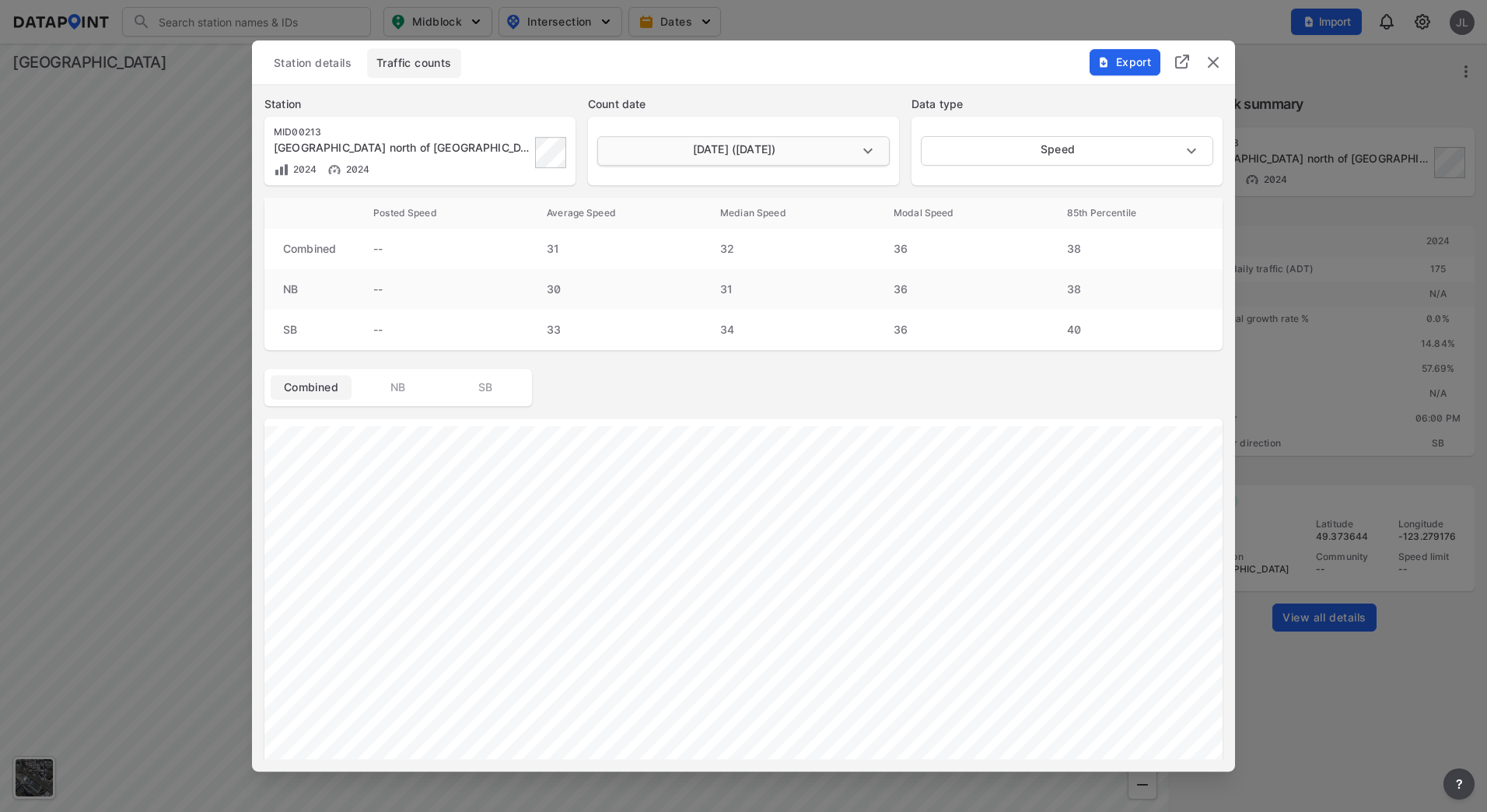
click at [854, 149] on body "Search Please enter a search term. Midblock Intersection Dates Import JL Import…" at bounding box center [743, 406] width 1487 height 812
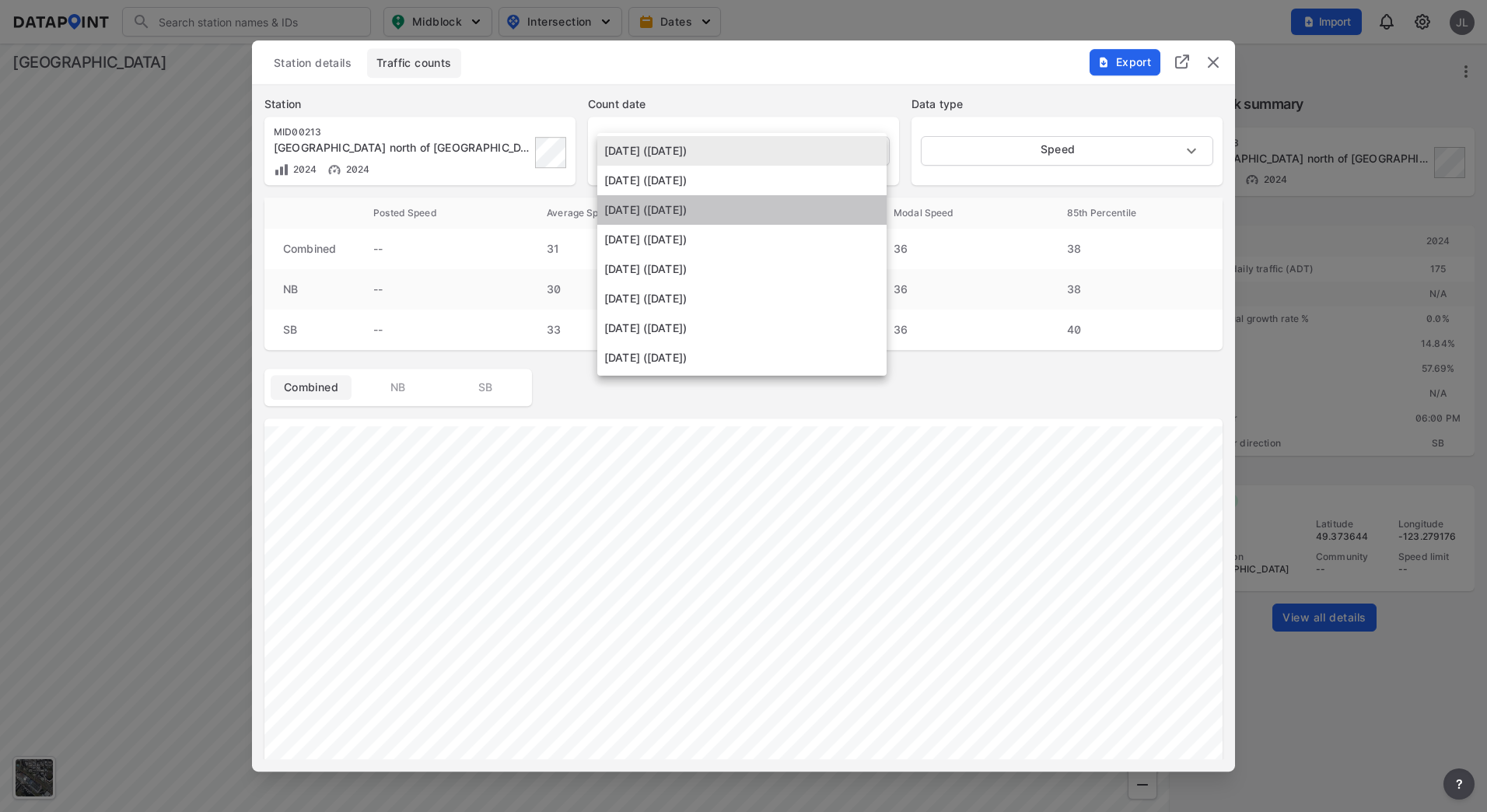
click at [771, 206] on li "[DATE] ([DATE])" at bounding box center [741, 209] width 289 height 30
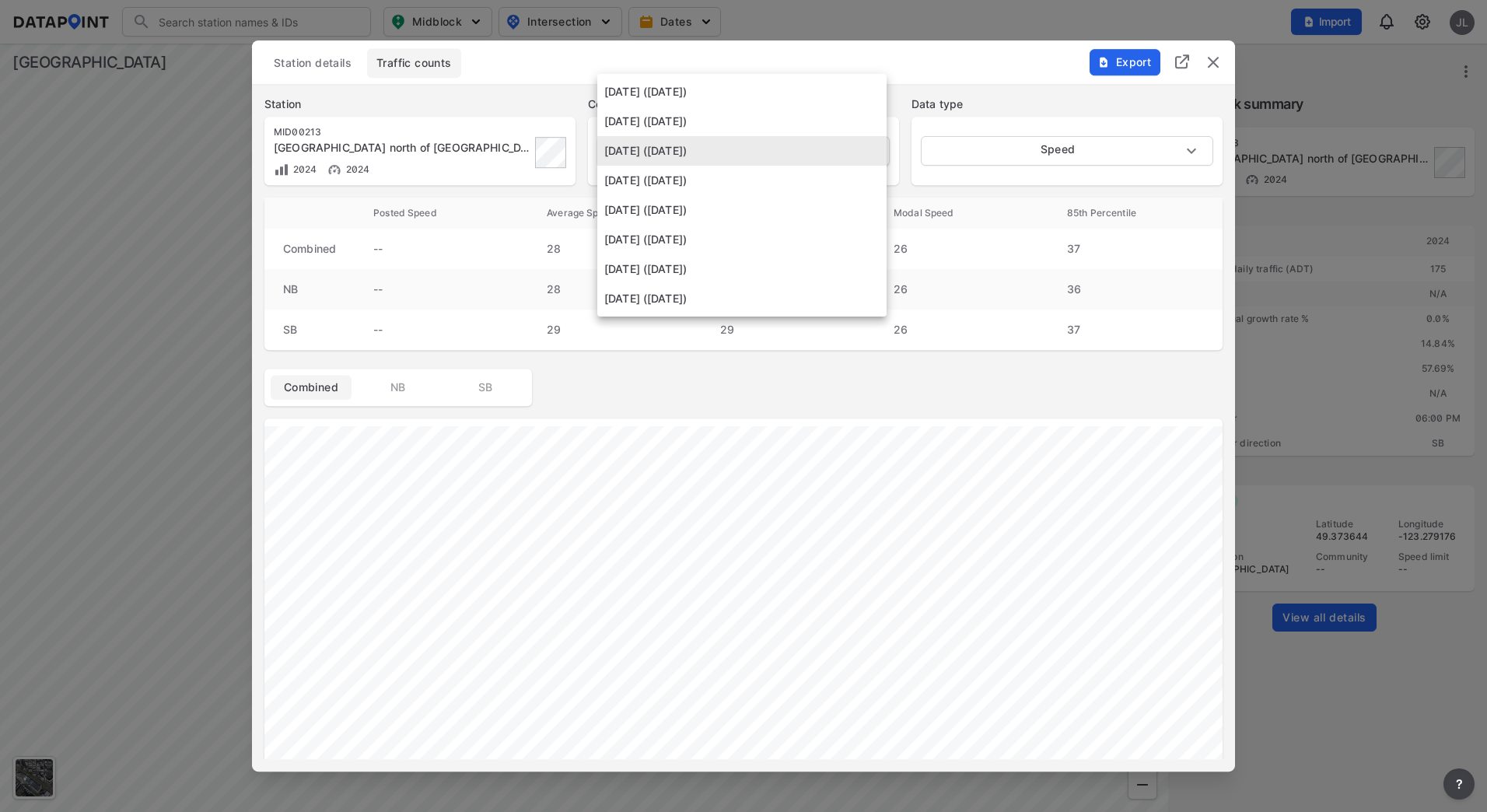
click at [776, 146] on body "Search Please enter a search term. Midblock Intersection Dates Import JL Import…" at bounding box center [743, 406] width 1487 height 812
click at [729, 240] on li "[DATE] ([DATE])" at bounding box center [741, 239] width 289 height 30
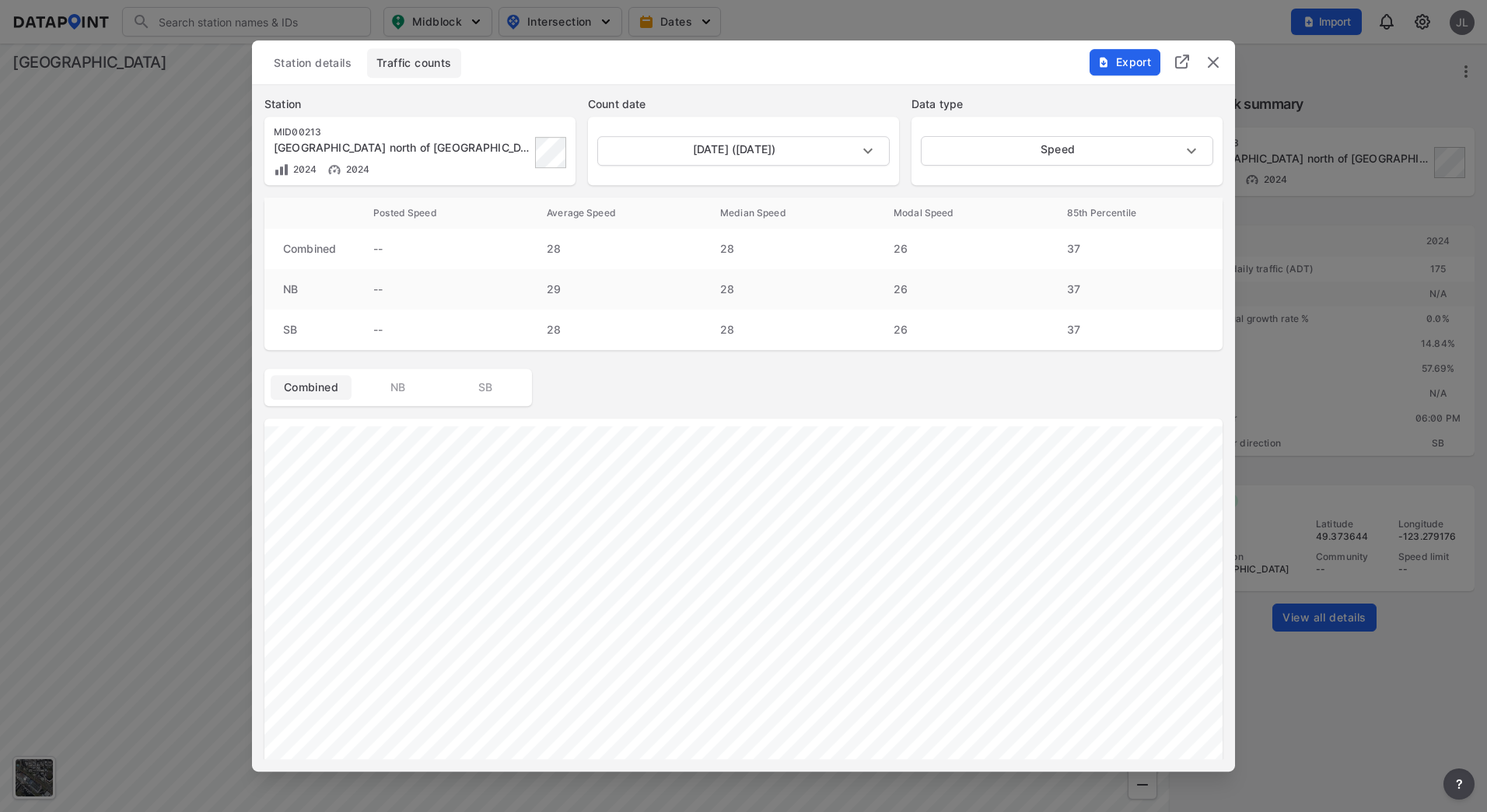
click at [746, 130] on div "[DATE] ([DATE]) [DATE]" at bounding box center [744, 151] width 311 height 68
click at [736, 156] on body "Search Please enter a search term. Midblock Intersection Dates Import JL Import…" at bounding box center [743, 406] width 1487 height 812
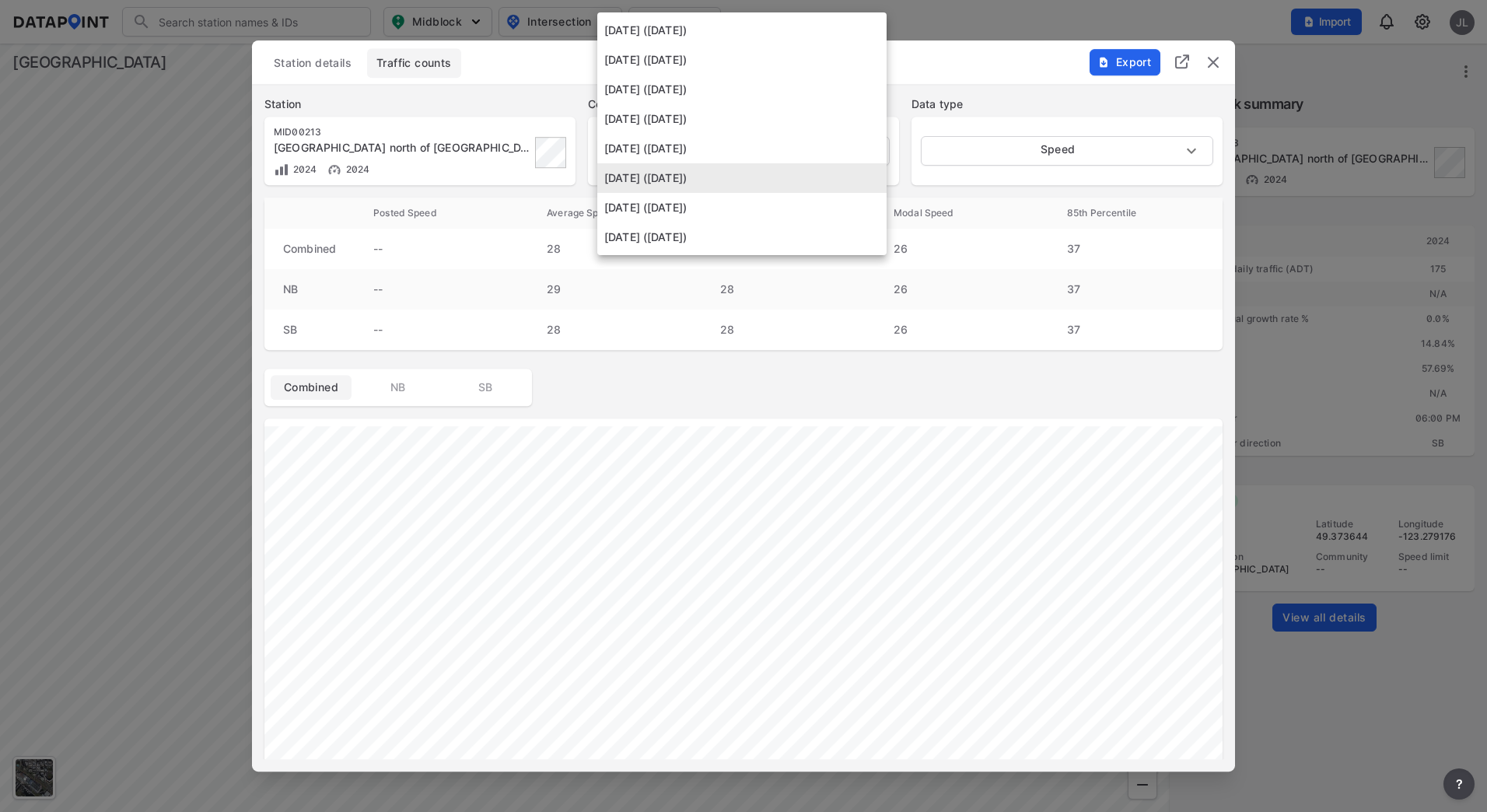
click at [708, 227] on li "[DATE] ([DATE])" at bounding box center [741, 237] width 289 height 30
type input "[DATE]"
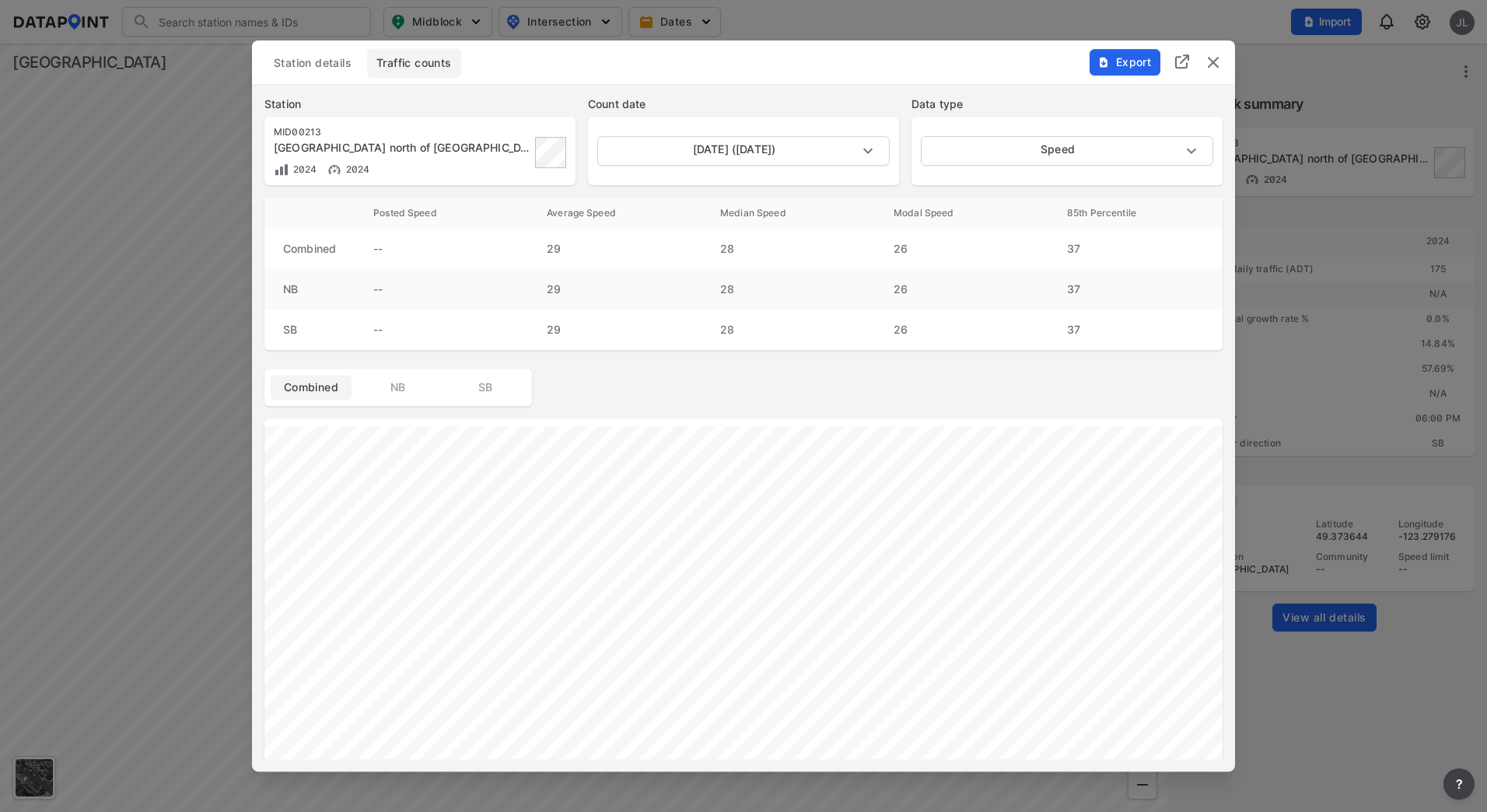
click at [1149, 66] on img "delete" at bounding box center [1212, 61] width 18 height 18
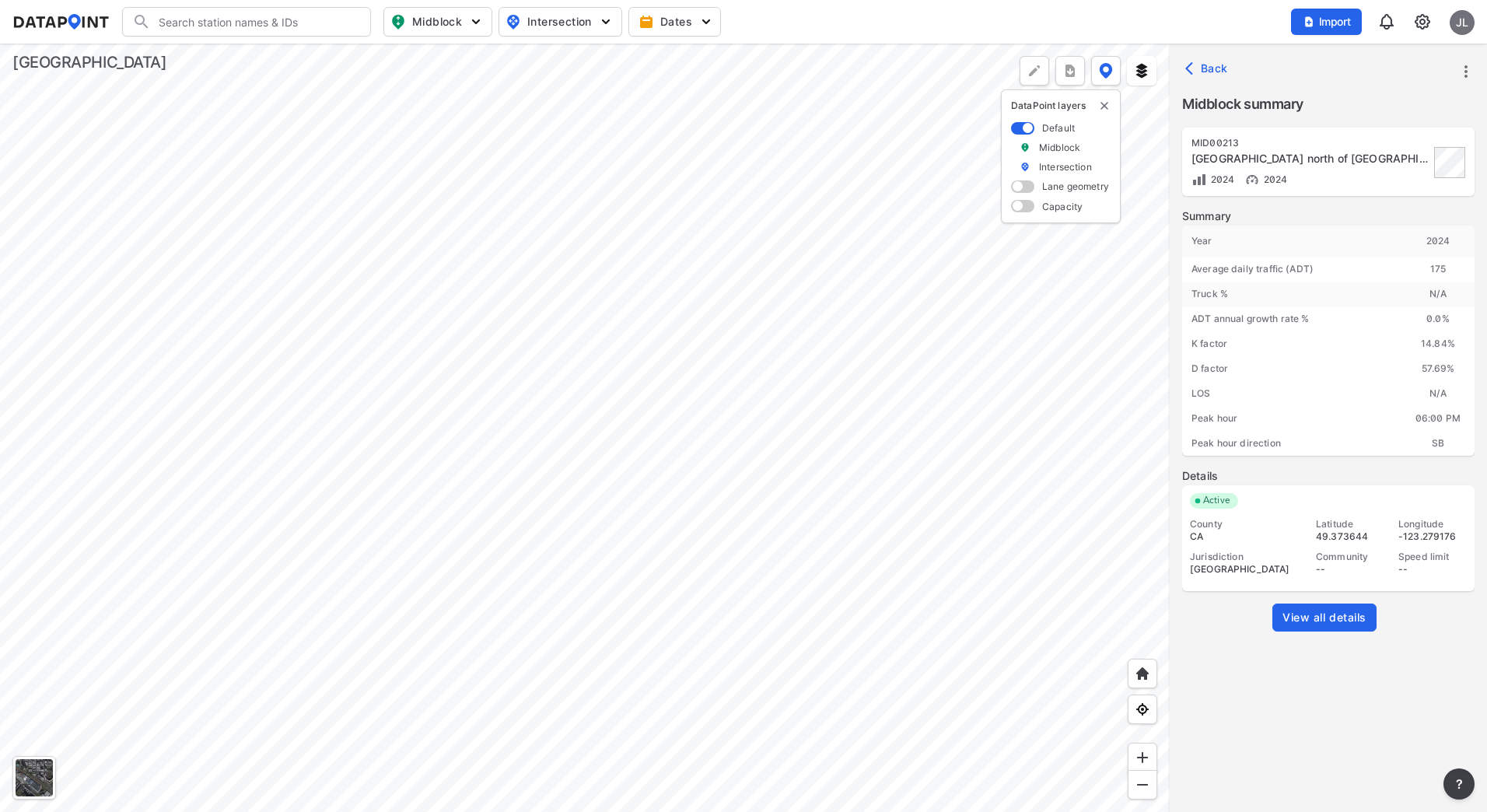
click at [191, 220] on div at bounding box center [585, 427] width 1170 height 769
click at [932, 427] on div at bounding box center [585, 427] width 1170 height 769
click at [1149, 612] on span "View all details" at bounding box center [1325, 617] width 84 height 15
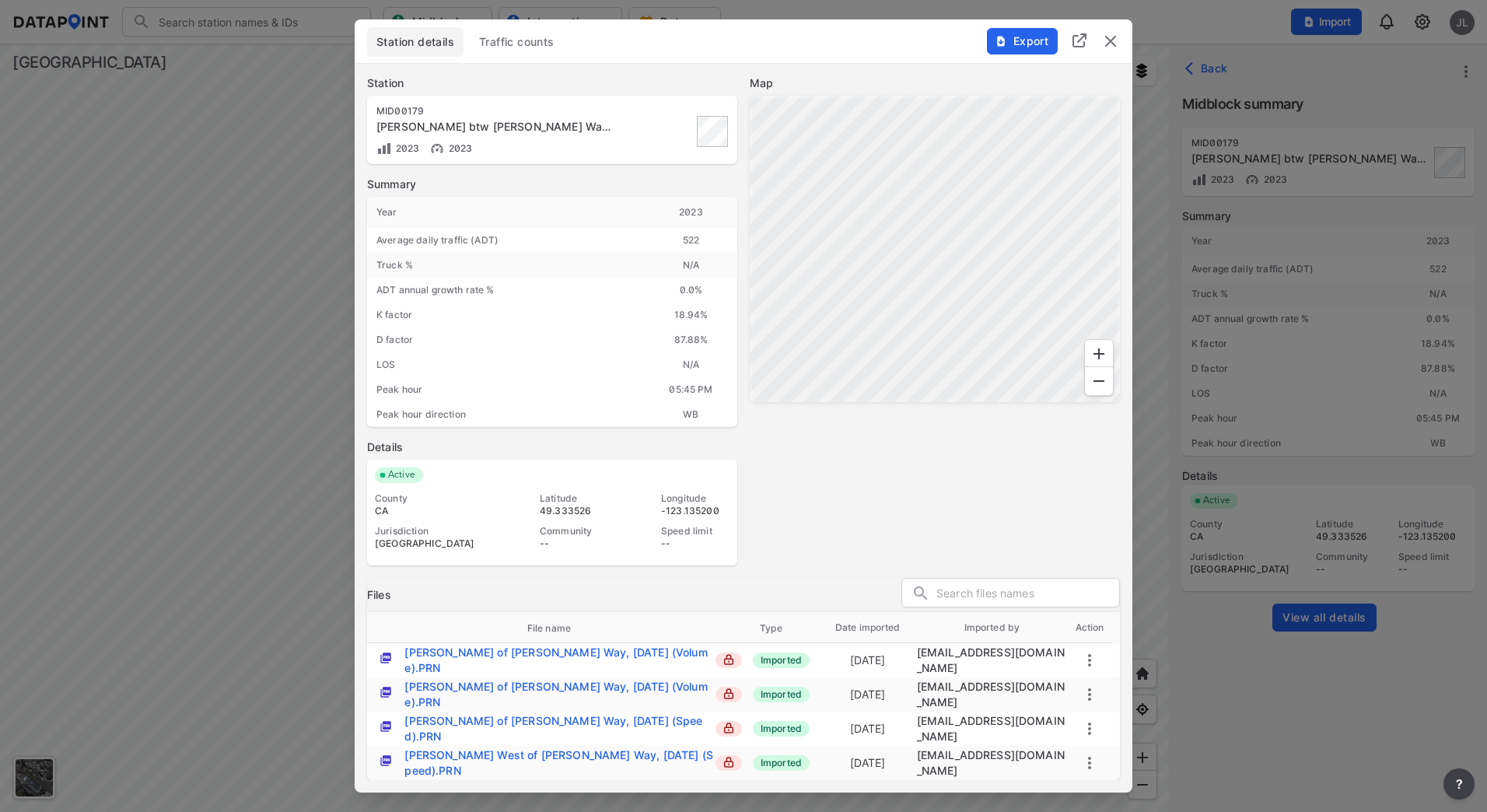
click at [500, 50] on span "Traffic counts" at bounding box center [516, 42] width 76 height 15
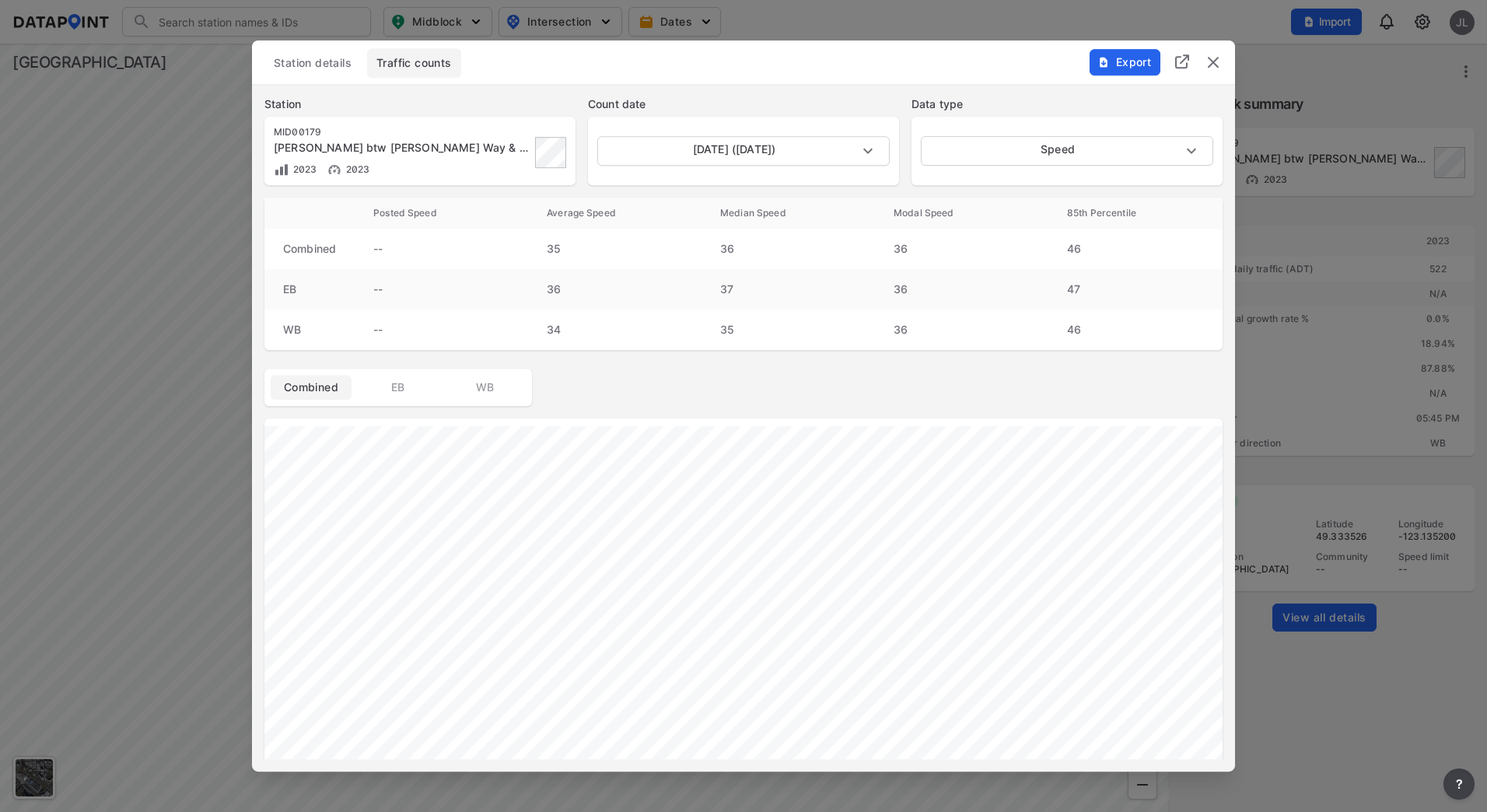
click at [334, 58] on span "Station details" at bounding box center [312, 63] width 78 height 15
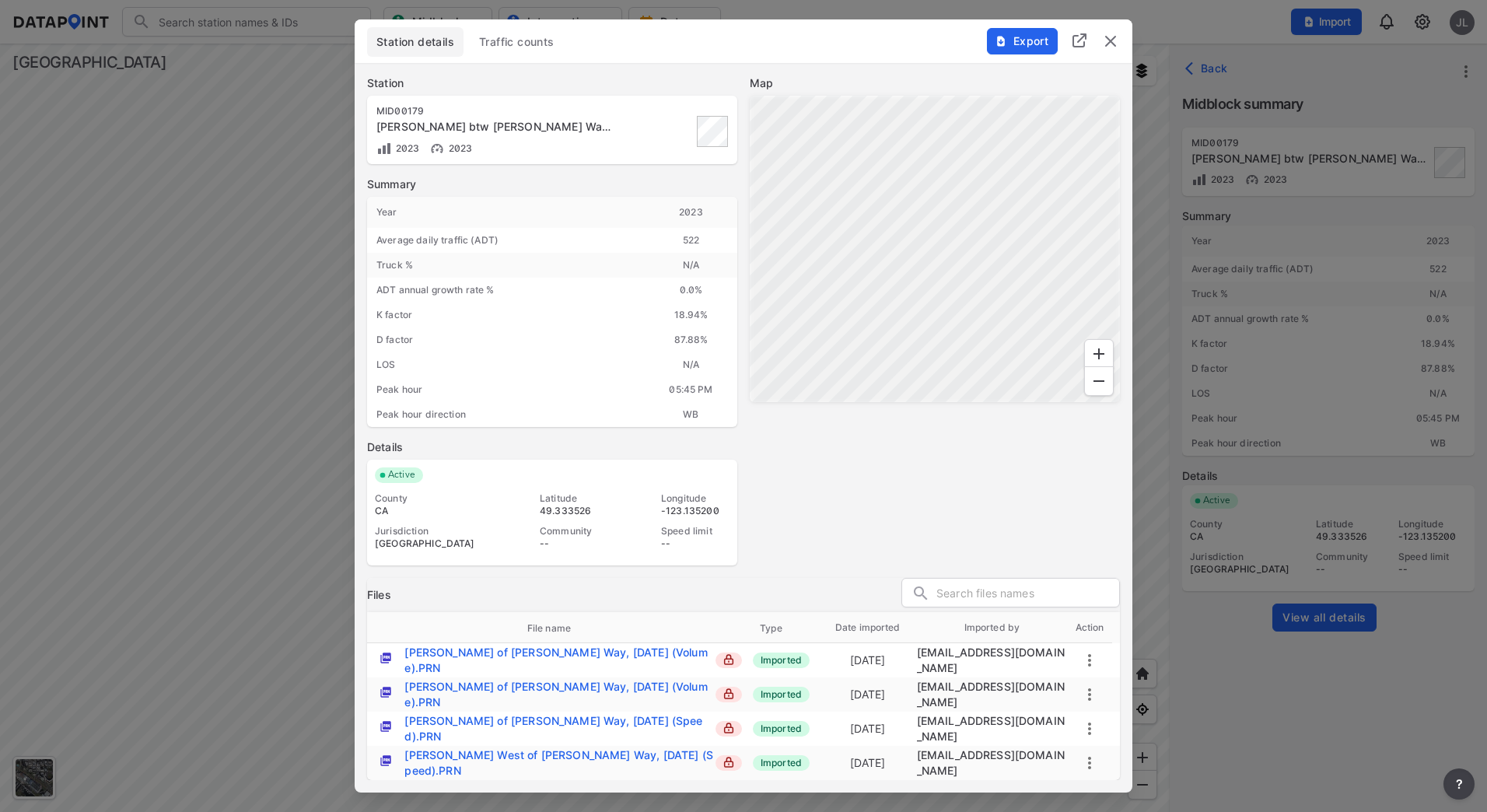
drag, startPoint x: 520, startPoint y: 42, endPoint x: 531, endPoint y: 47, distance: 12.1
click at [521, 42] on button "Traffic counts" at bounding box center [516, 41] width 94 height 30
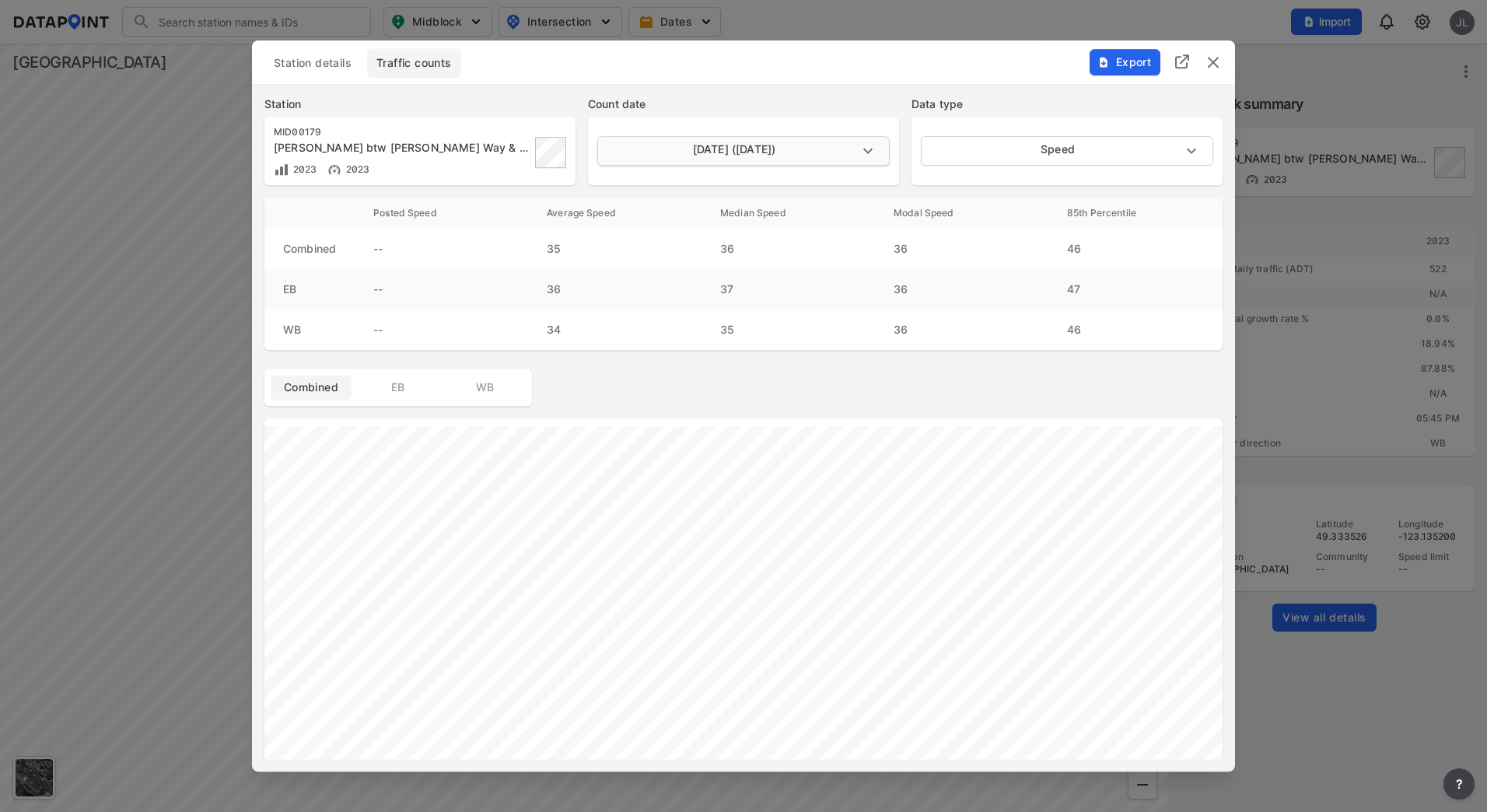
click at [844, 153] on body "Search Please enter a search term. Midblock Intersection Dates Import JL Import…" at bounding box center [743, 406] width 1487 height 812
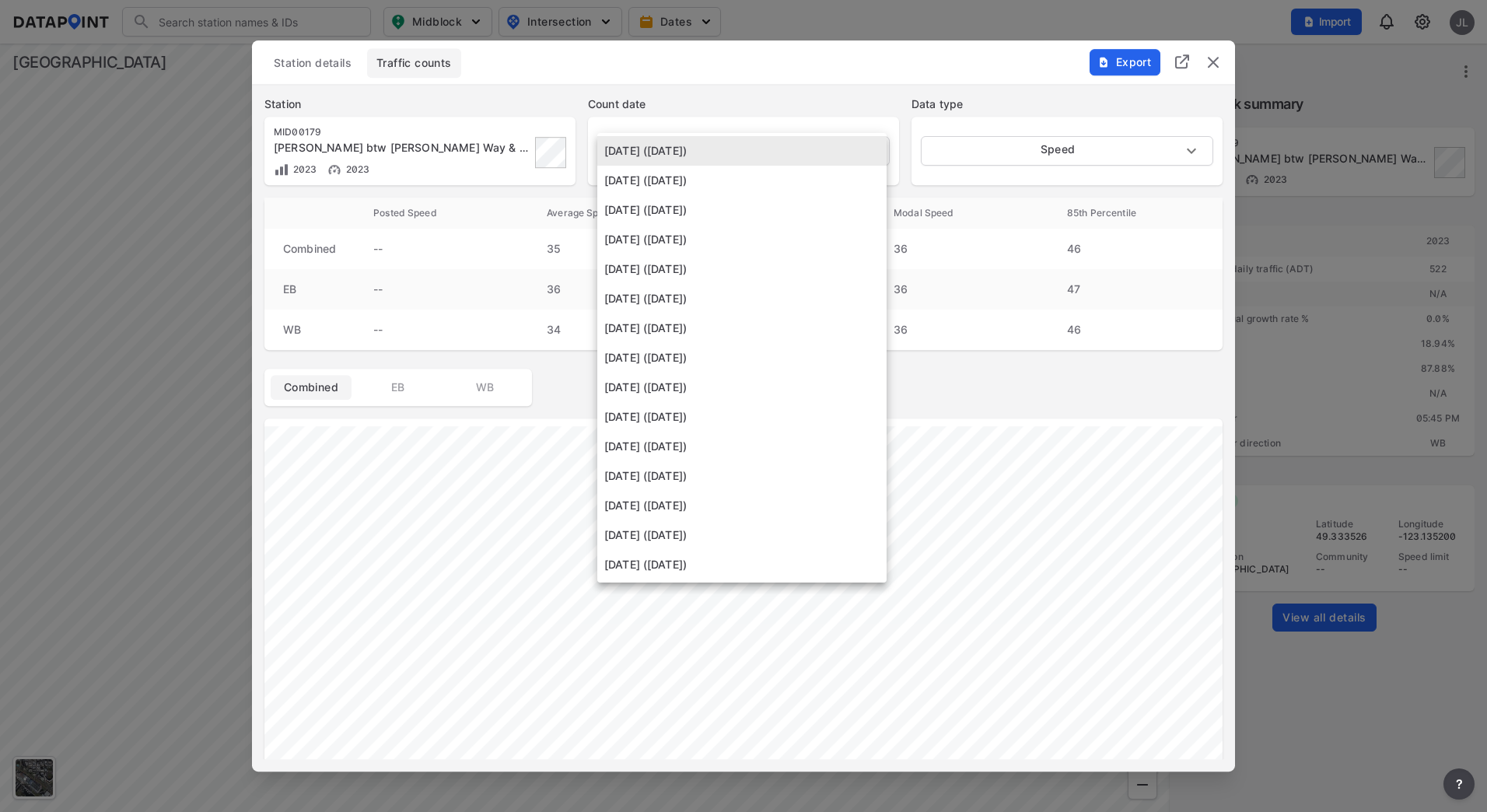
click at [806, 276] on li "[DATE] ([DATE])" at bounding box center [741, 269] width 289 height 30
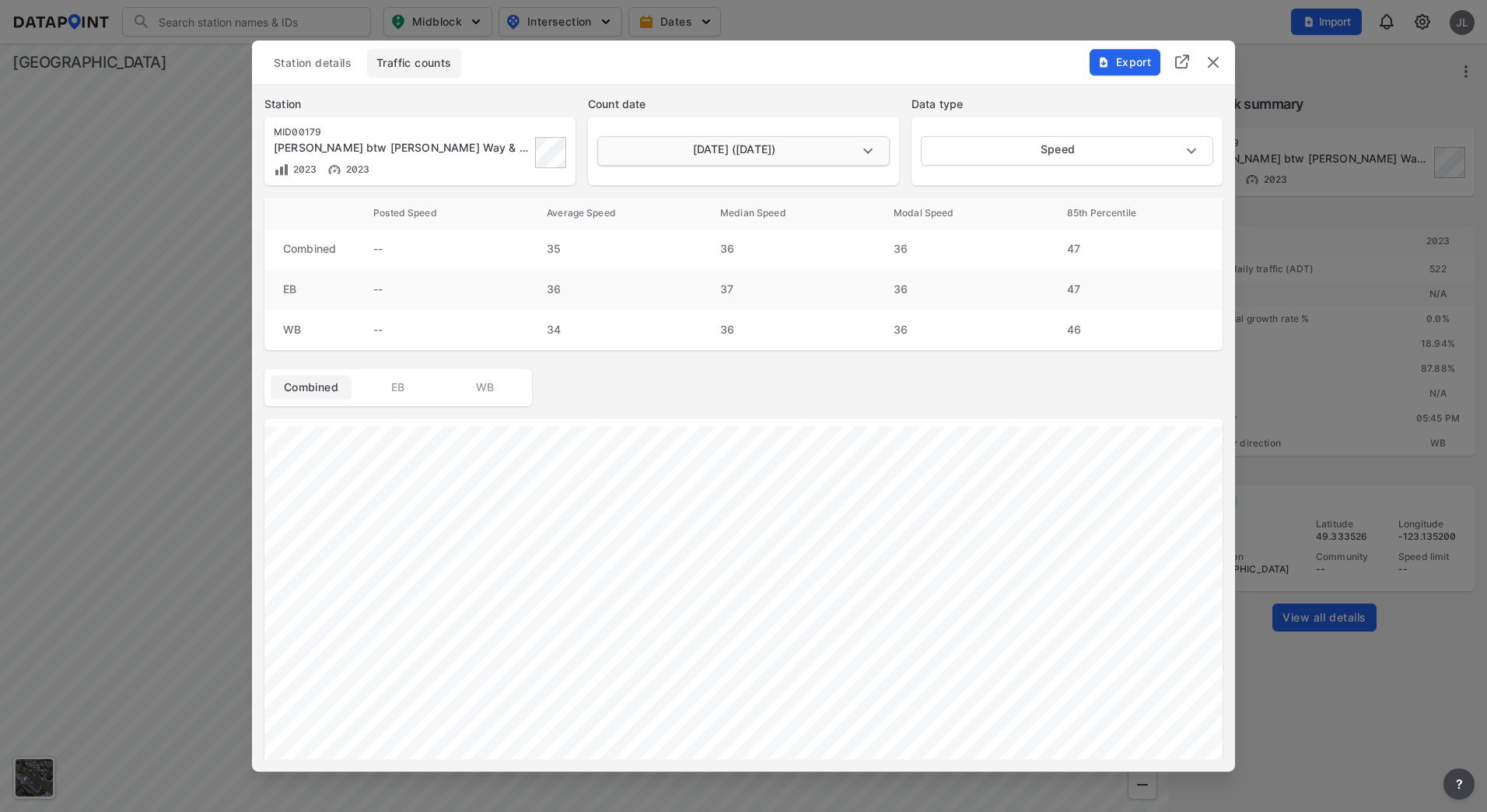
click at [745, 143] on body "Search Please enter a search term. Midblock Intersection Dates Import JL Import…" at bounding box center [743, 406] width 1487 height 812
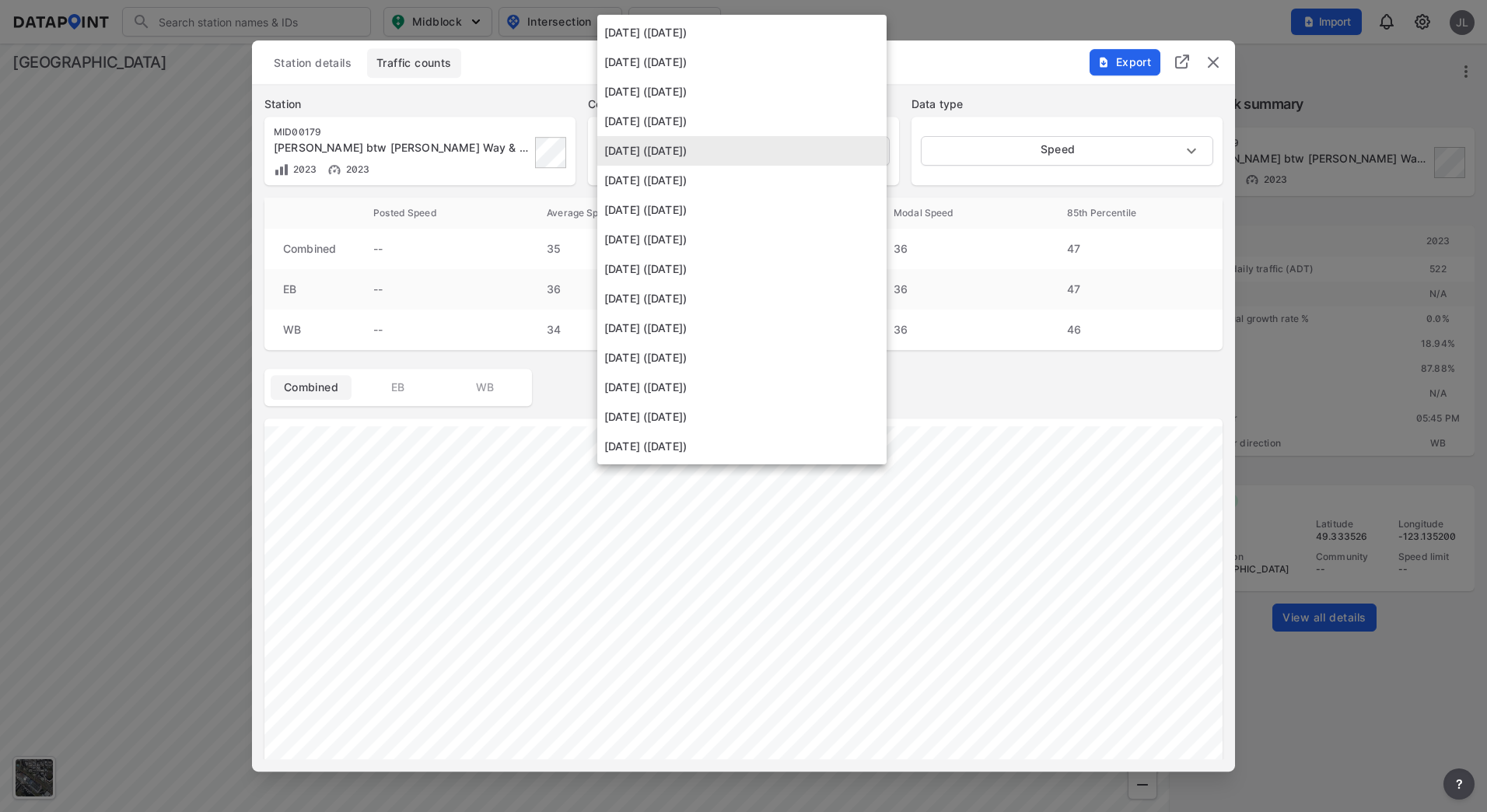
click at [754, 315] on li "[DATE] ([DATE])" at bounding box center [741, 328] width 289 height 30
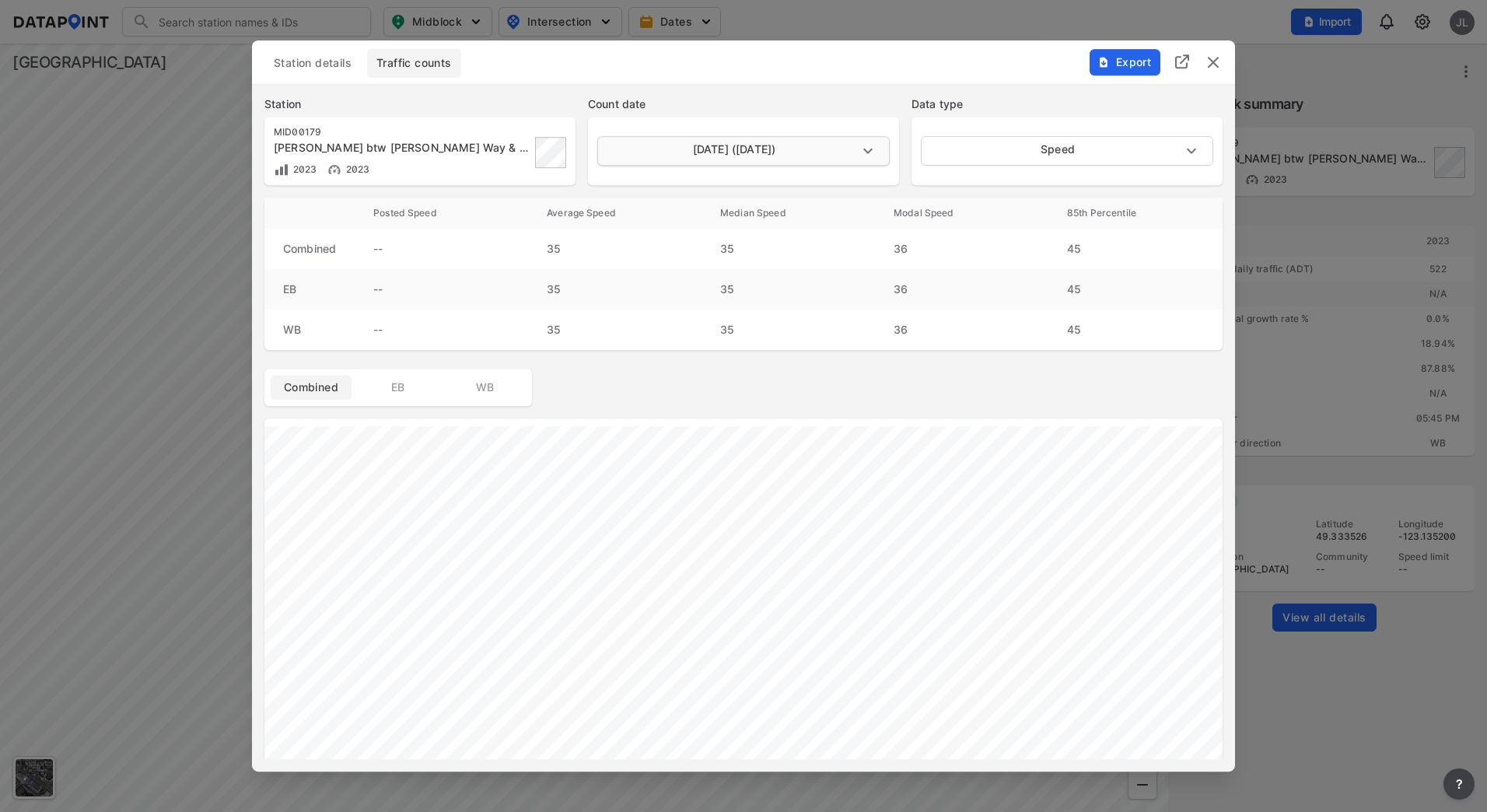
click at [720, 137] on body "Search Please enter a search term. Midblock Intersection Dates Import JL Import…" at bounding box center [743, 406] width 1487 height 812
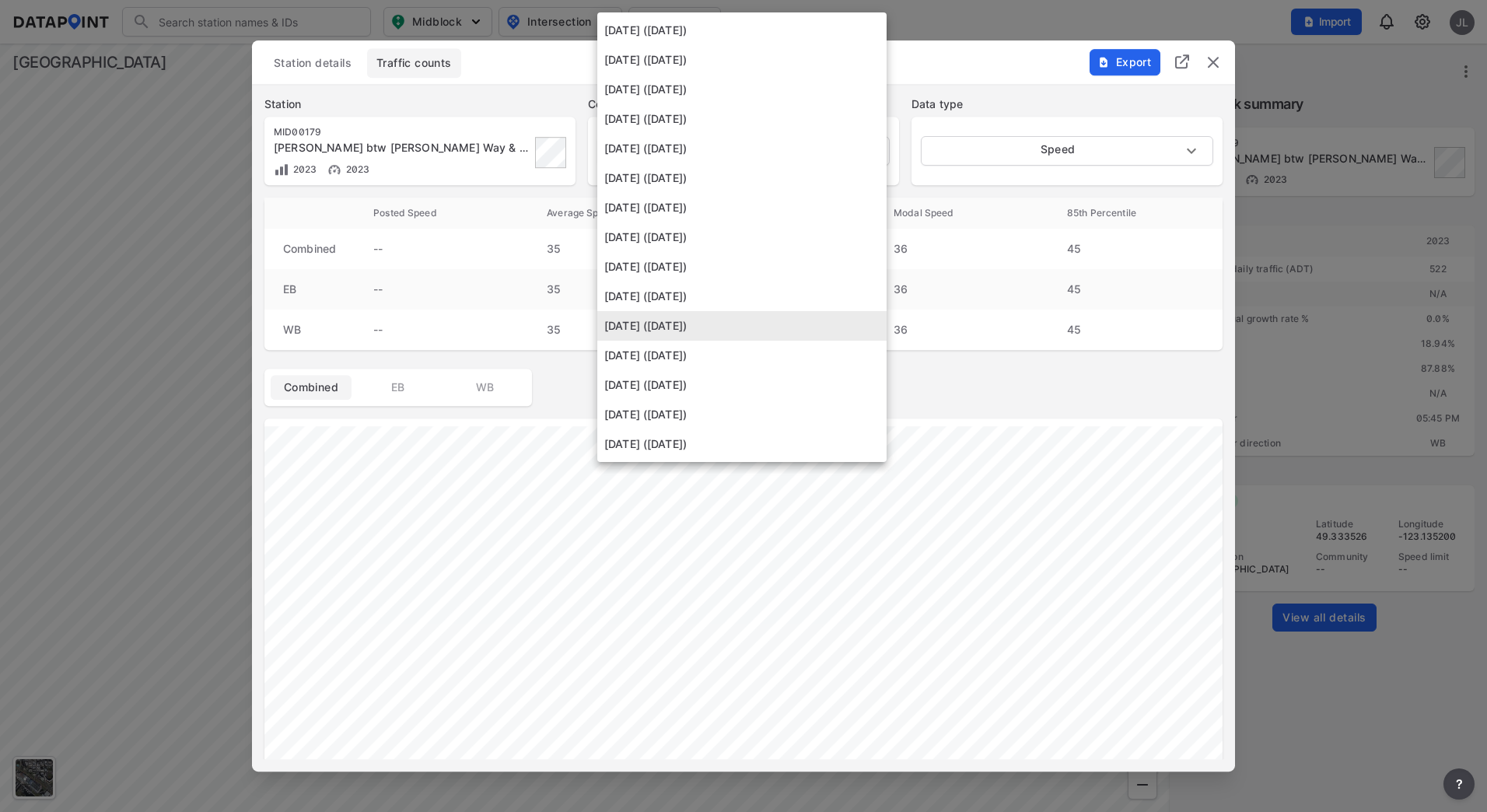
click at [759, 365] on li "[DATE] ([DATE])" at bounding box center [741, 355] width 289 height 30
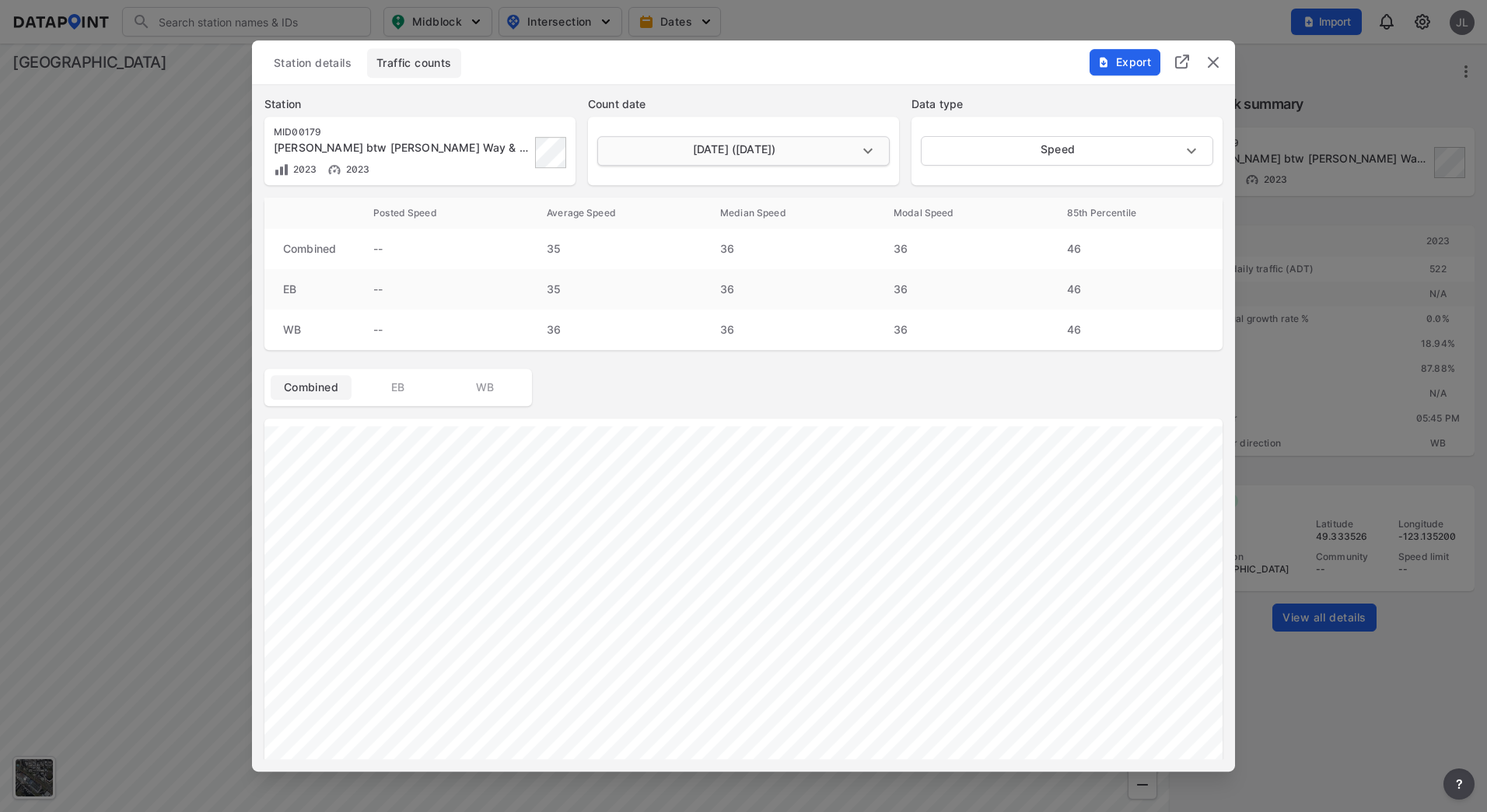
click at [753, 158] on body "Search Please enter a search term. Midblock Intersection Dates Import JL Import…" at bounding box center [743, 406] width 1487 height 812
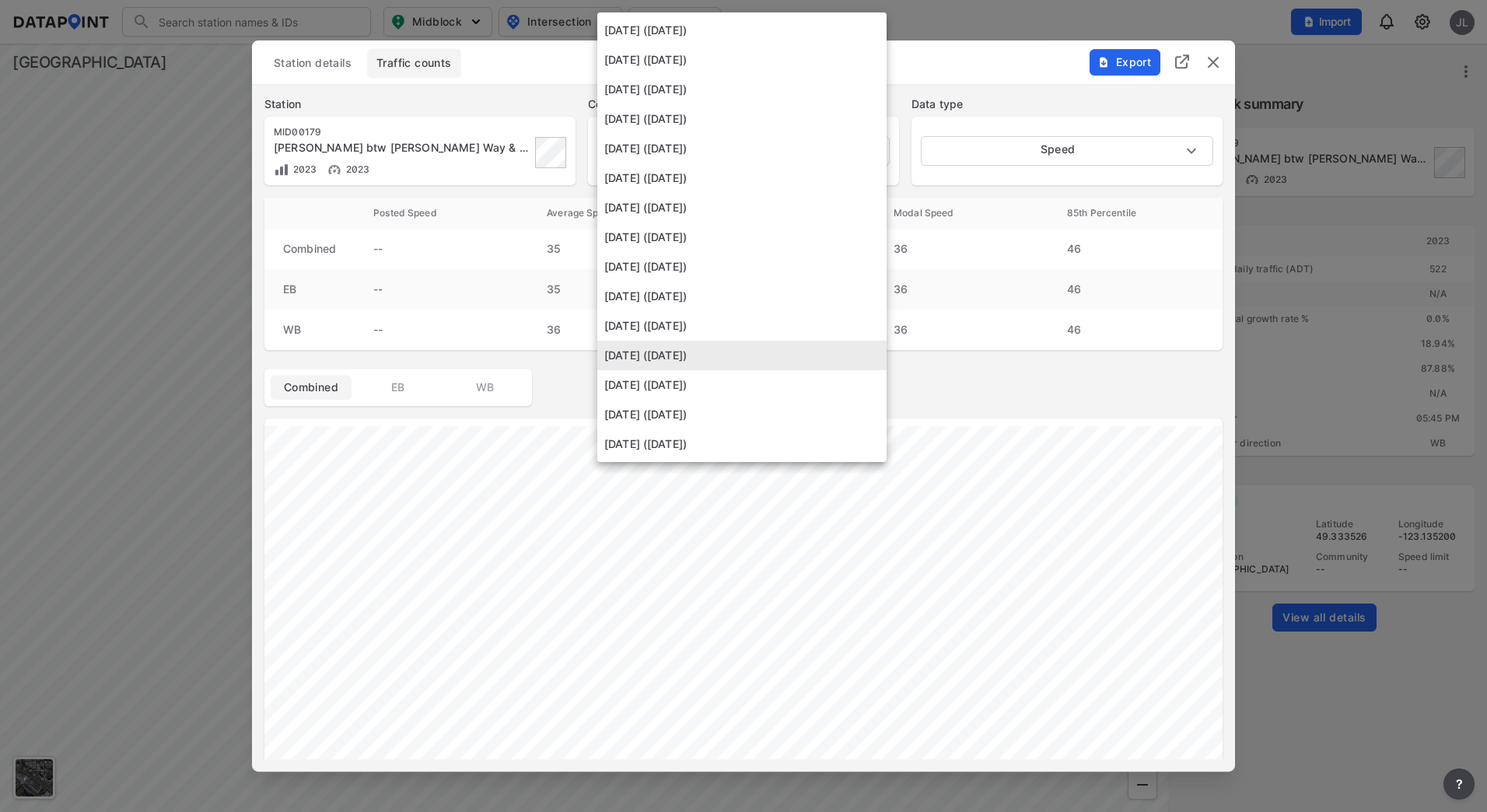
click at [748, 384] on li "[DATE] ([DATE])" at bounding box center [741, 385] width 289 height 30
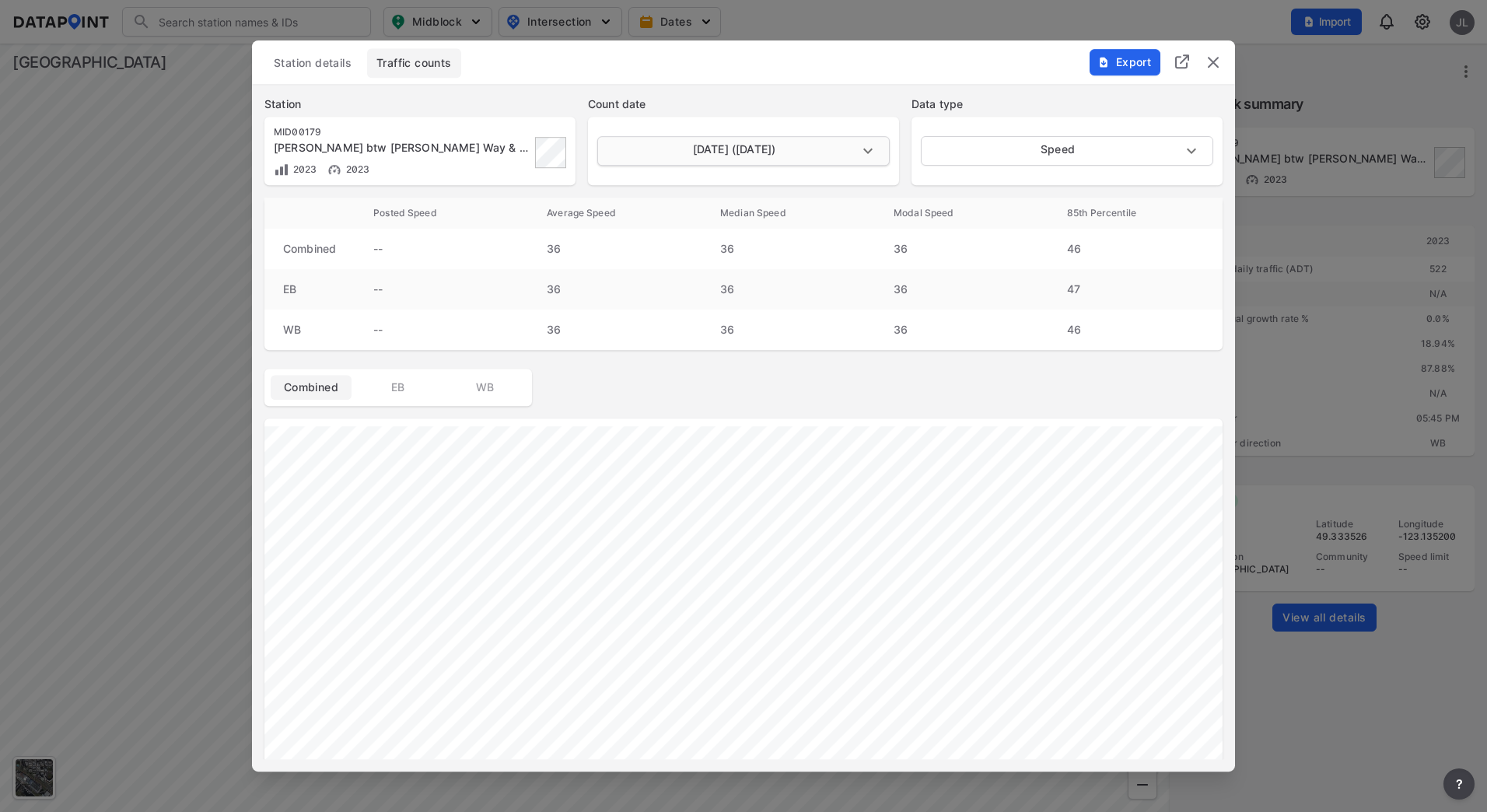
click at [732, 149] on body "Search Please enter a search term. Midblock Intersection Dates Import JL Import…" at bounding box center [743, 406] width 1487 height 812
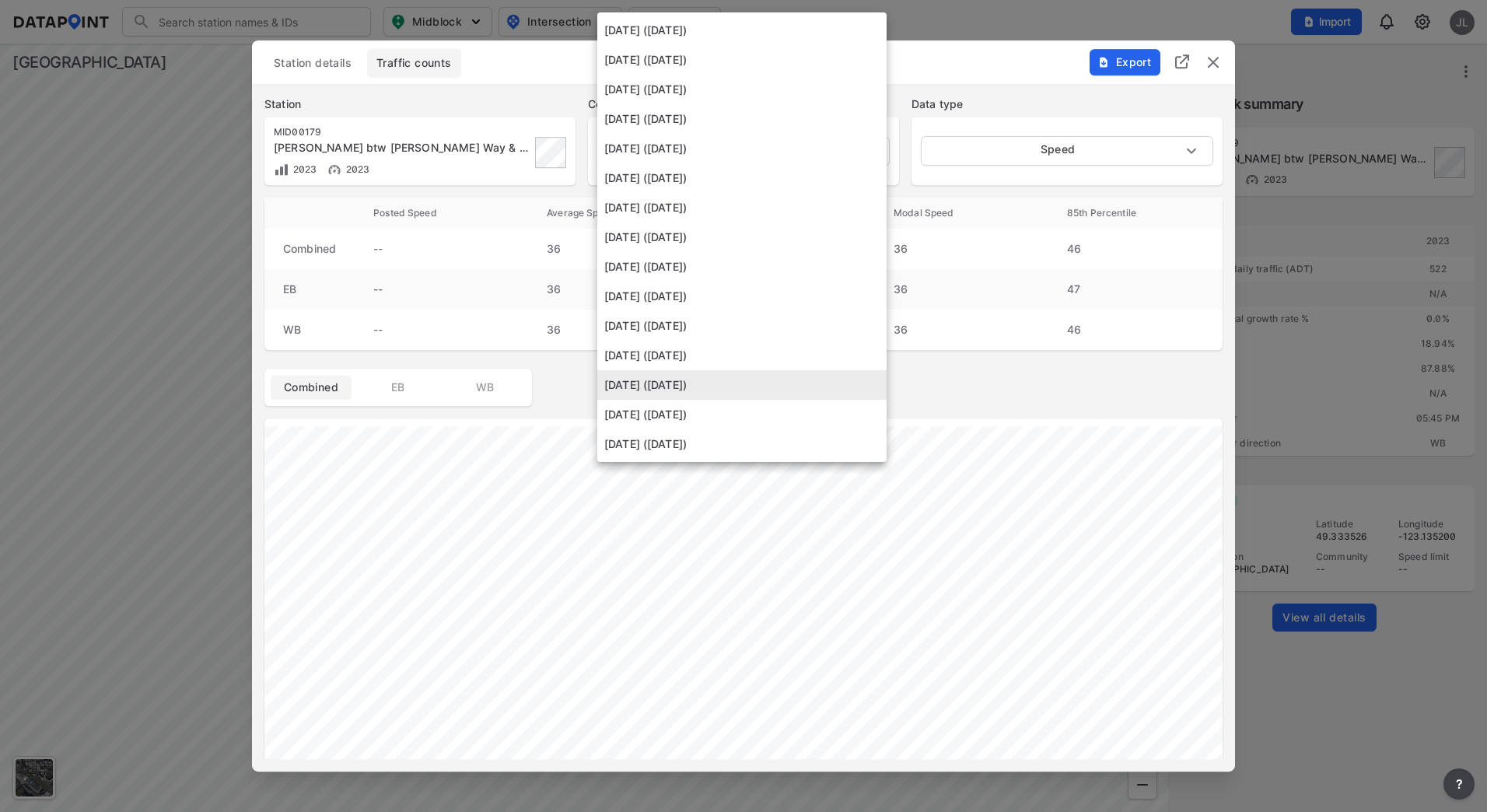
click at [748, 416] on li "[DATE] ([DATE])" at bounding box center [741, 415] width 289 height 30
type input "[DATE]"
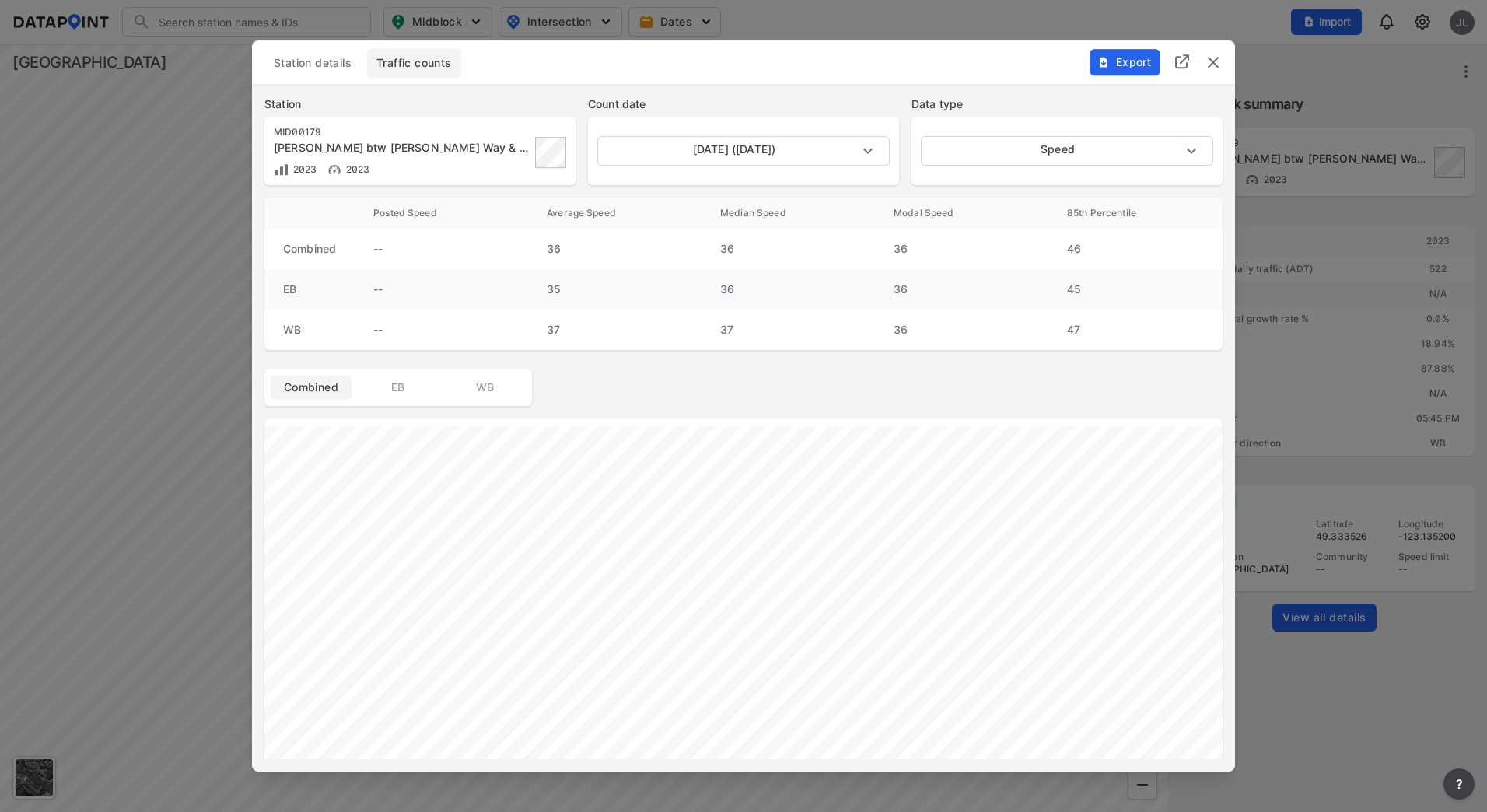
click at [1149, 59] on div "Export" at bounding box center [1156, 54] width 158 height 27
click at [1149, 61] on img "delete" at bounding box center [1212, 61] width 18 height 18
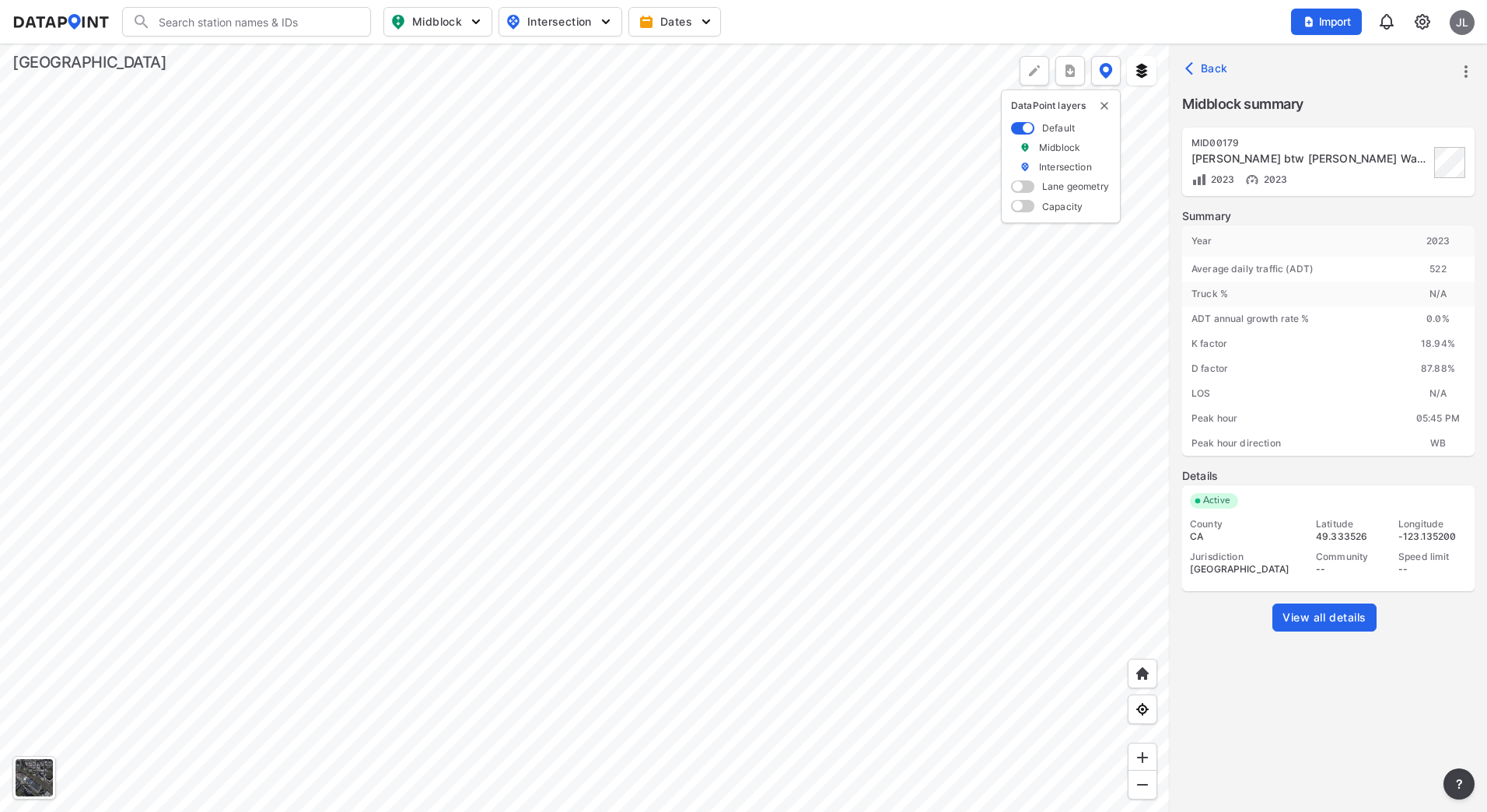
click at [785, 472] on div at bounding box center [585, 427] width 1170 height 769
click at [550, 329] on div at bounding box center [585, 427] width 1170 height 769
click at [516, 480] on div at bounding box center [585, 427] width 1170 height 769
click at [460, 359] on div at bounding box center [585, 427] width 1170 height 769
click at [1149, 625] on span "View all details" at bounding box center [1325, 617] width 84 height 15
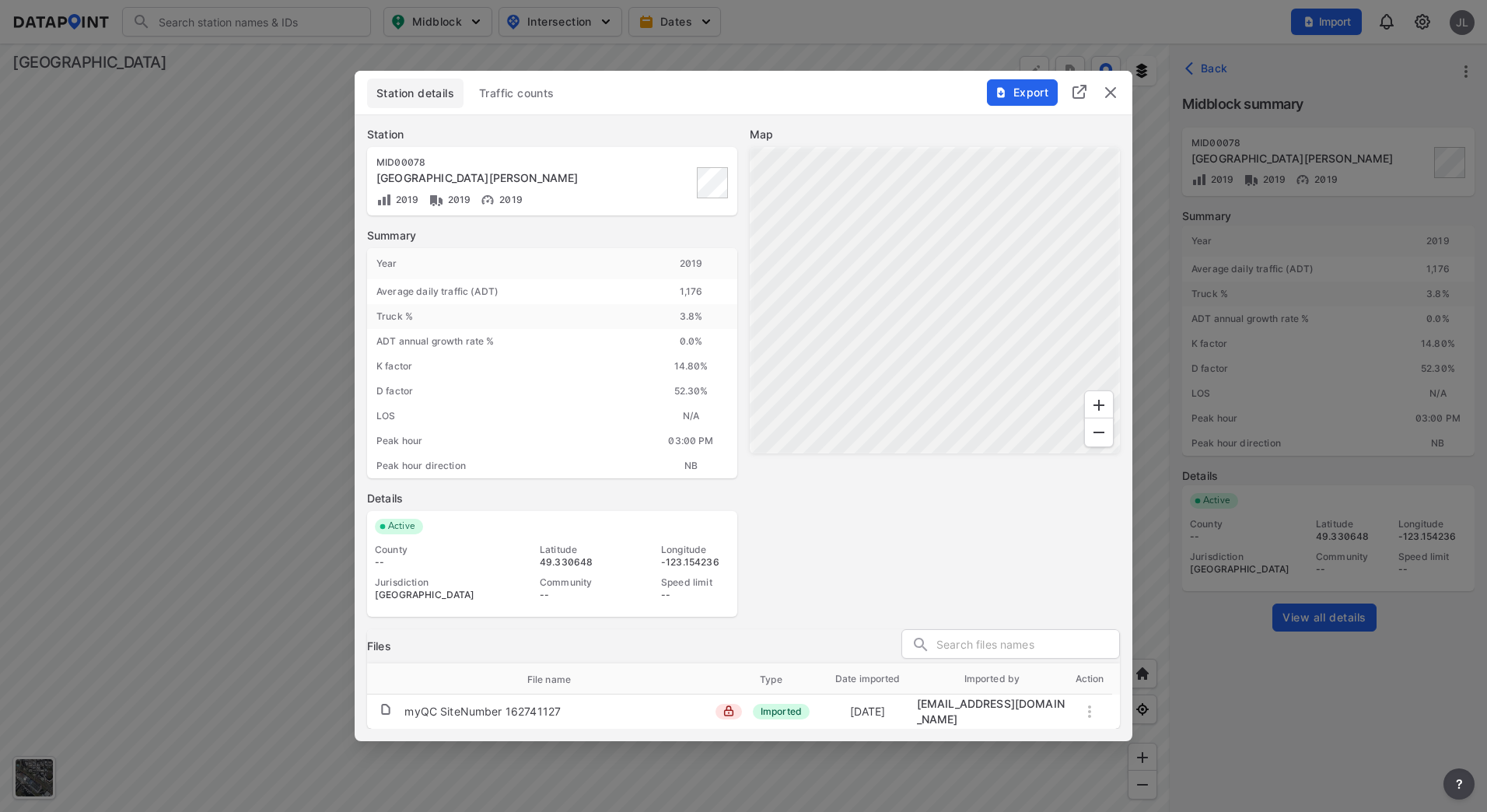
click at [497, 95] on span "Traffic counts" at bounding box center [516, 93] width 76 height 15
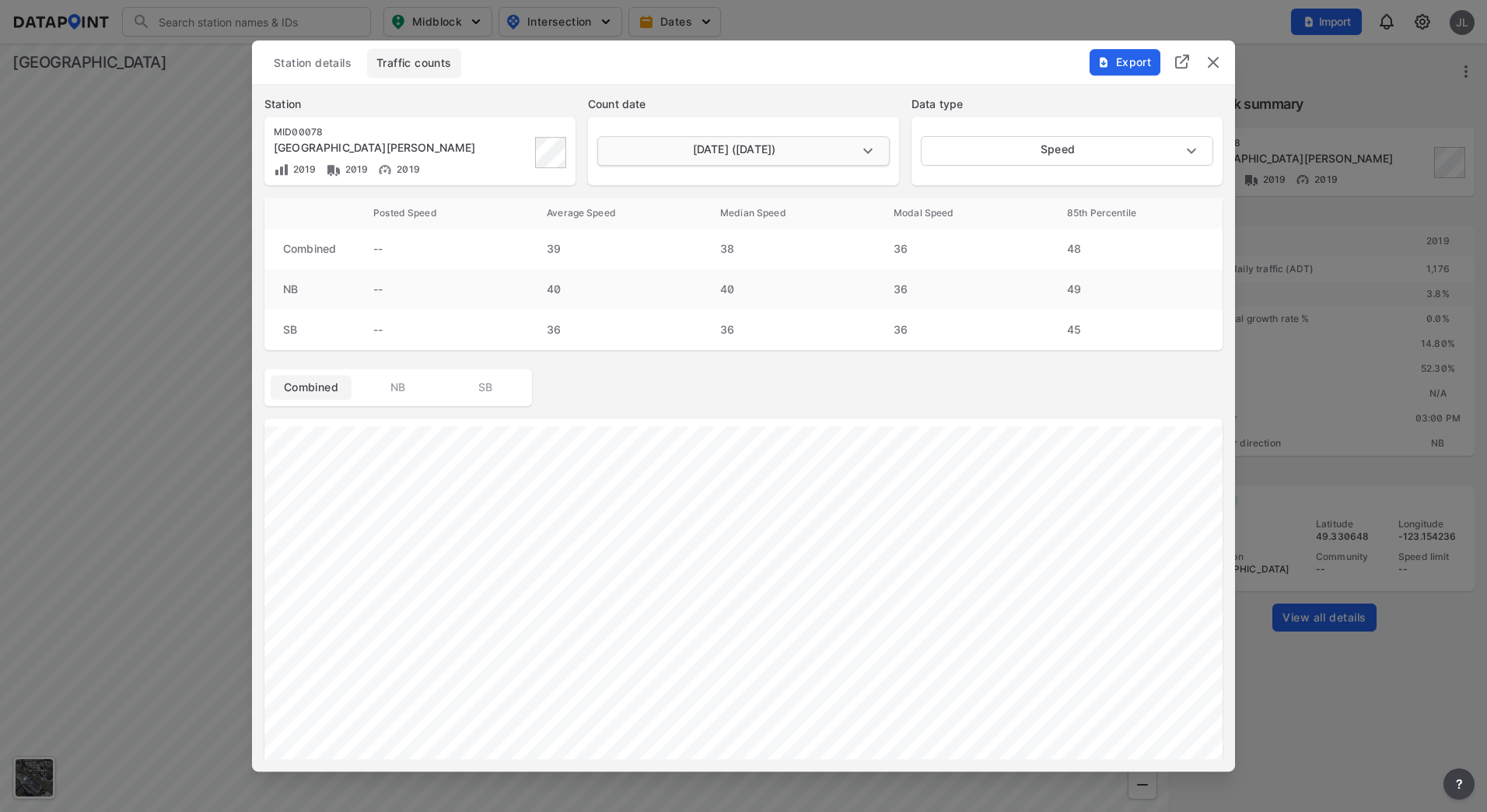
click at [802, 154] on body "Search Please enter a search term. Midblock Intersection Dates Import JL Import…" at bounding box center [743, 406] width 1487 height 812
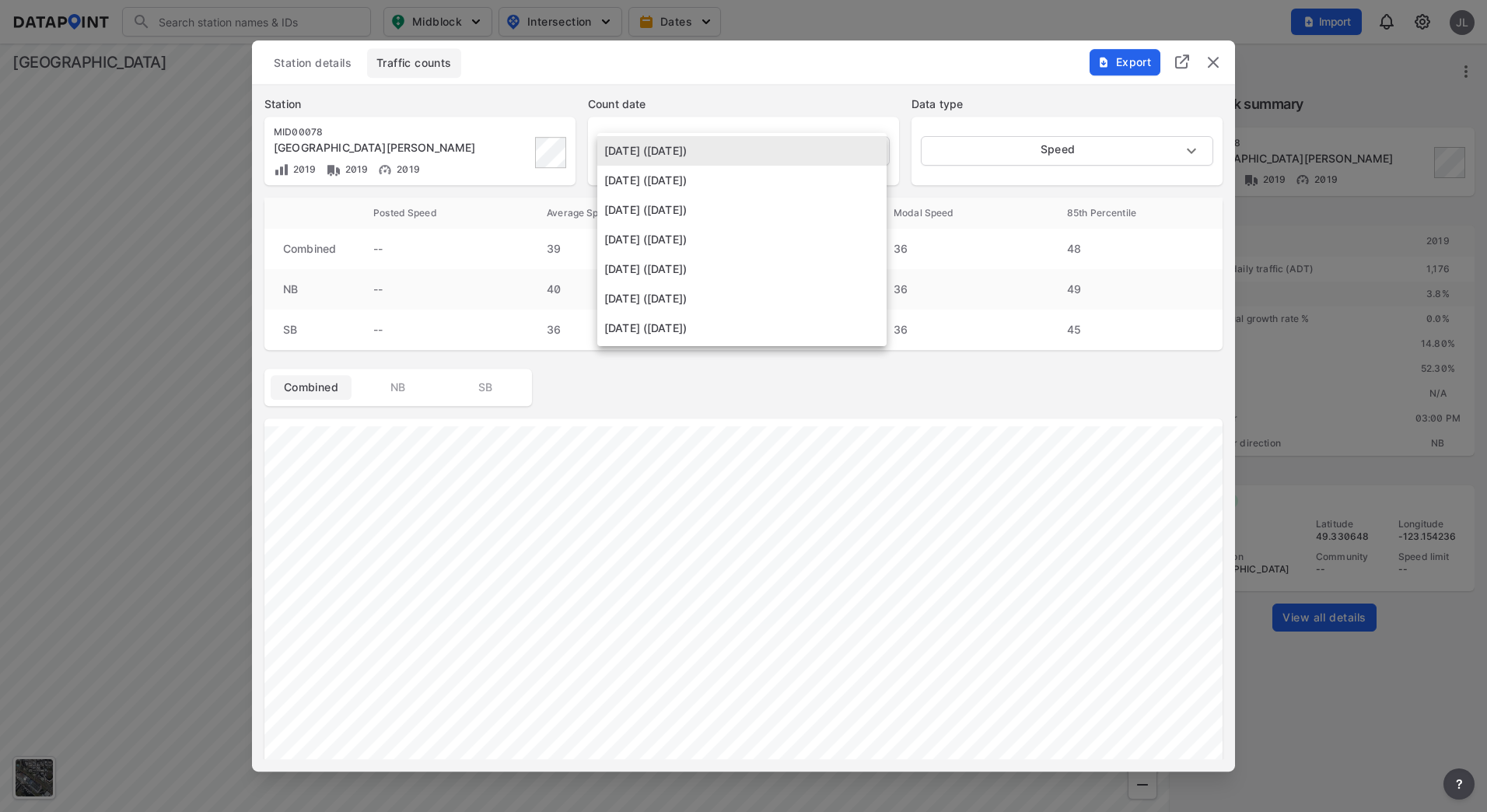
click at [757, 222] on li "[DATE] ([DATE])" at bounding box center [741, 209] width 289 height 30
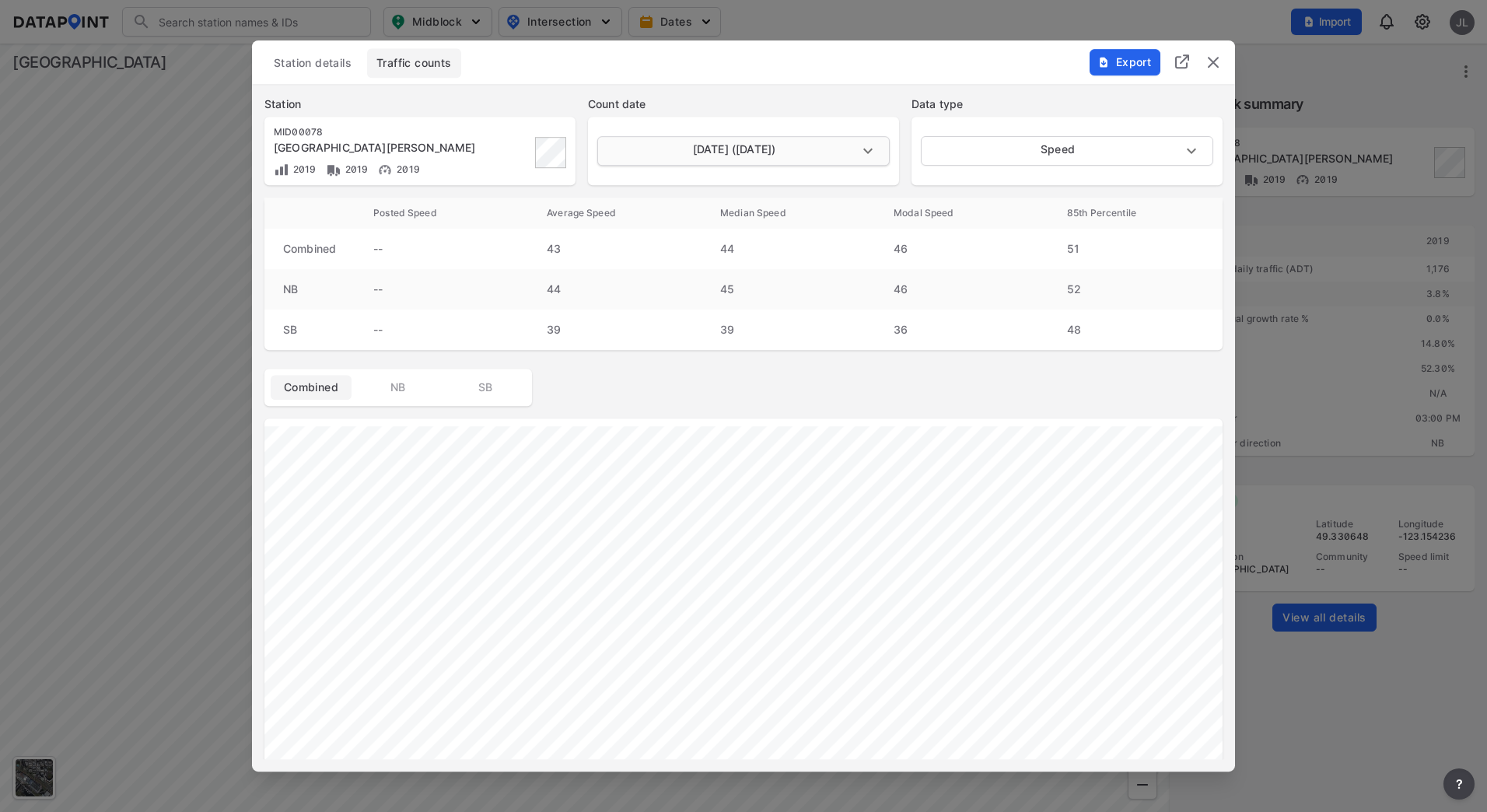
click at [753, 146] on body "Search Please enter a search term. Midblock Intersection Dates Import JL Import…" at bounding box center [743, 406] width 1487 height 812
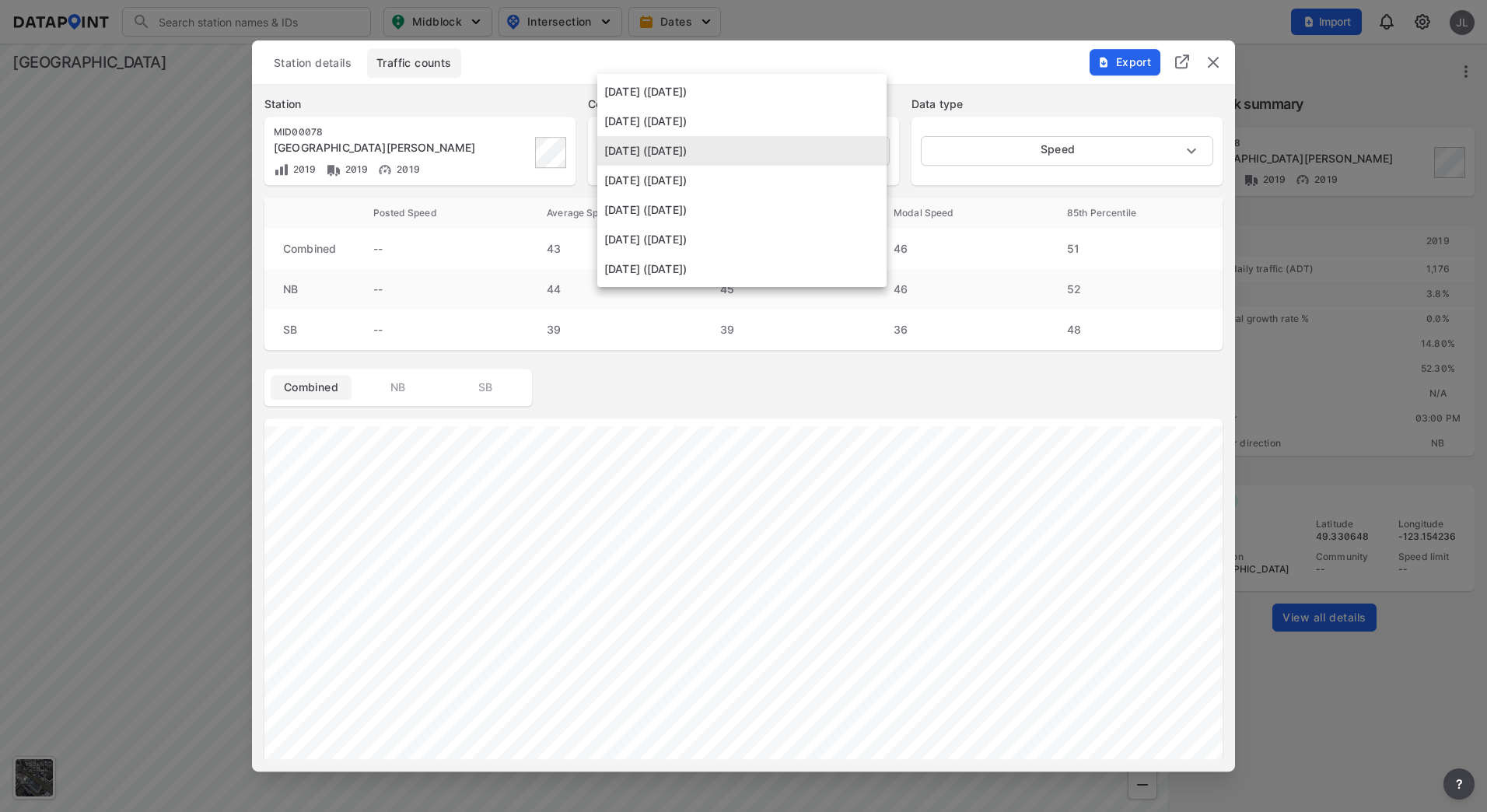
click at [740, 244] on li "[DATE] ([DATE])" at bounding box center [741, 239] width 289 height 30
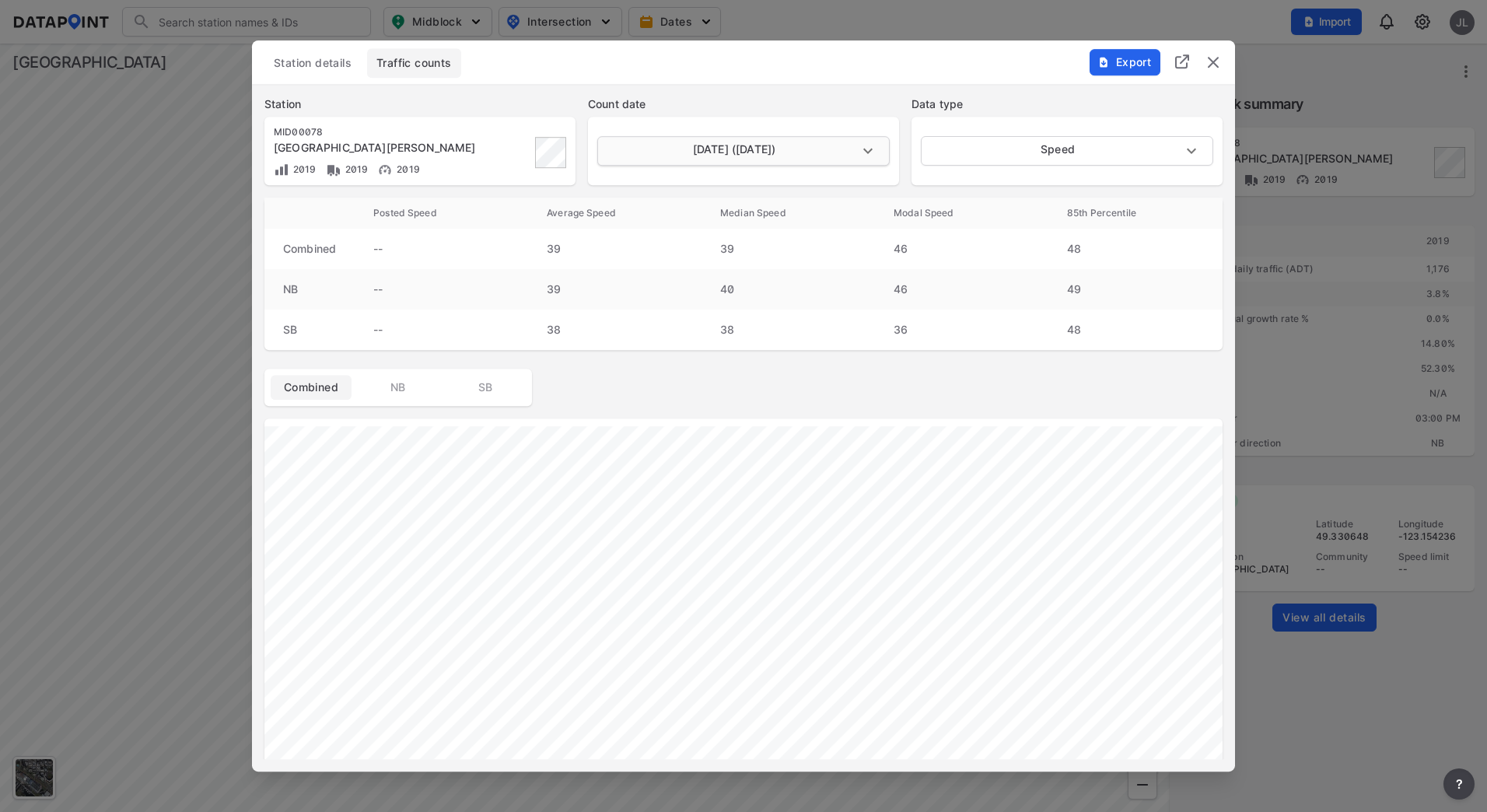
click at [744, 154] on body "Search Please enter a search term. Midblock Intersection Dates Import JL Import…" at bounding box center [743, 406] width 1487 height 812
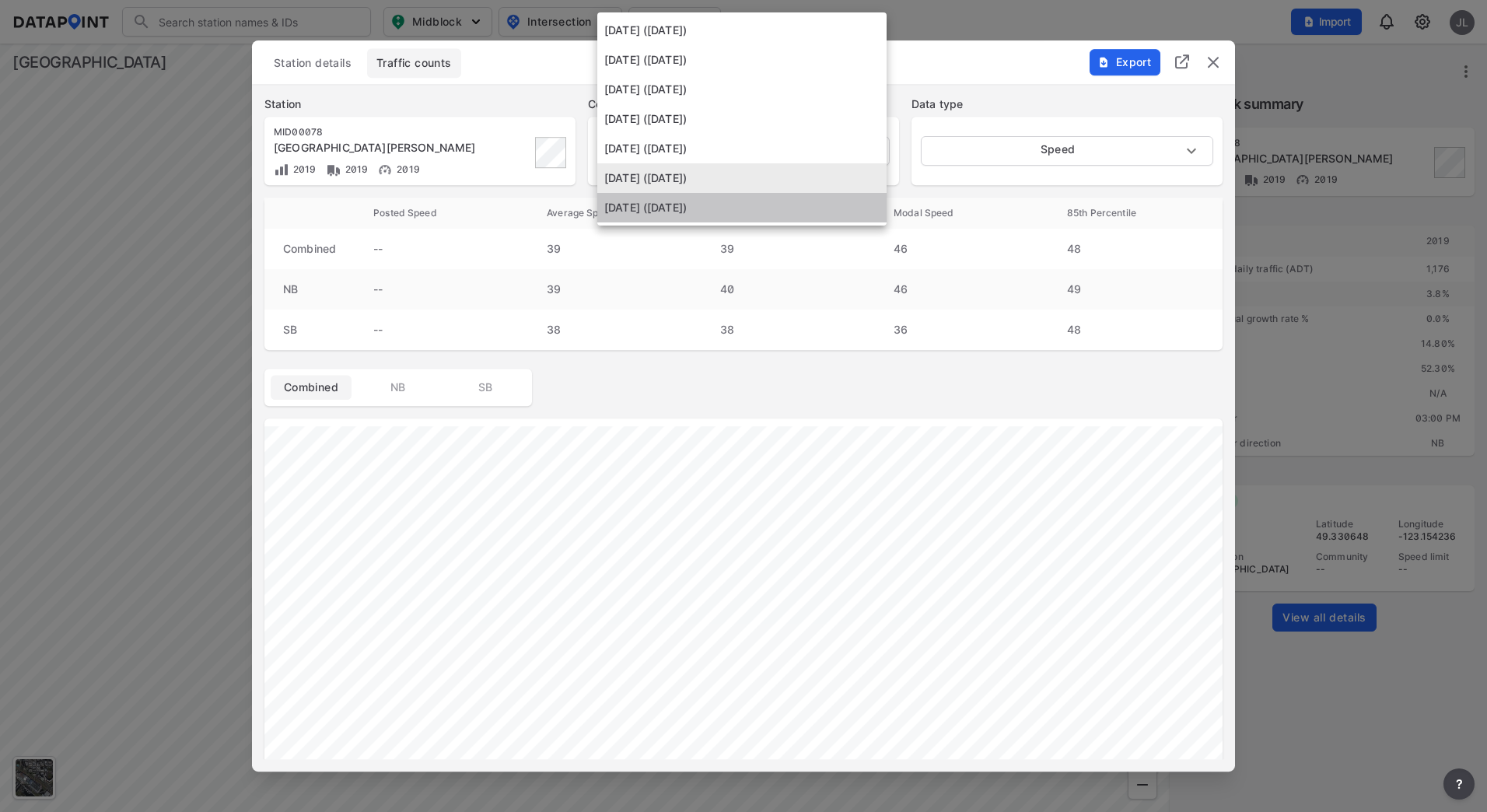
click at [732, 209] on li "[DATE] ([DATE])" at bounding box center [741, 207] width 289 height 30
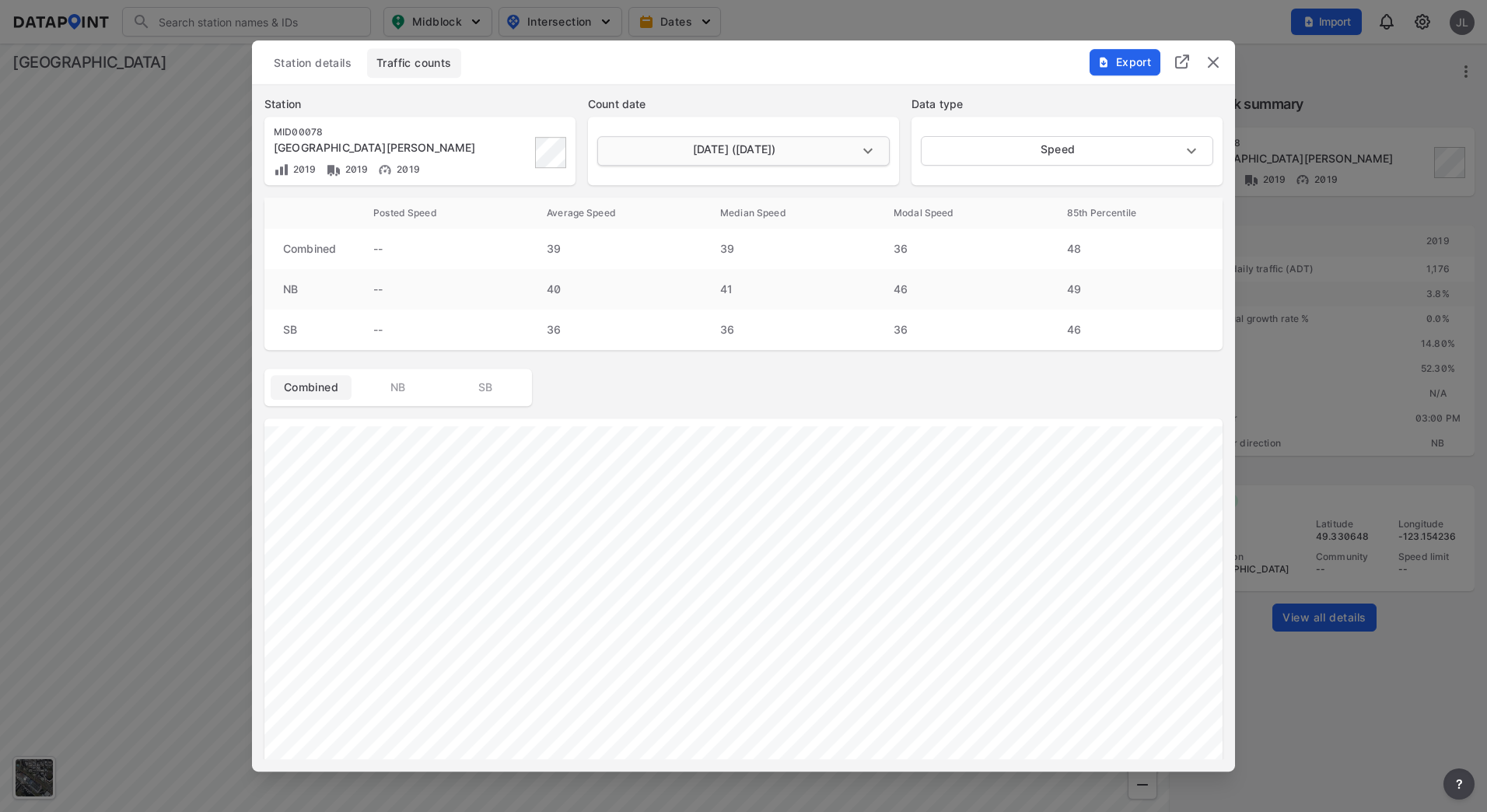
click at [743, 151] on body "Search Please enter a search term. Midblock Intersection Dates Import JL Import…" at bounding box center [743, 406] width 1487 height 812
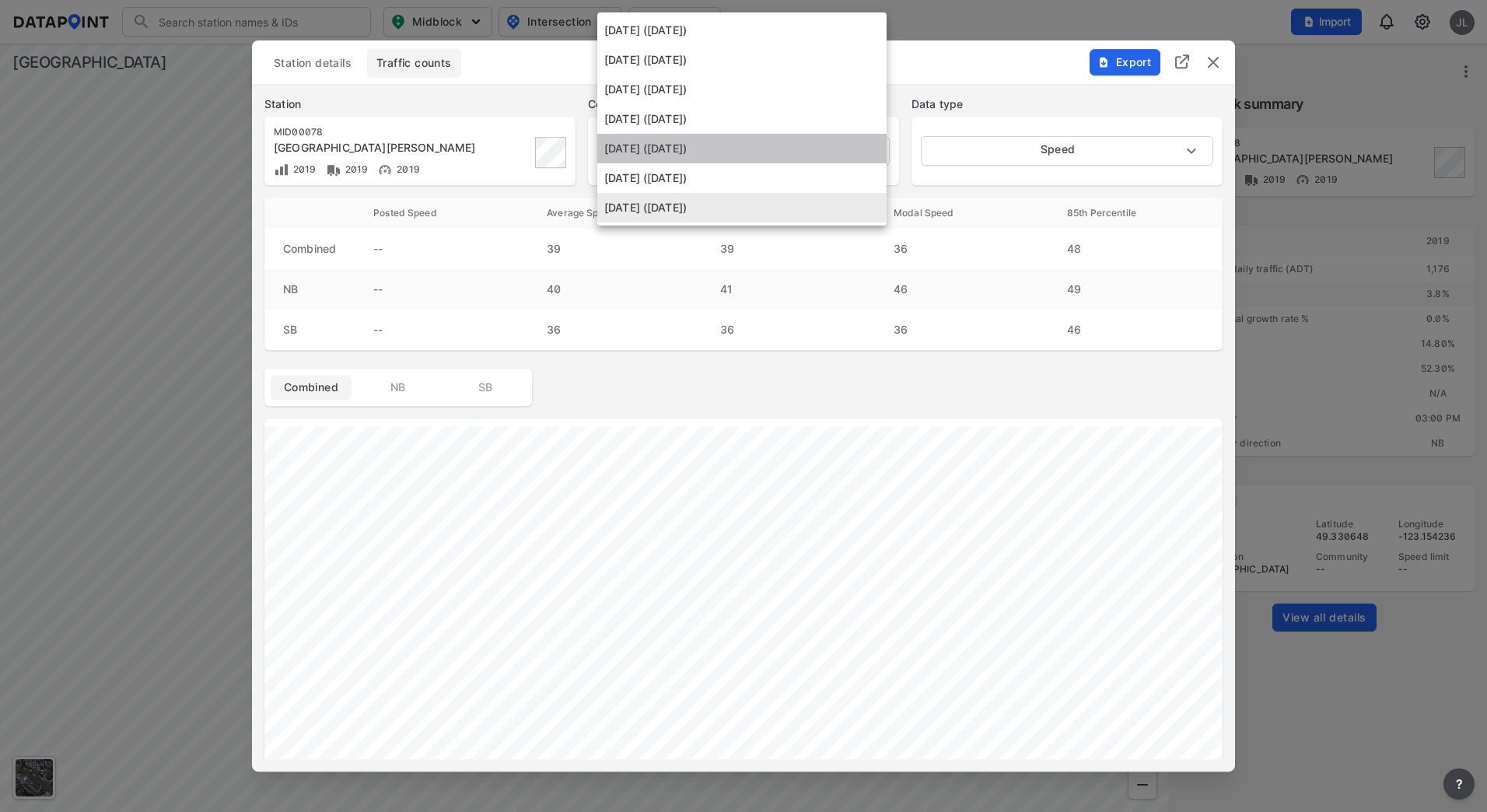
click at [716, 142] on li "[DATE] ([DATE])" at bounding box center [741, 148] width 289 height 30
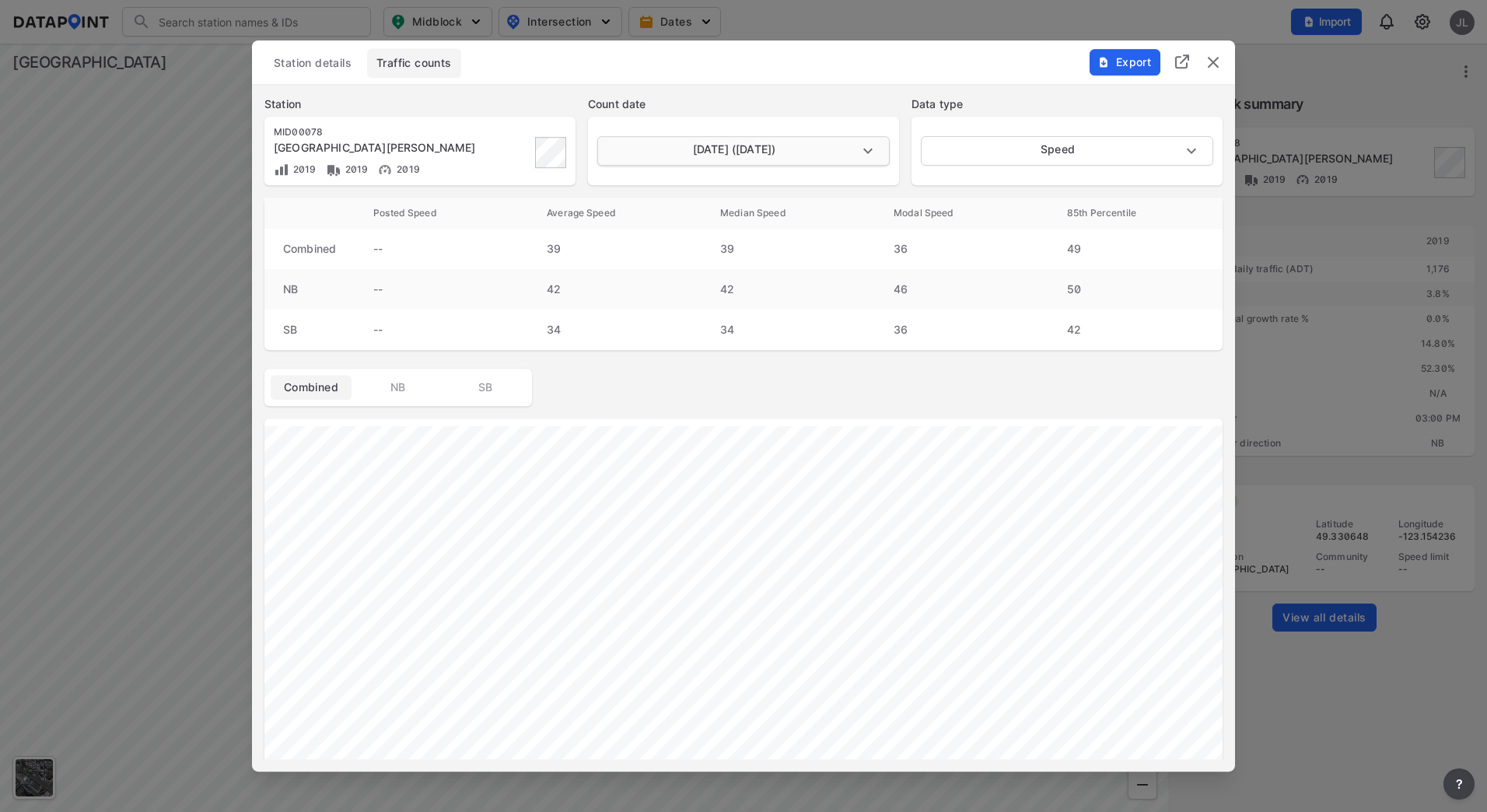
click at [726, 143] on body "Search Please enter a search term. Midblock Intersection Dates Import JL Import…" at bounding box center [743, 406] width 1487 height 812
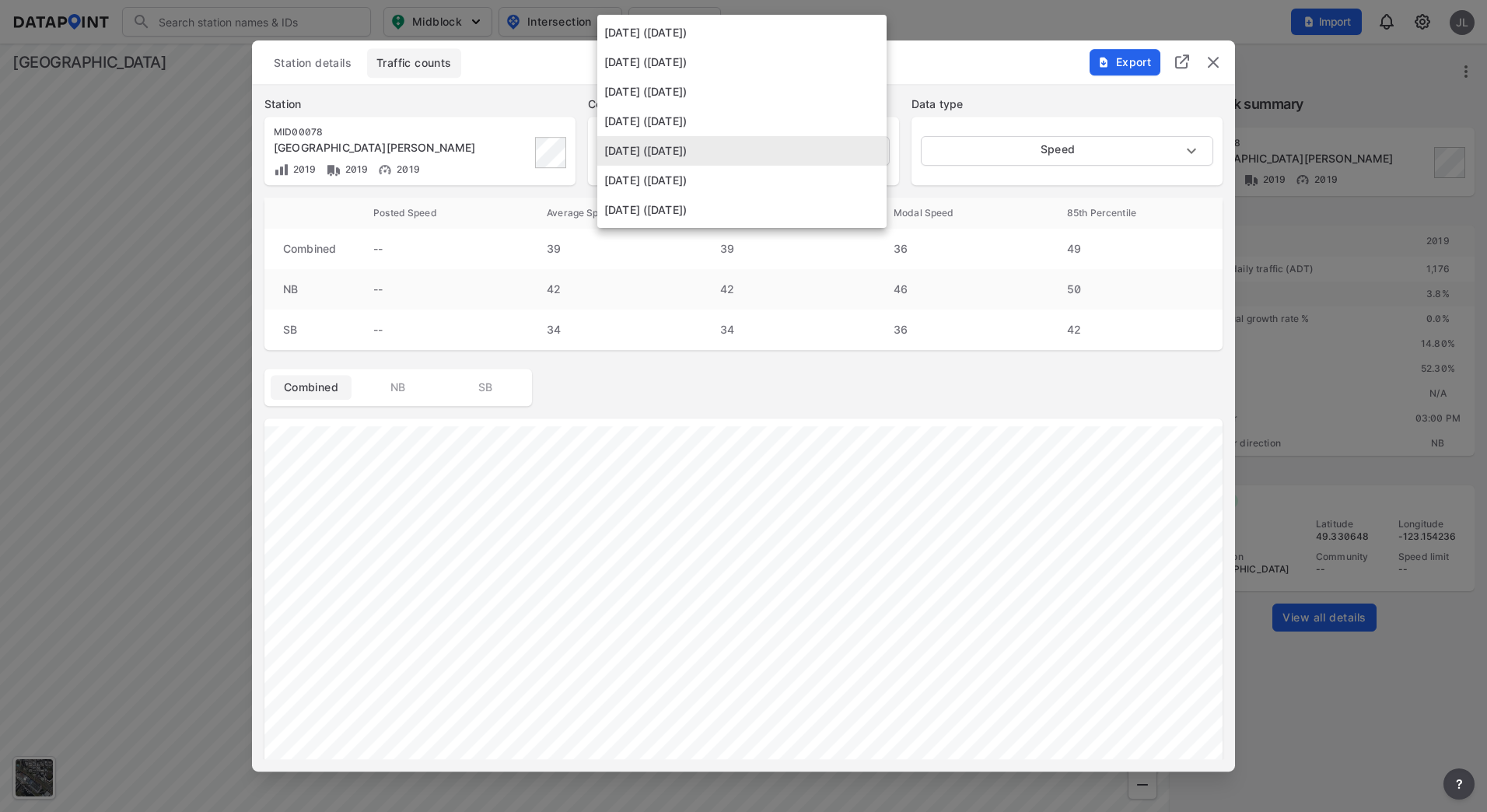
click at [720, 130] on li "[DATE] ([DATE])" at bounding box center [741, 121] width 289 height 30
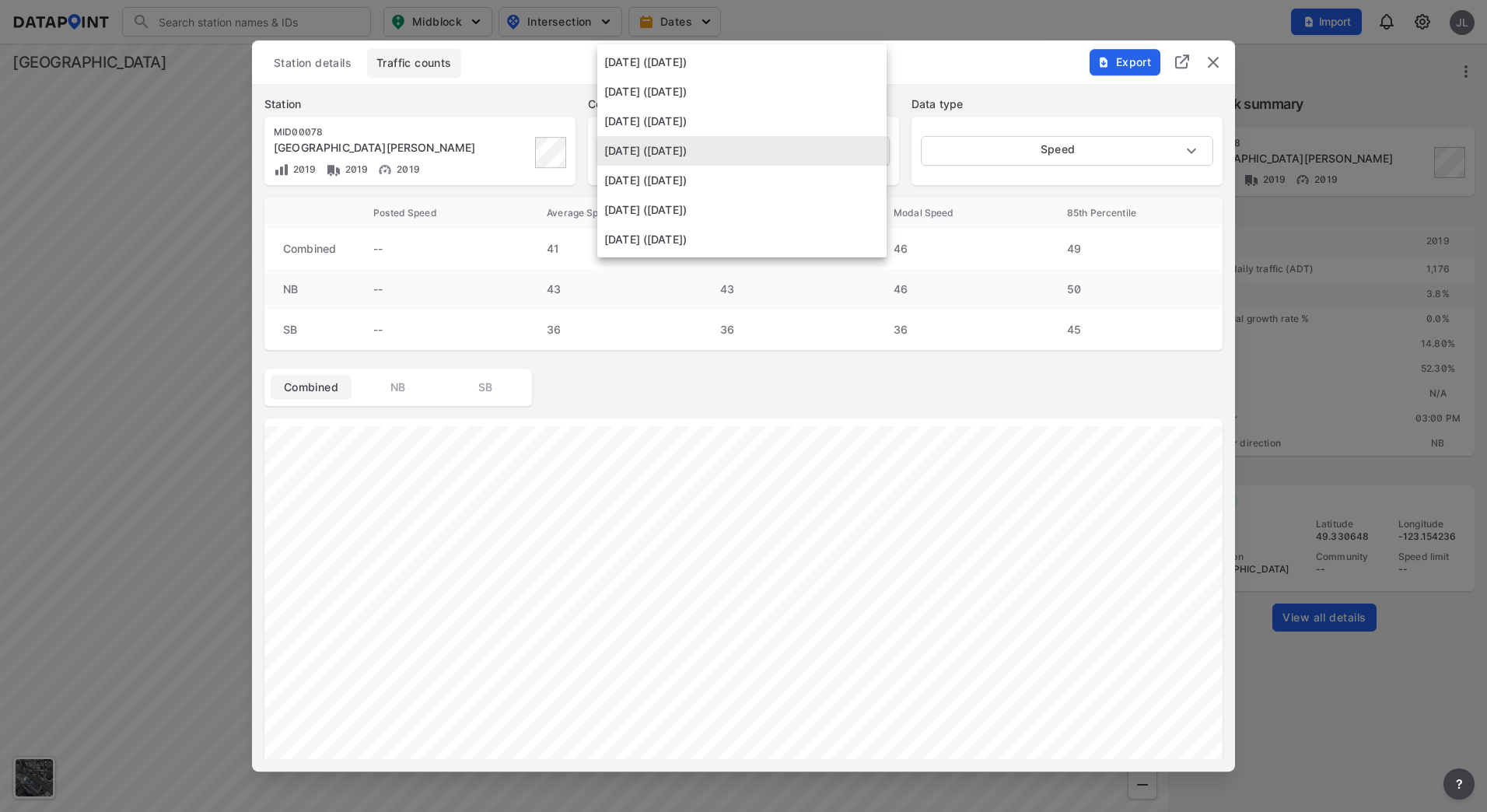
click at [715, 139] on body "Search Please enter a search term. Midblock Intersection Dates Import JL Import…" at bounding box center [743, 406] width 1487 height 812
click at [723, 124] on li "[DATE] ([DATE])" at bounding box center [741, 121] width 289 height 30
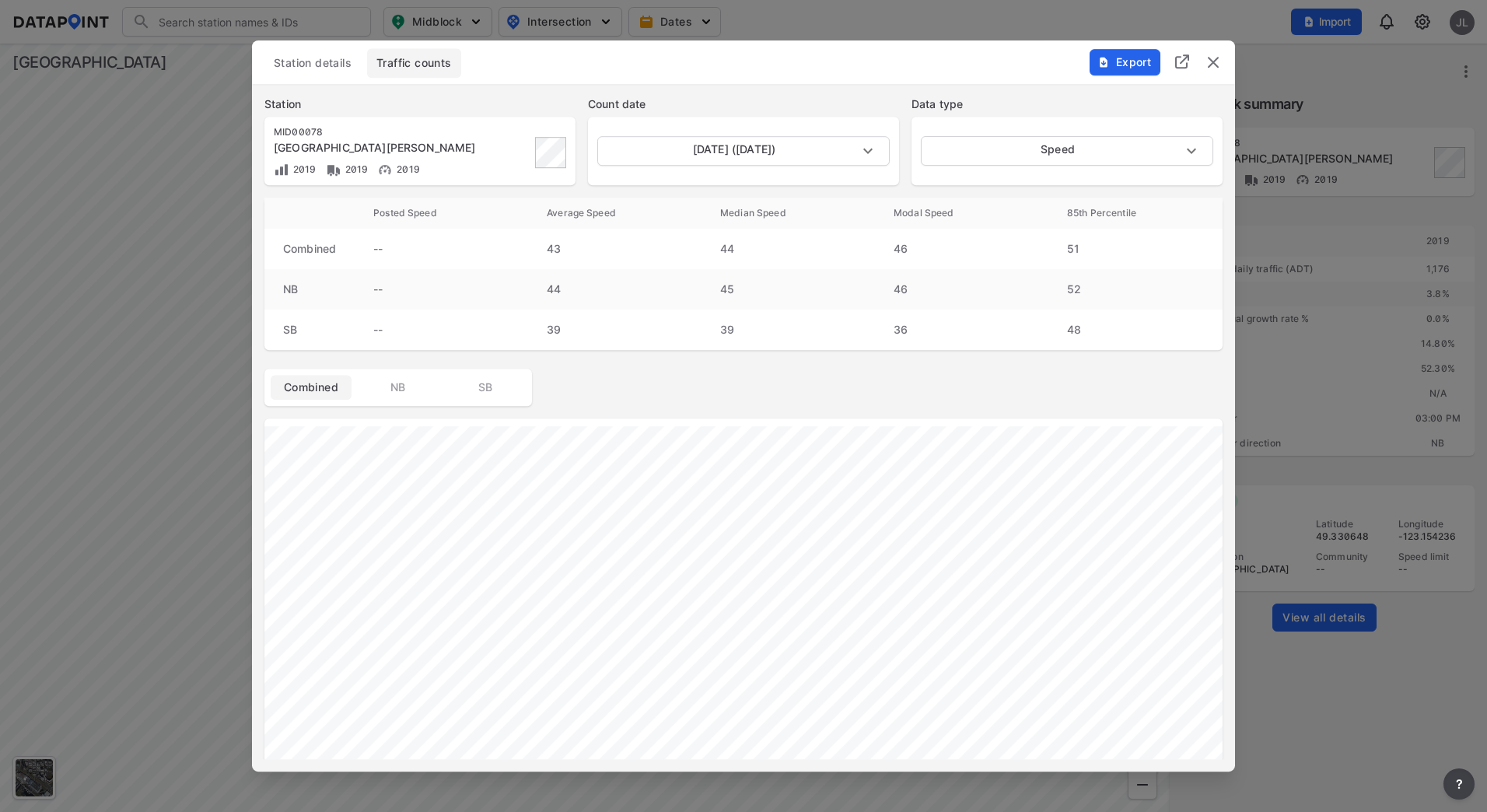
click at [721, 130] on div "[DATE] ([DATE]) [DATE]" at bounding box center [744, 151] width 311 height 68
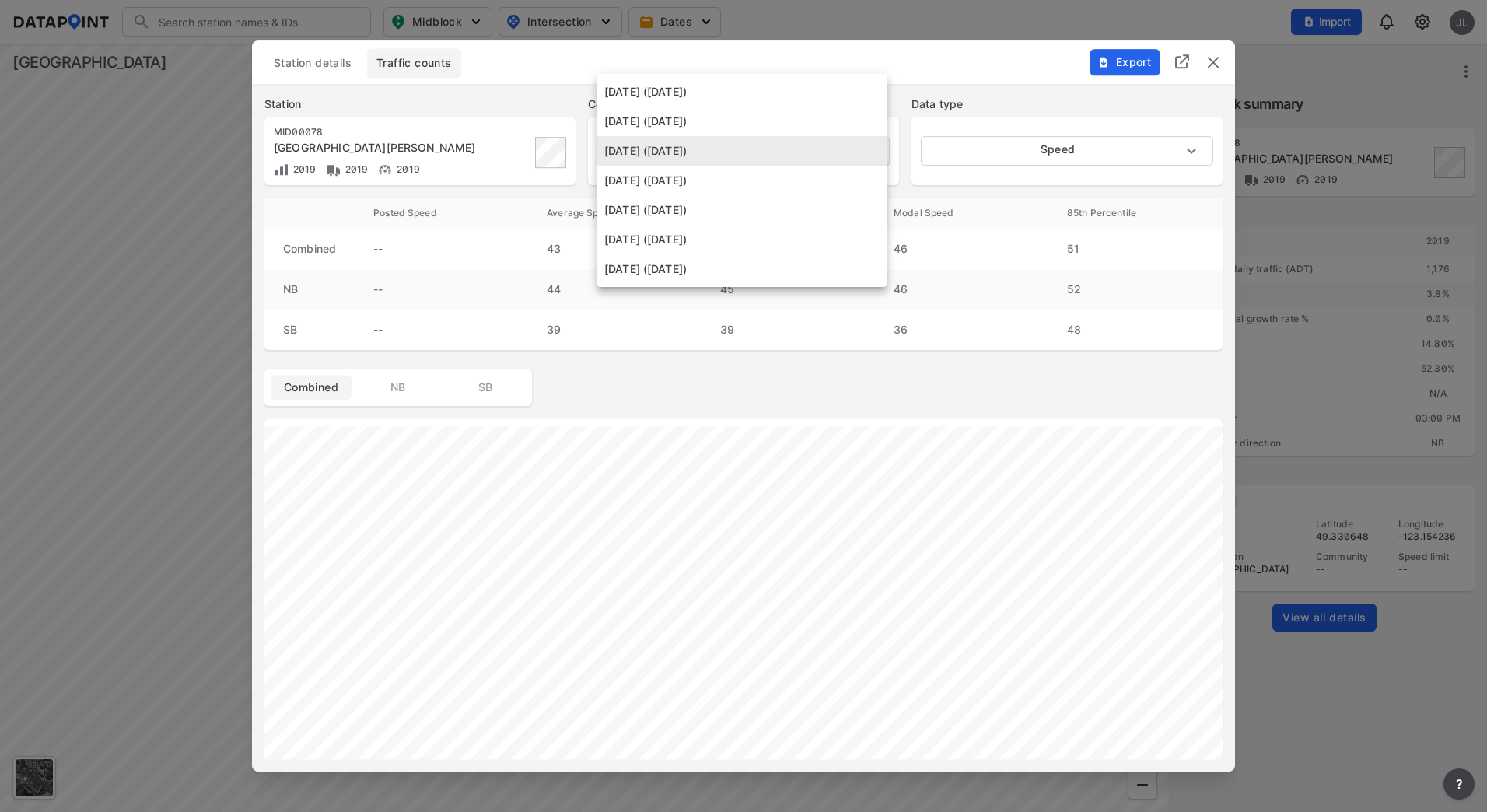
click at [728, 150] on body "Search Please enter a search term. Midblock Intersection Dates Import JL Import…" at bounding box center [743, 406] width 1487 height 812
click at [740, 126] on li "[DATE] ([DATE])" at bounding box center [741, 121] width 289 height 30
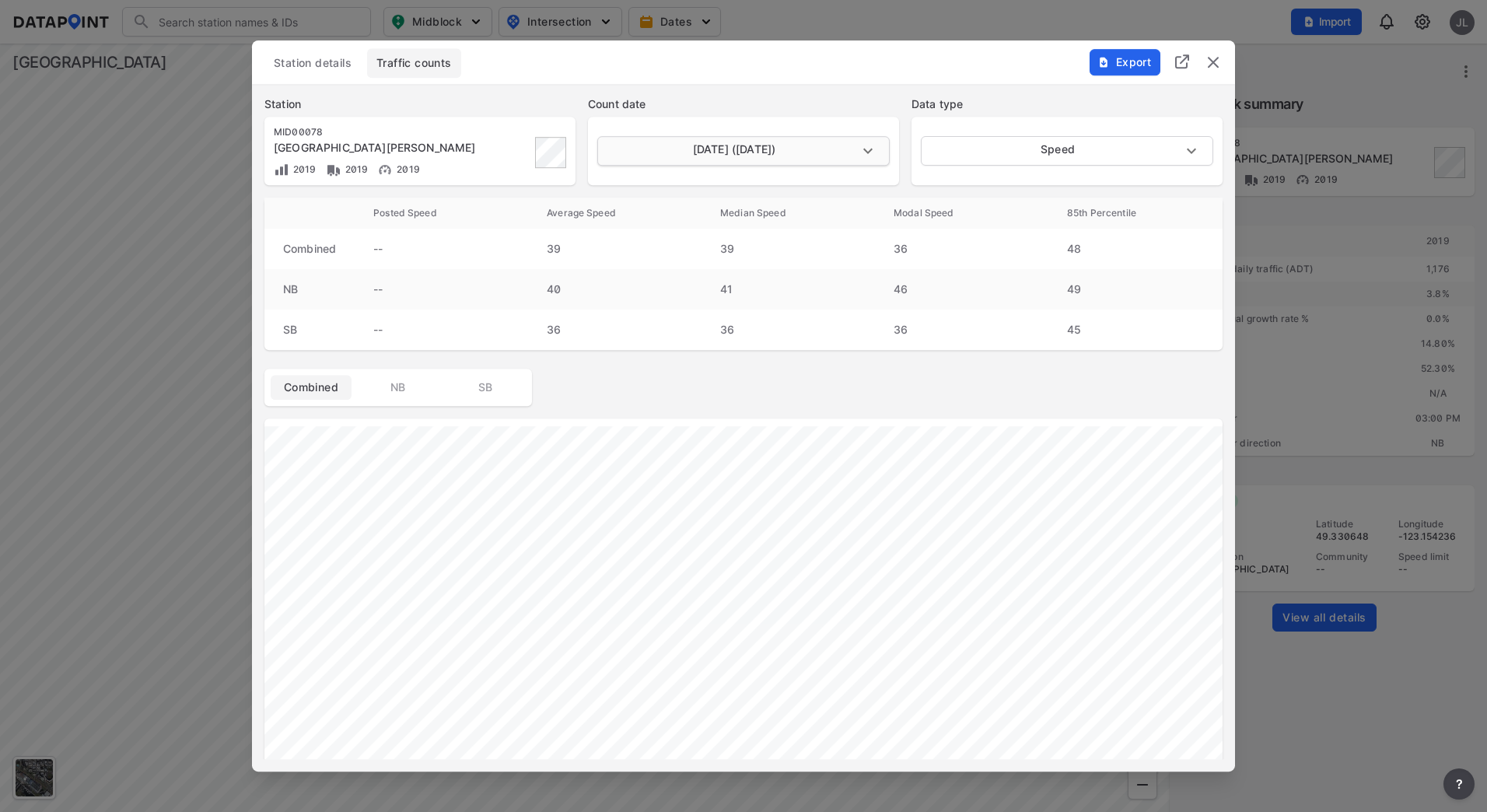
click at [734, 155] on body "Search Please enter a search term. Midblock Intersection Dates Import JL Import…" at bounding box center [743, 406] width 1487 height 812
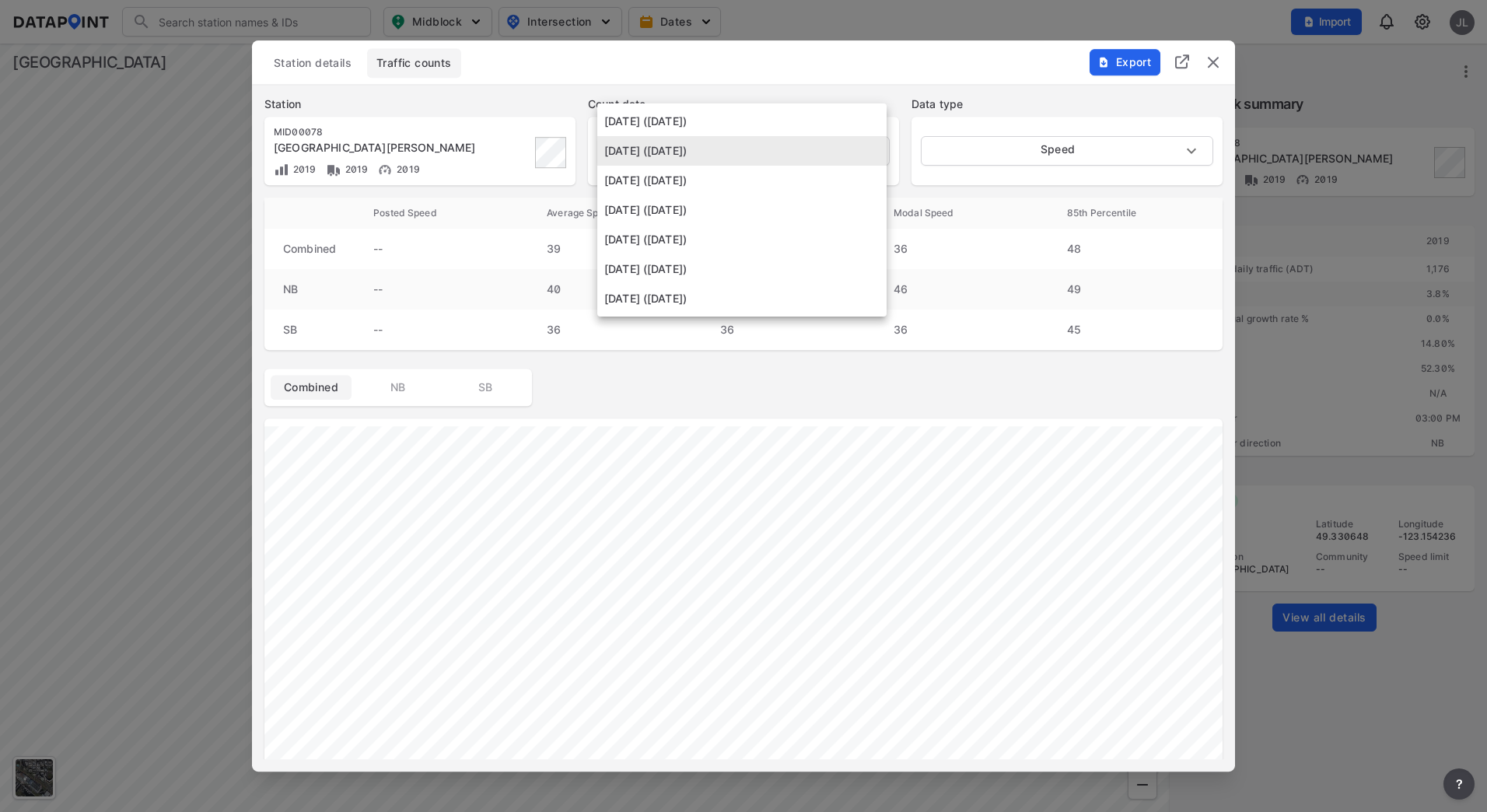
click at [732, 128] on li "[DATE] ([DATE])" at bounding box center [741, 121] width 289 height 30
type input "[DATE]"
